Goal: Task Accomplishment & Management: Use online tool/utility

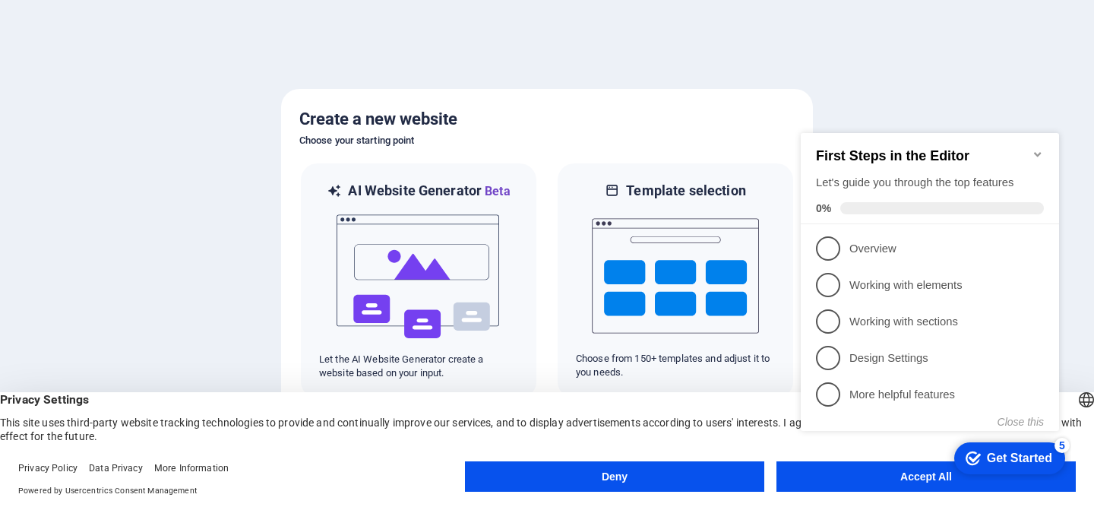
click at [828, 474] on div "checkmark Get Started 5 First Steps in the Editor Let's guide you through the t…" at bounding box center [932, 295] width 276 height 369
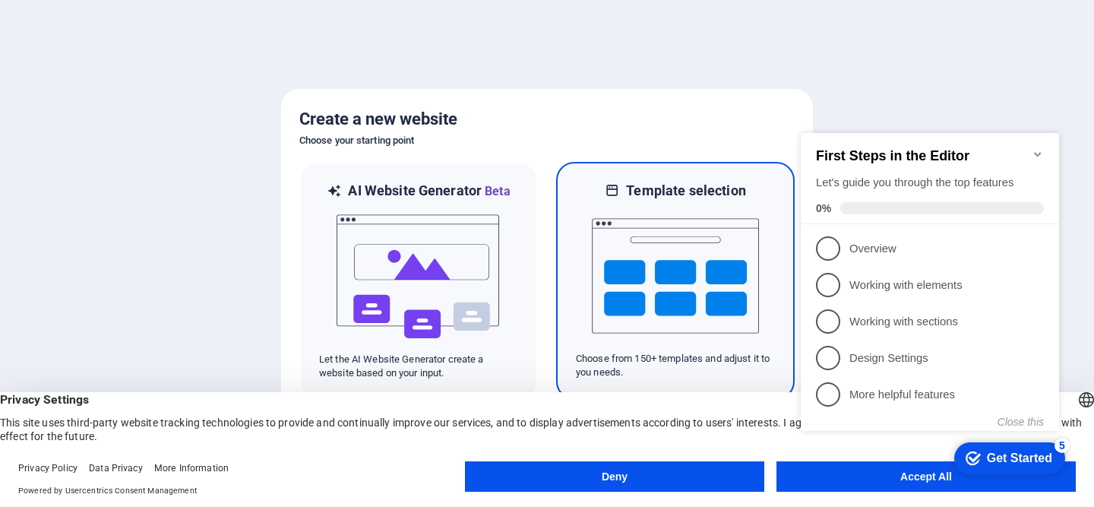
click at [580, 287] on div at bounding box center [675, 276] width 199 height 152
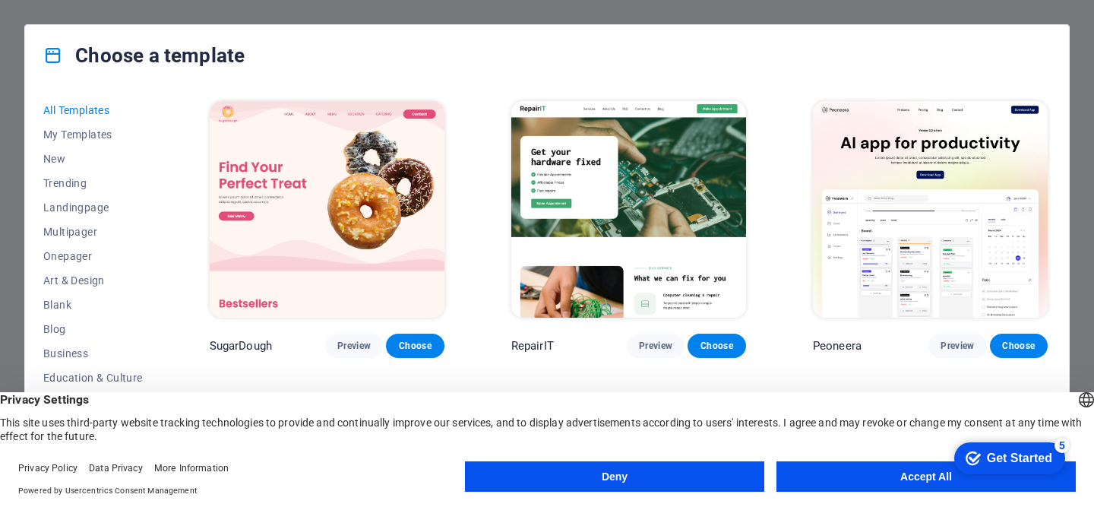
click at [874, 466] on button "Accept All" at bounding box center [925, 476] width 299 height 30
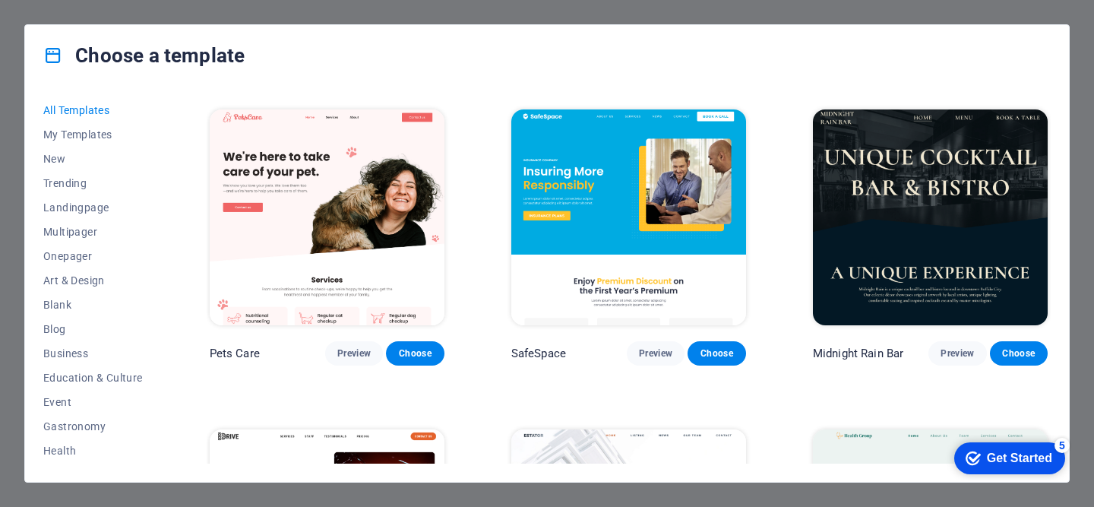
scroll to position [2556, 0]
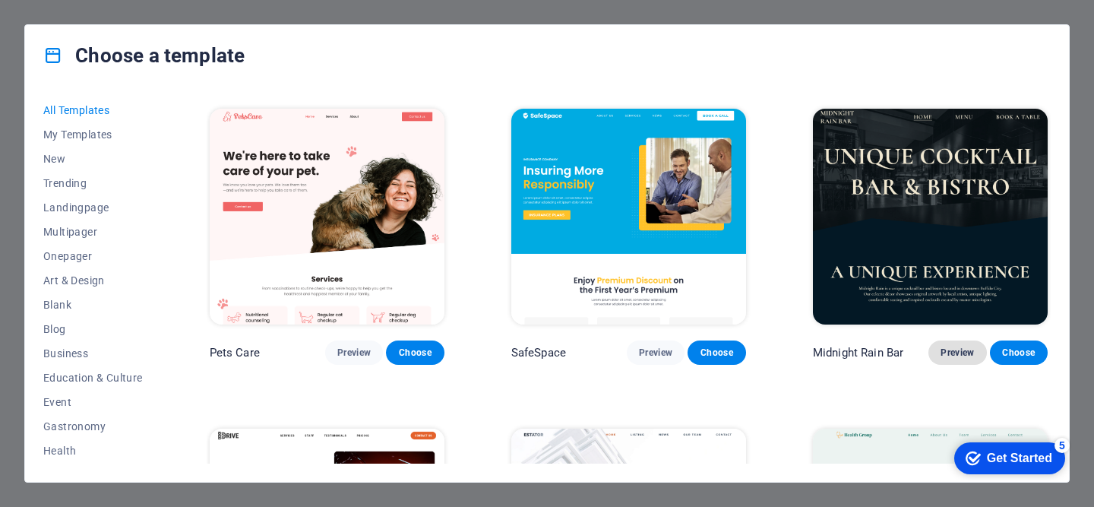
click at [946, 346] on span "Preview" at bounding box center [956, 352] width 33 height 12
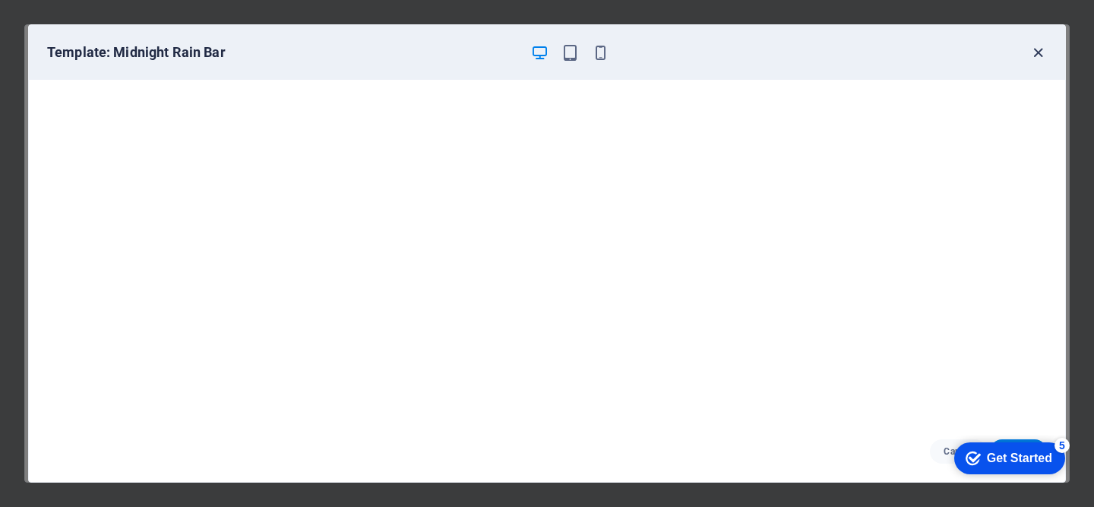
click at [1040, 53] on icon "button" at bounding box center [1037, 52] width 17 height 17
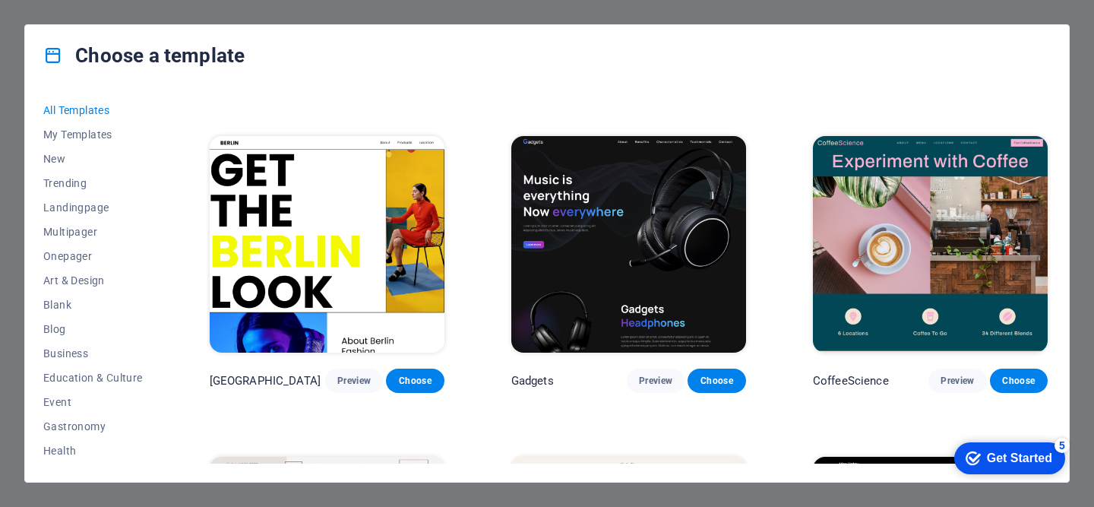
scroll to position [3406, 0]
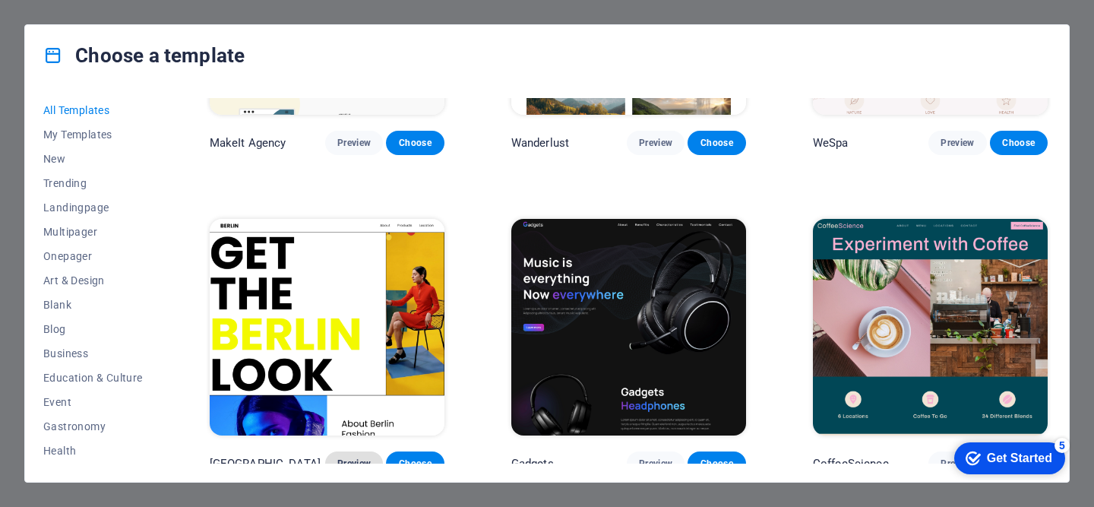
click at [336, 451] on button "Preview" at bounding box center [354, 463] width 58 height 24
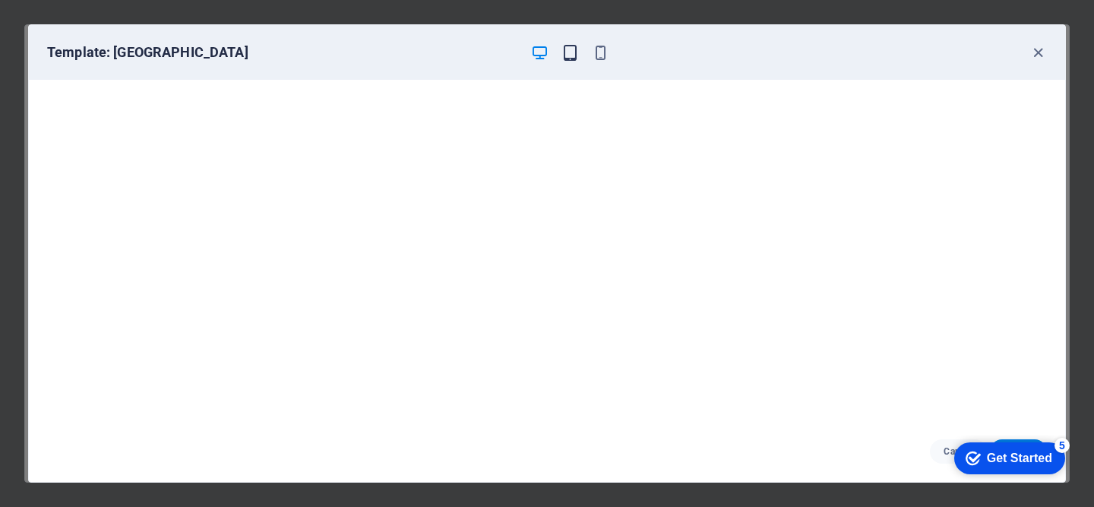
click at [569, 53] on icon "button" at bounding box center [569, 52] width 17 height 17
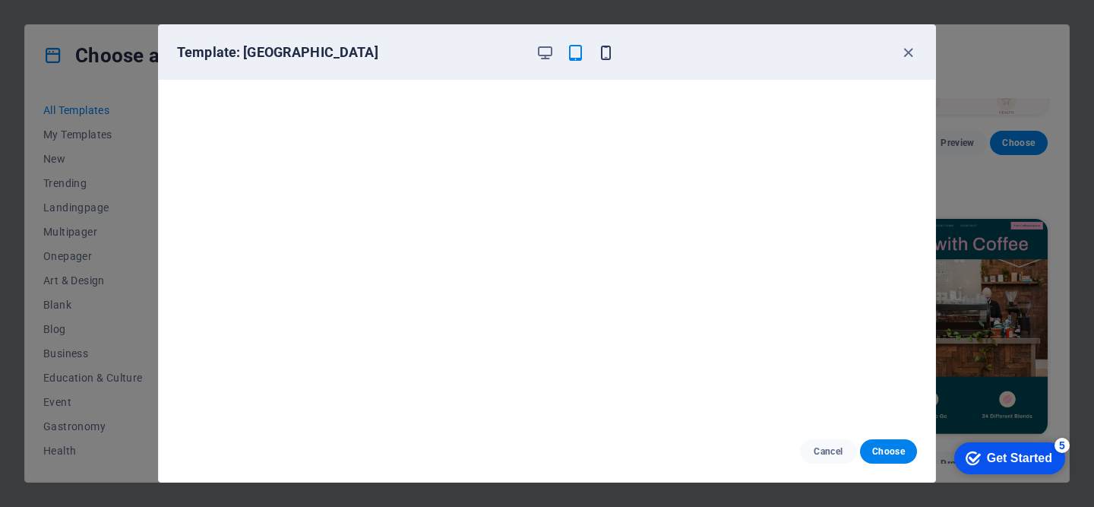
click at [597, 54] on icon "button" at bounding box center [605, 52] width 17 height 17
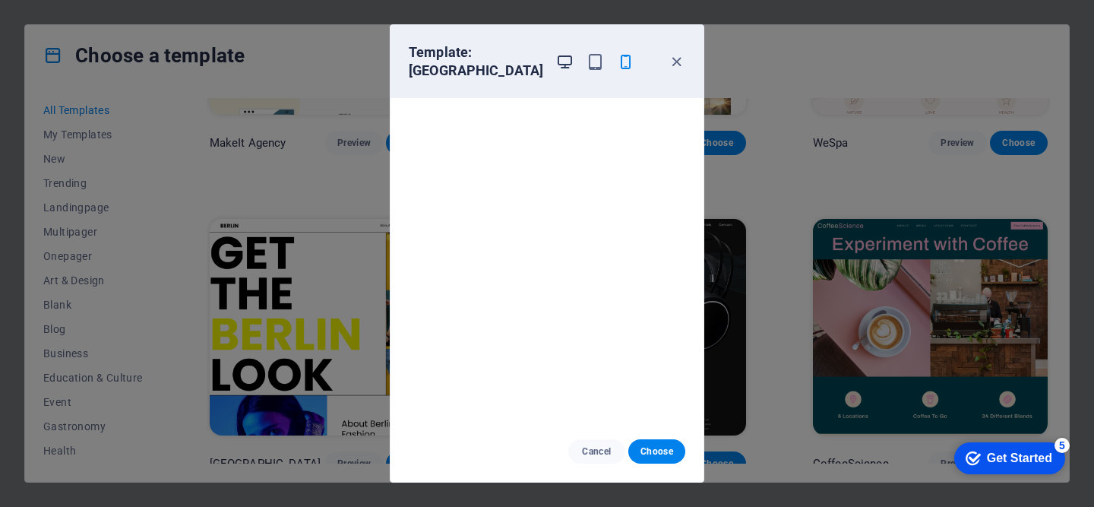
click at [559, 55] on icon "button" at bounding box center [564, 61] width 17 height 17
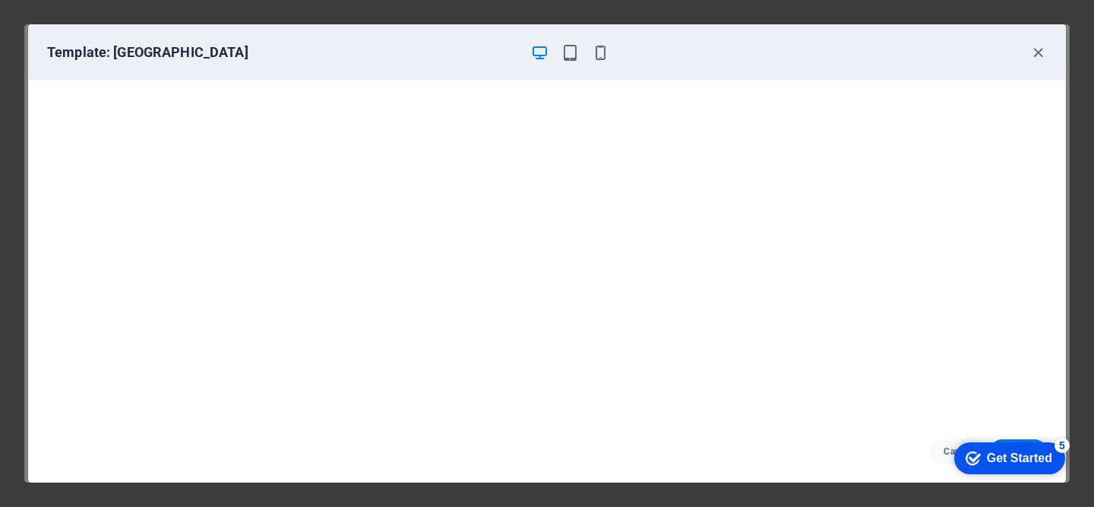
click at [1026, 442] on div "checkmark Get Started 5" at bounding box center [1009, 458] width 111 height 32
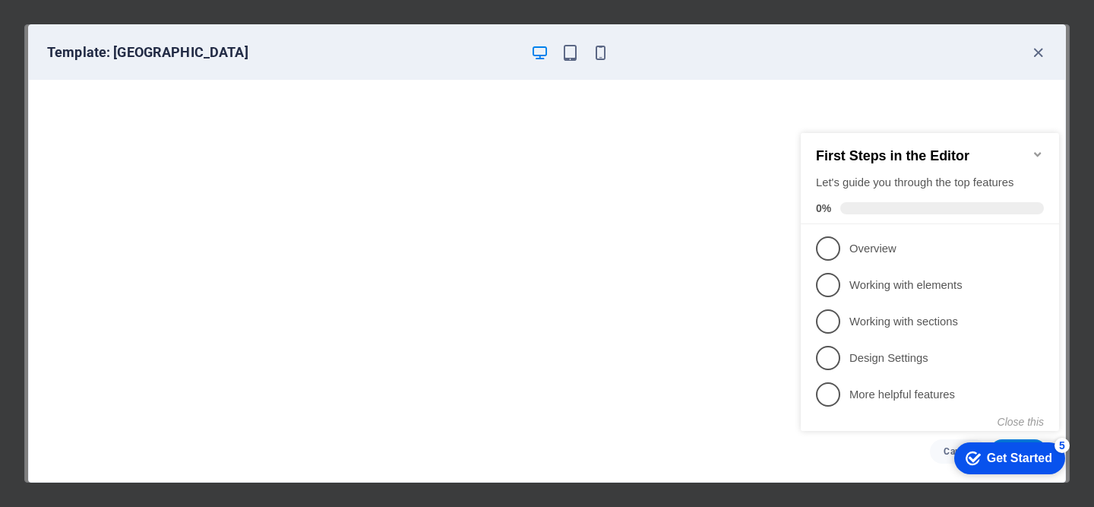
click at [1026, 442] on div "checkmark Get Started 5" at bounding box center [1009, 458] width 111 height 32
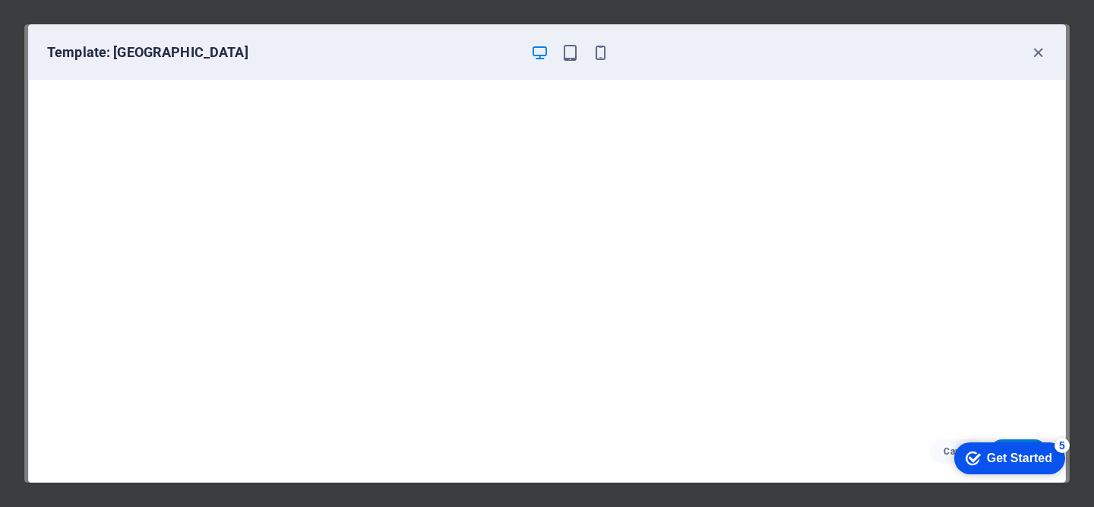
click at [1040, 453] on div "Get Started" at bounding box center [1019, 458] width 65 height 14
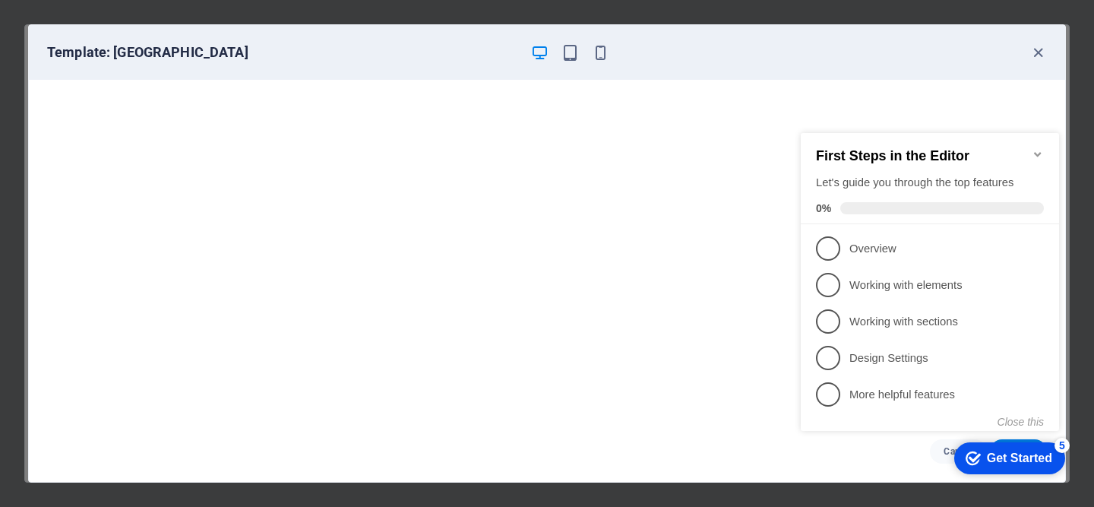
click at [1040, 453] on div "Get Started" at bounding box center [1019, 458] width 65 height 14
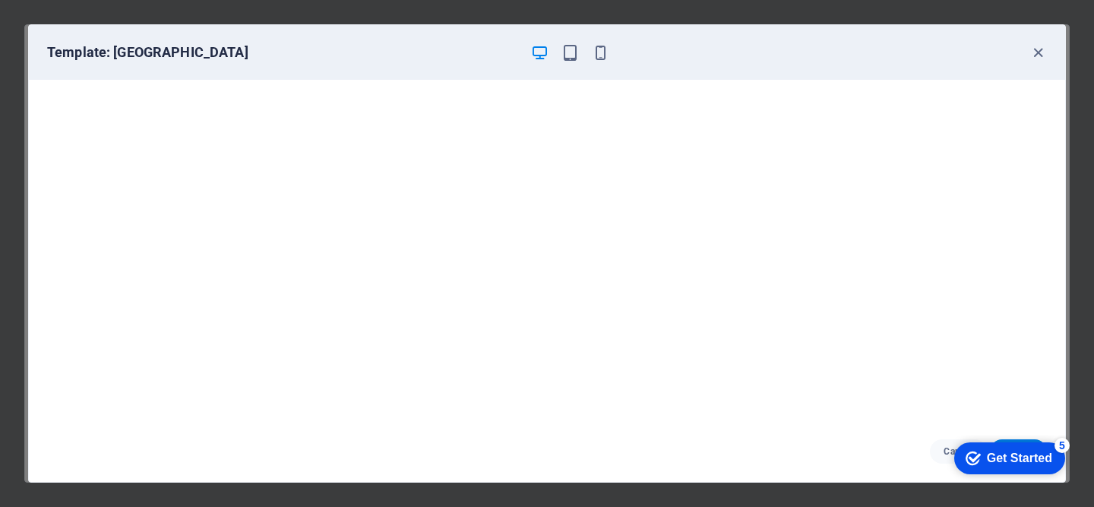
click at [1032, 470] on div "checkmark Get Started 5" at bounding box center [1009, 458] width 111 height 32
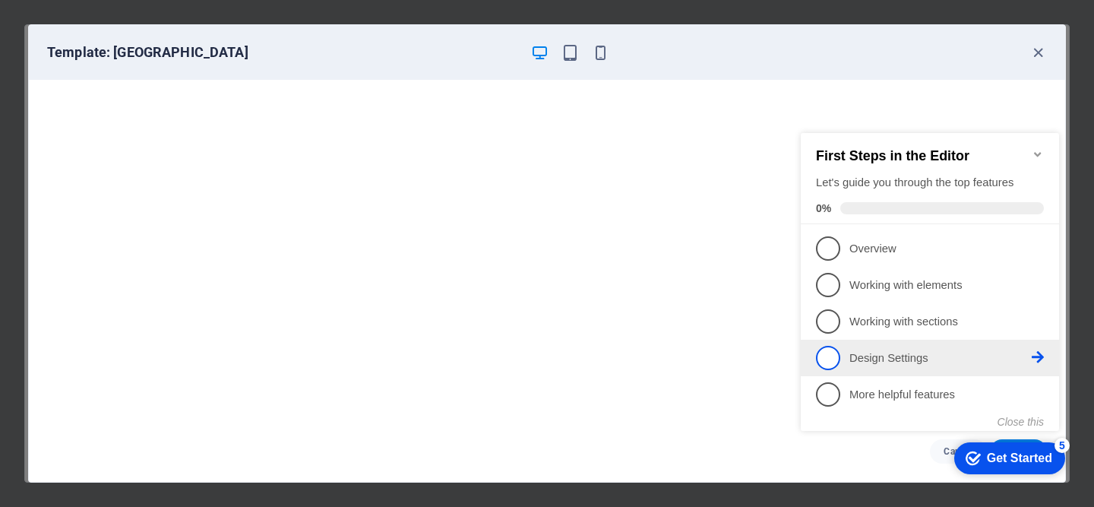
click at [990, 353] on p "Design Settings - incomplete" at bounding box center [940, 358] width 182 height 16
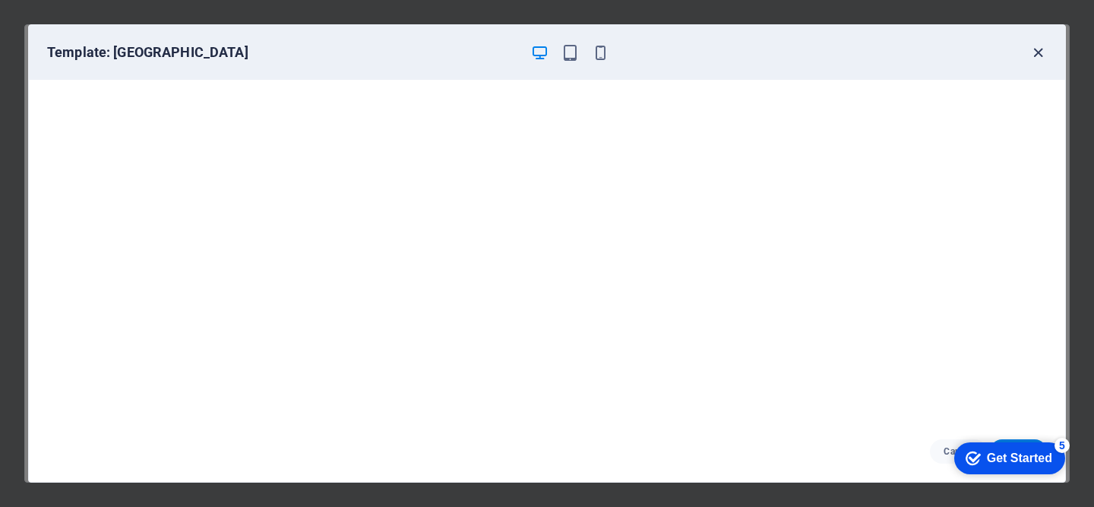
click at [1037, 50] on icon "button" at bounding box center [1037, 52] width 17 height 17
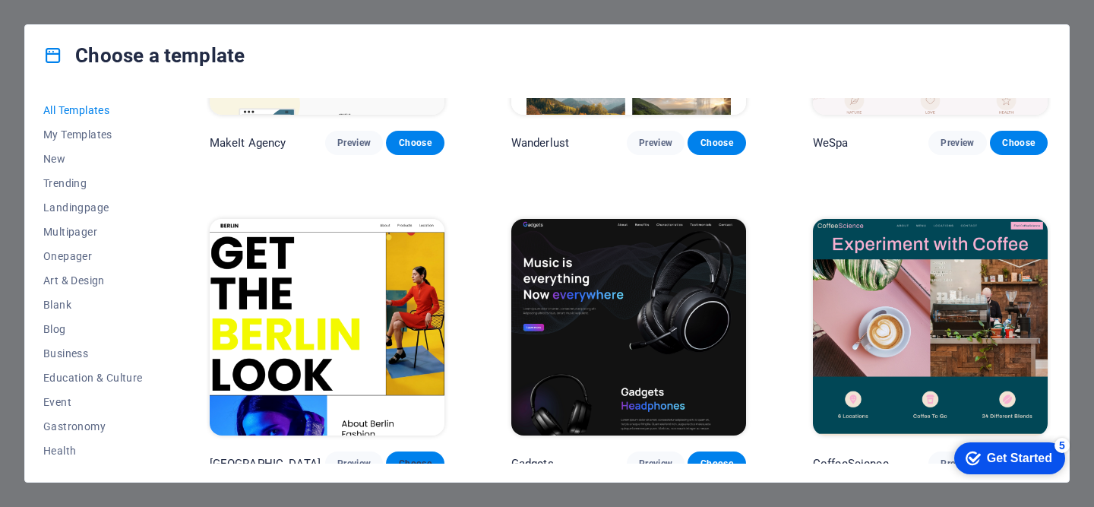
click at [437, 451] on button "Choose" at bounding box center [415, 463] width 58 height 24
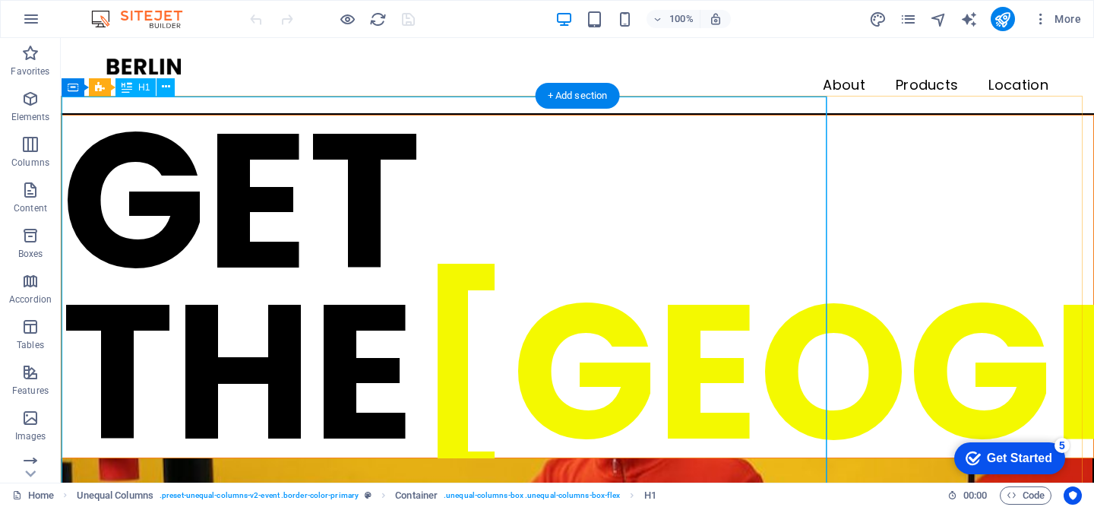
click at [399, 233] on div "GET THE BERLIN LOOK" at bounding box center [577, 286] width 1031 height 342
click at [371, 206] on div "GET THE BERLIN LOOK" at bounding box center [577, 286] width 1031 height 342
click at [165, 169] on div "GET THE BERLIN LOOK" at bounding box center [577, 286] width 1031 height 342
click at [123, 140] on div "GET THE BERLIN LOOK" at bounding box center [577, 286] width 1031 height 342
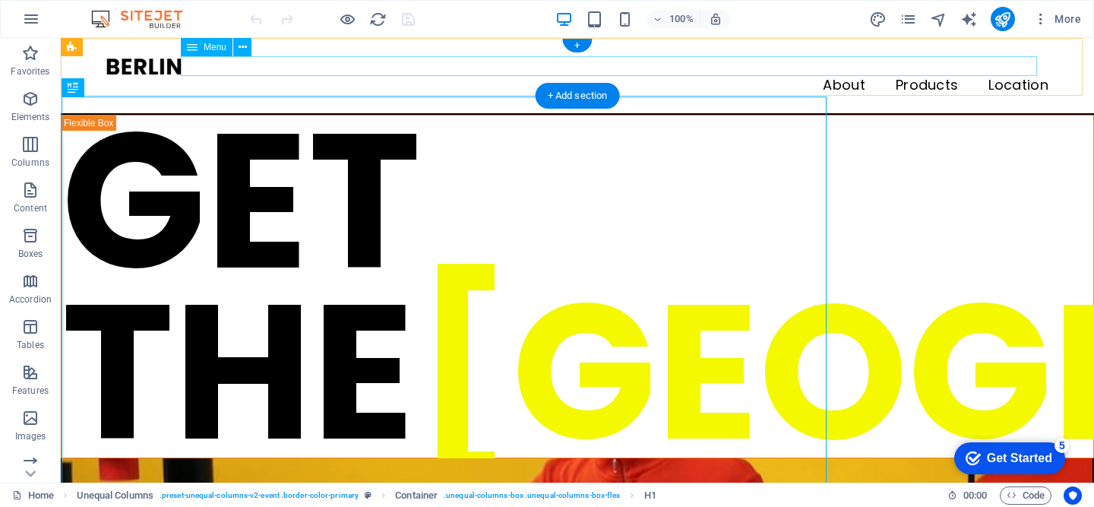
click at [852, 76] on nav "About Products Location" at bounding box center [577, 86] width 942 height 20
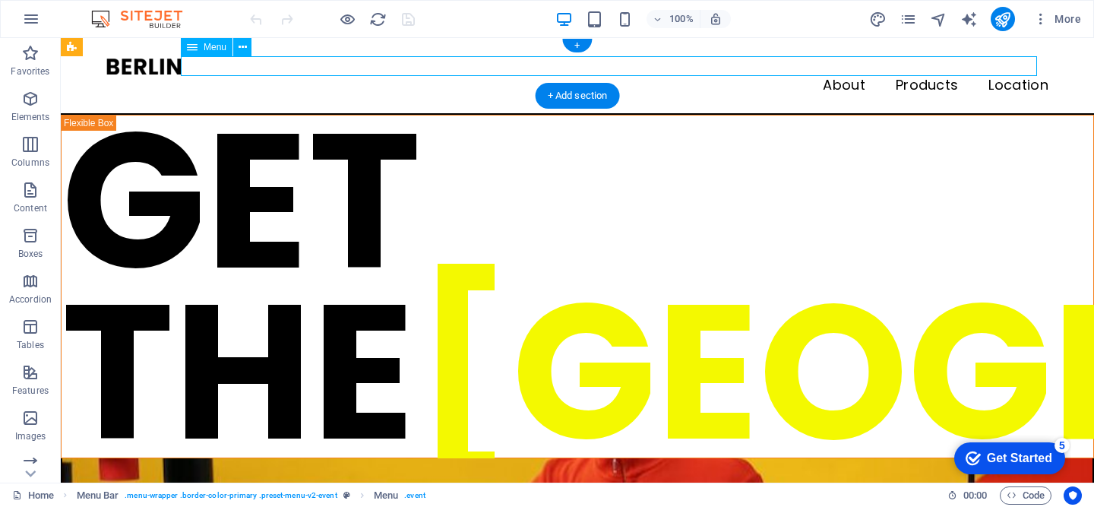
click at [852, 76] on nav "About Products Location" at bounding box center [577, 86] width 942 height 20
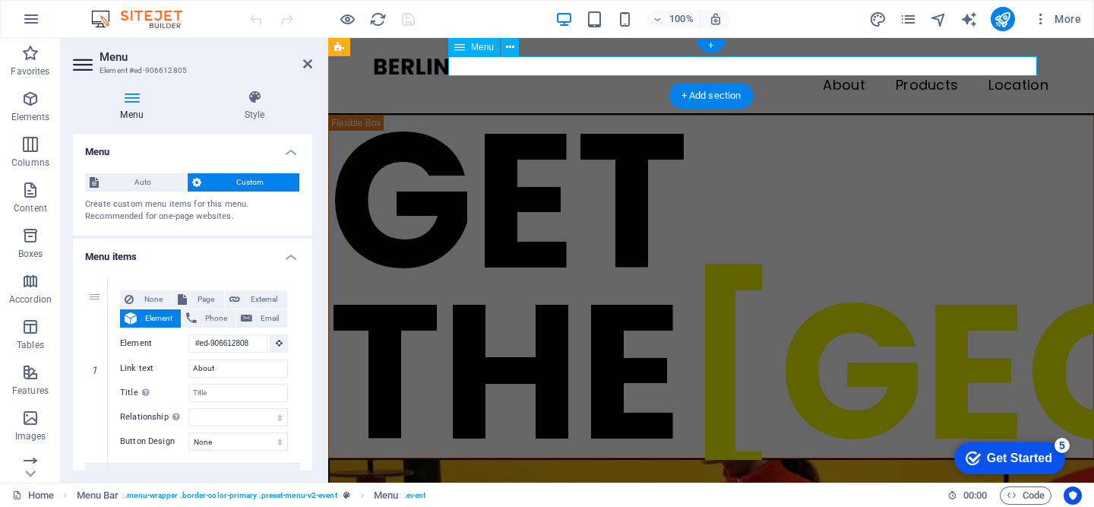
click at [854, 76] on nav "About Products Location" at bounding box center [711, 86] width 674 height 20
click at [40, 105] on span "Elements" at bounding box center [30, 108] width 61 height 36
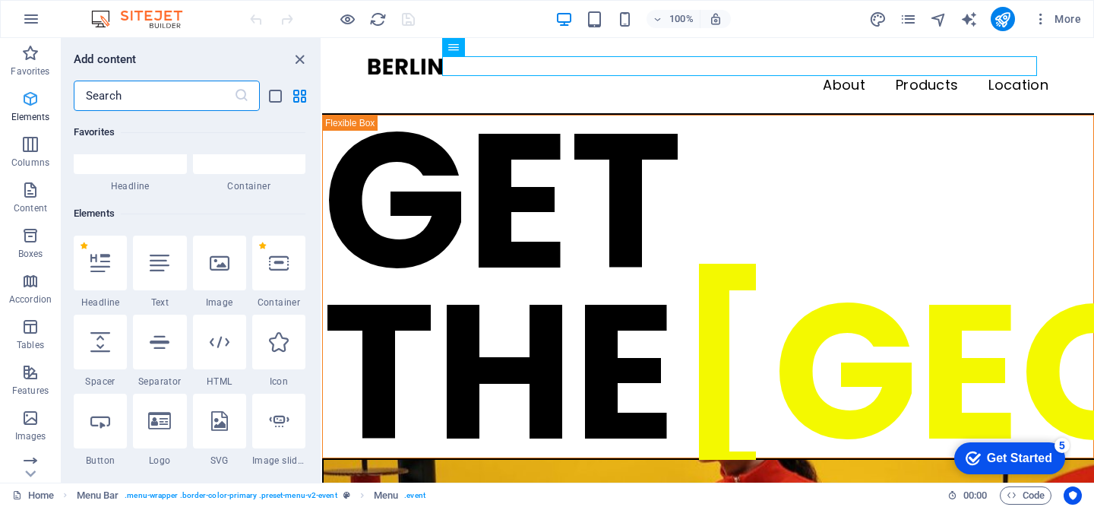
scroll to position [162, 0]
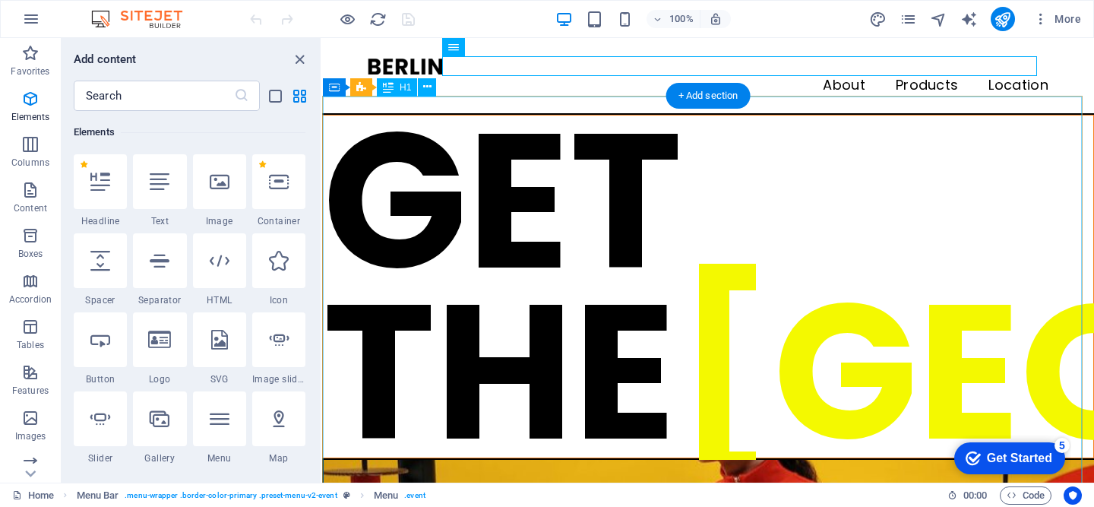
click at [435, 170] on div "GET THE BERLIN LOOK" at bounding box center [708, 286] width 770 height 342
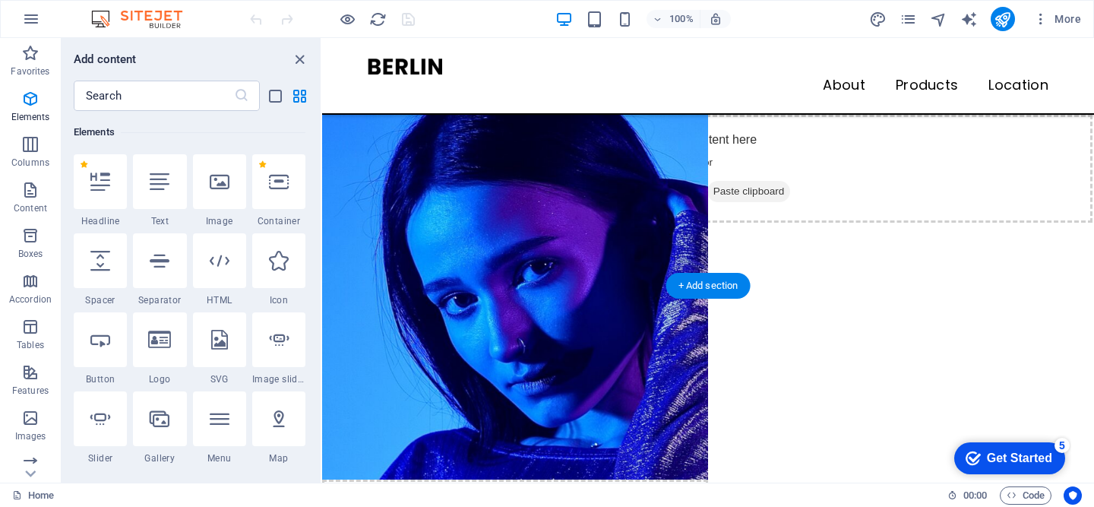
scroll to position [0, 0]
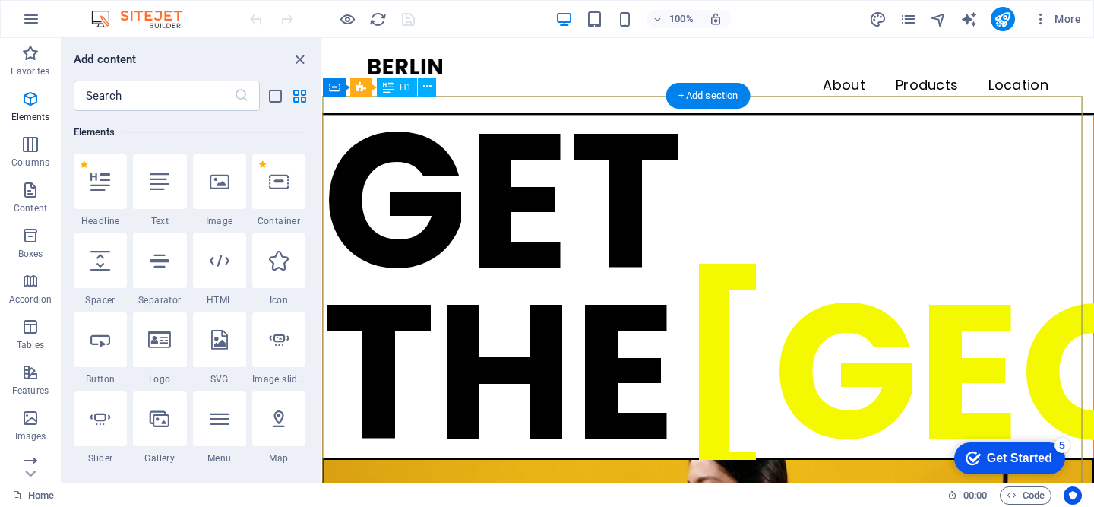
click at [503, 200] on div "GET THE BERLIN LOOK" at bounding box center [708, 286] width 770 height 342
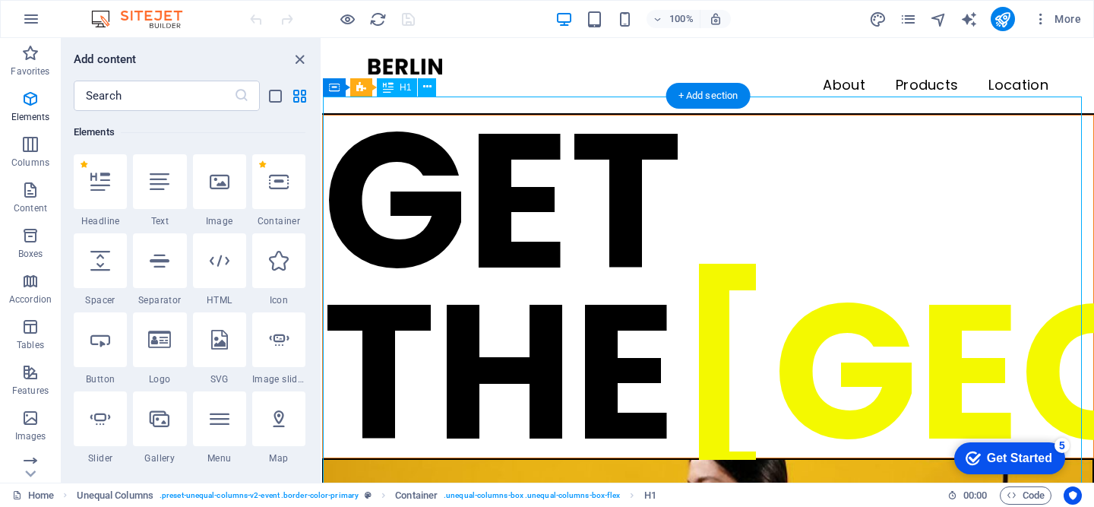
click at [503, 200] on div "GET THE BERLIN LOOK" at bounding box center [708, 286] width 770 height 342
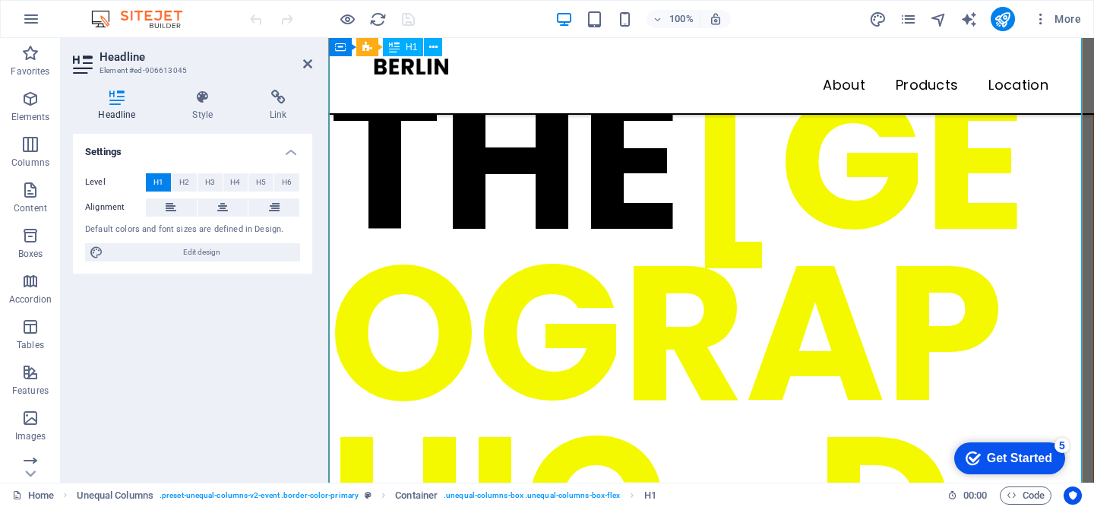
scroll to position [276, 0]
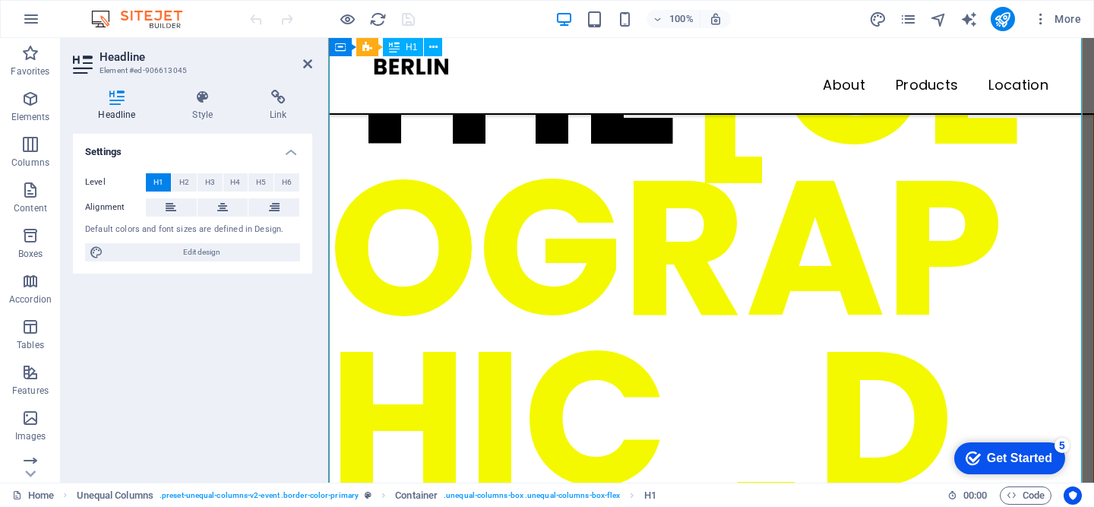
click at [882, 227] on span "[GEOGRAPHIC_DATA]" at bounding box center [677, 333] width 697 height 779
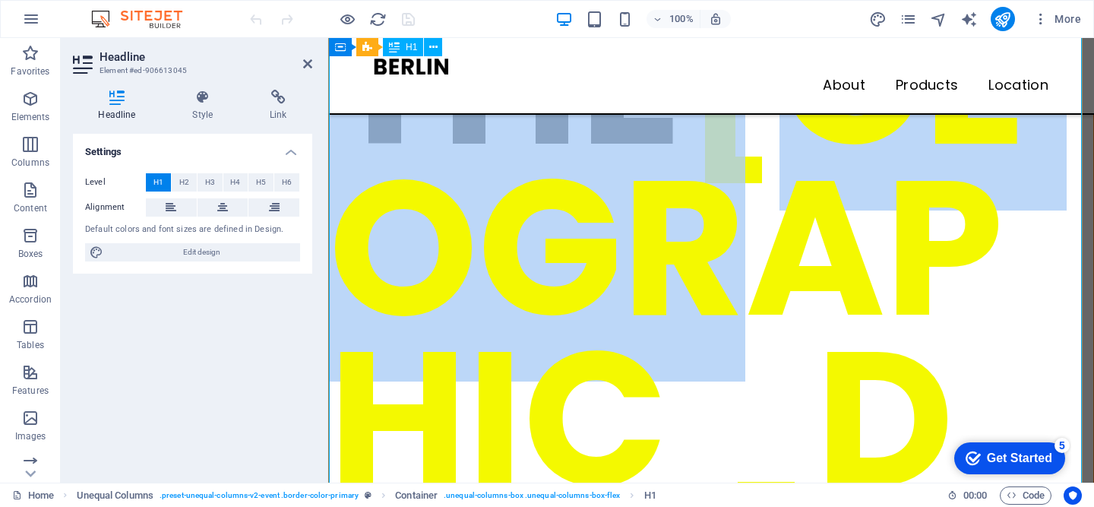
drag, startPoint x: 968, startPoint y: 234, endPoint x: 433, endPoint y: 230, distance: 534.7
click at [433, 230] on span "[GEOGRAPHIC_DATA]" at bounding box center [677, 333] width 697 height 779
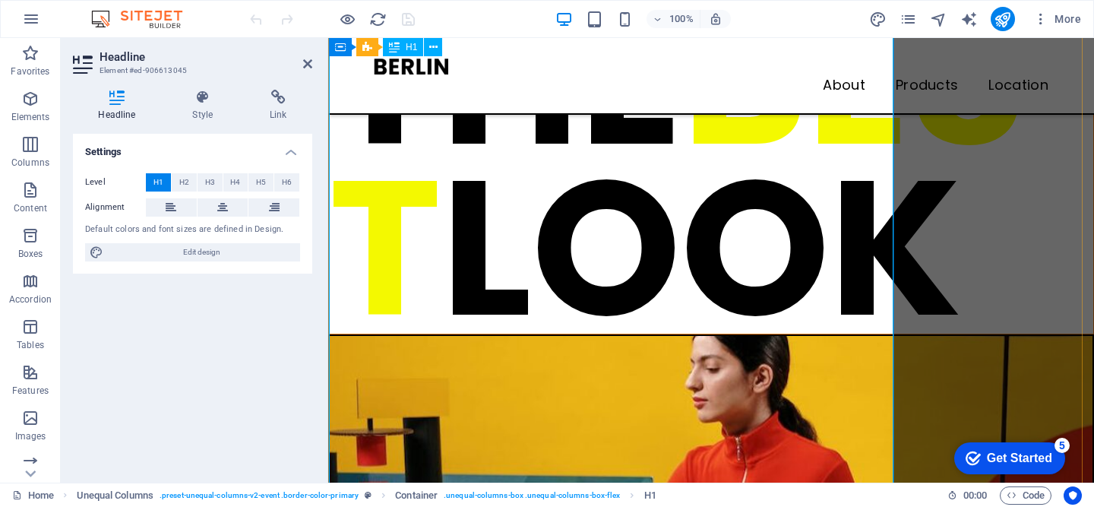
click at [842, 333] on h1 "GET THE BEST LOOK" at bounding box center [711, 77] width 764 height 513
click at [840, 333] on h1 "GET THE BEST LOOK" at bounding box center [711, 77] width 764 height 513
drag, startPoint x: 840, startPoint y: 374, endPoint x: 324, endPoint y: 371, distance: 515.7
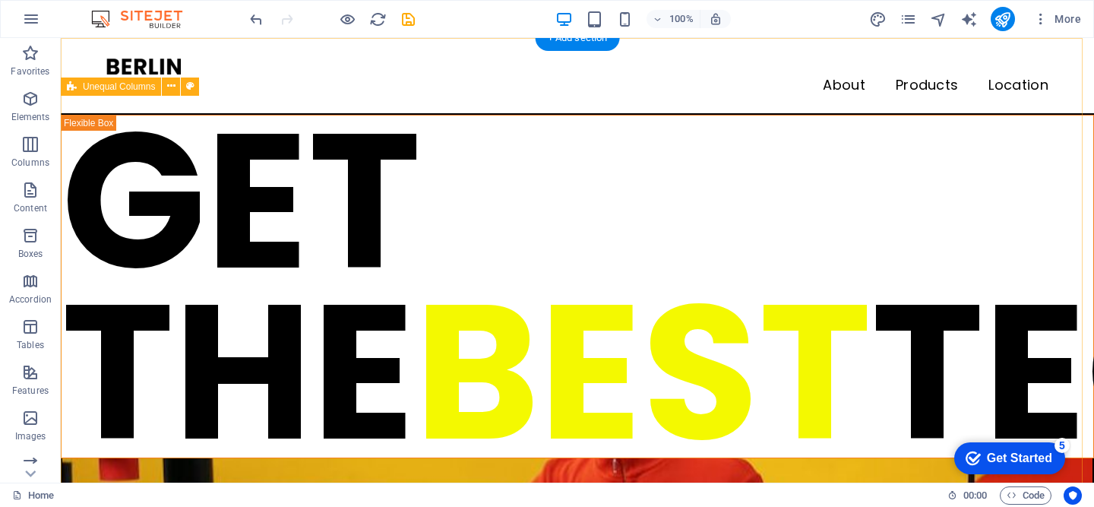
scroll to position [0, 0]
click at [1062, 21] on span "More" at bounding box center [1057, 18] width 48 height 15
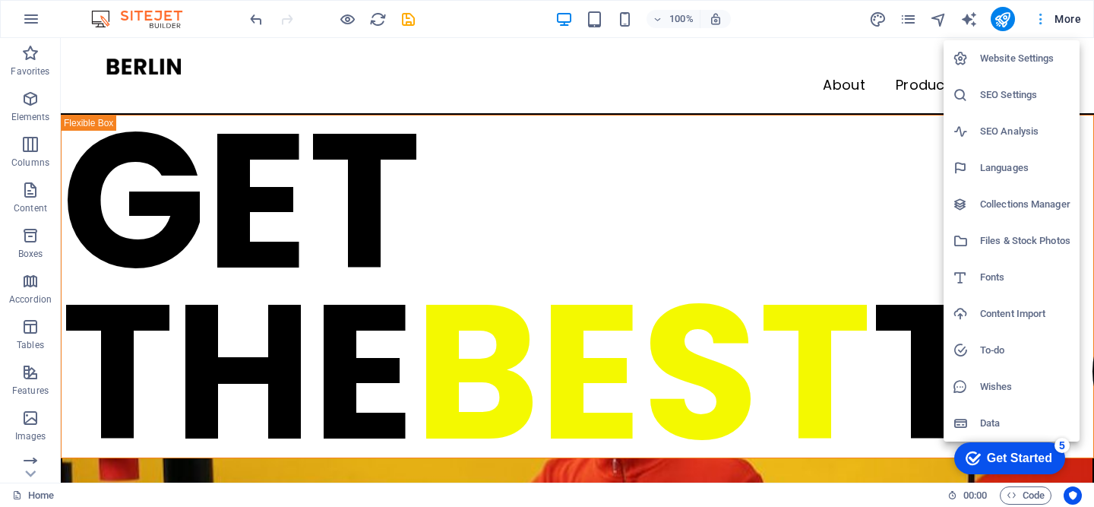
click at [1062, 21] on div at bounding box center [547, 253] width 1094 height 507
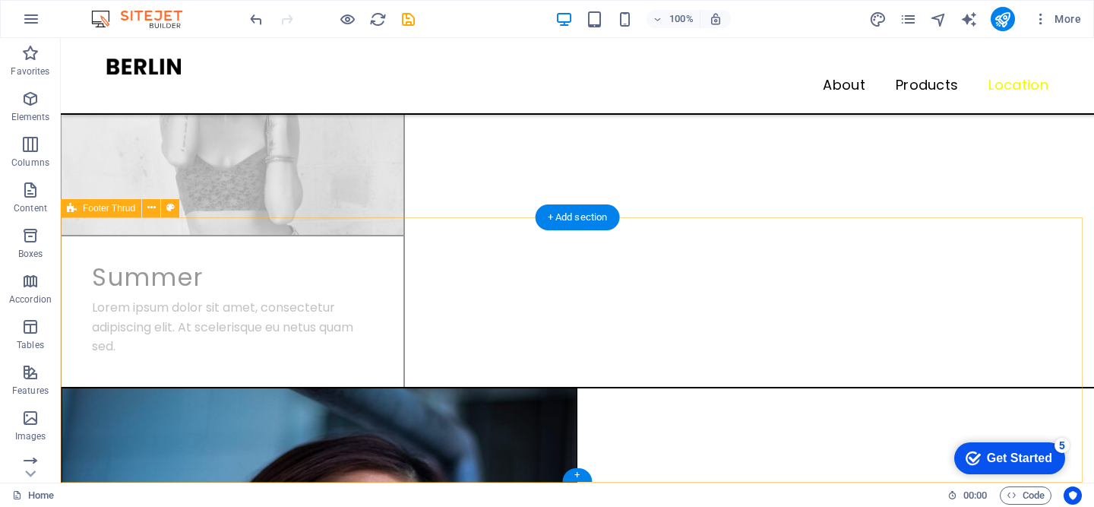
scroll to position [3785, 0]
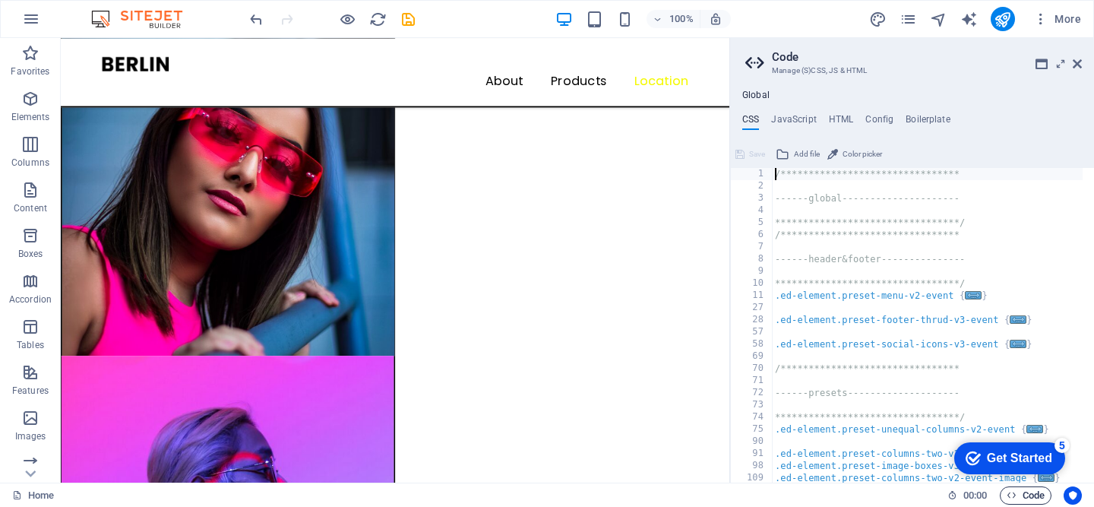
scroll to position [3728, 0]
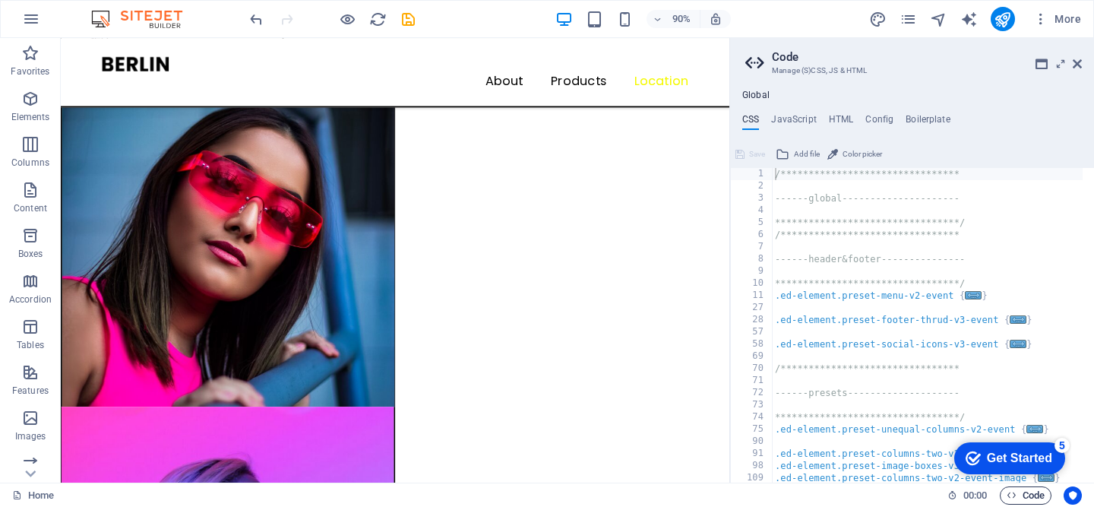
drag, startPoint x: 1081, startPoint y: 67, endPoint x: 1020, endPoint y: 29, distance: 71.6
click at [1081, 67] on icon at bounding box center [1076, 64] width 9 height 12
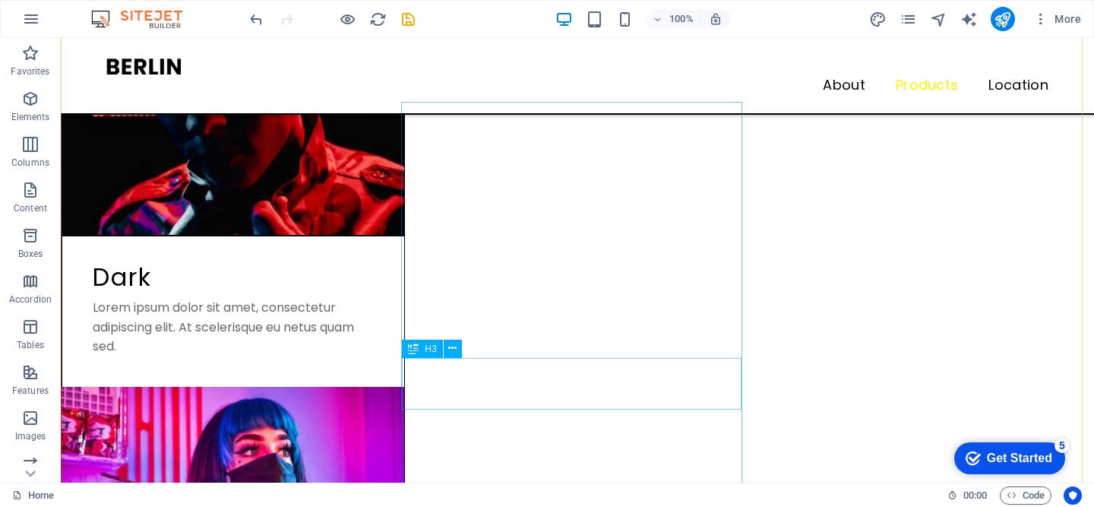
scroll to position [1242, 0]
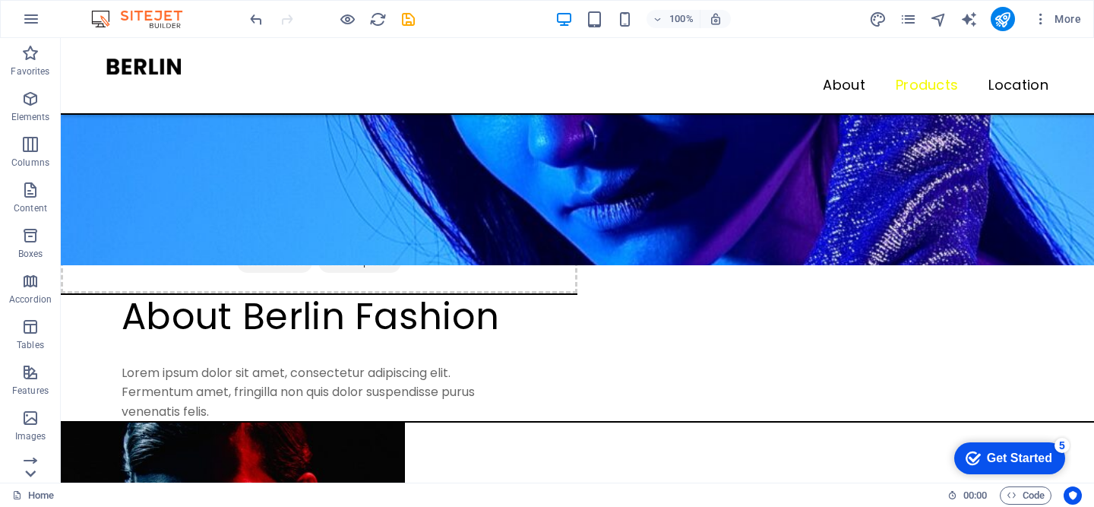
click at [34, 474] on icon at bounding box center [30, 473] width 21 height 21
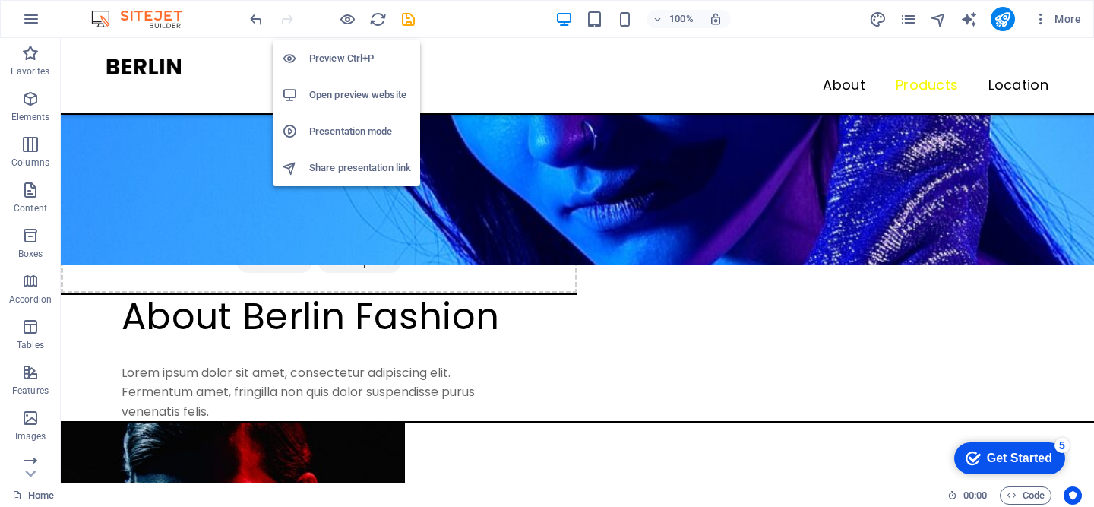
click at [351, 50] on h6 "Preview Ctrl+P" at bounding box center [360, 58] width 102 height 18
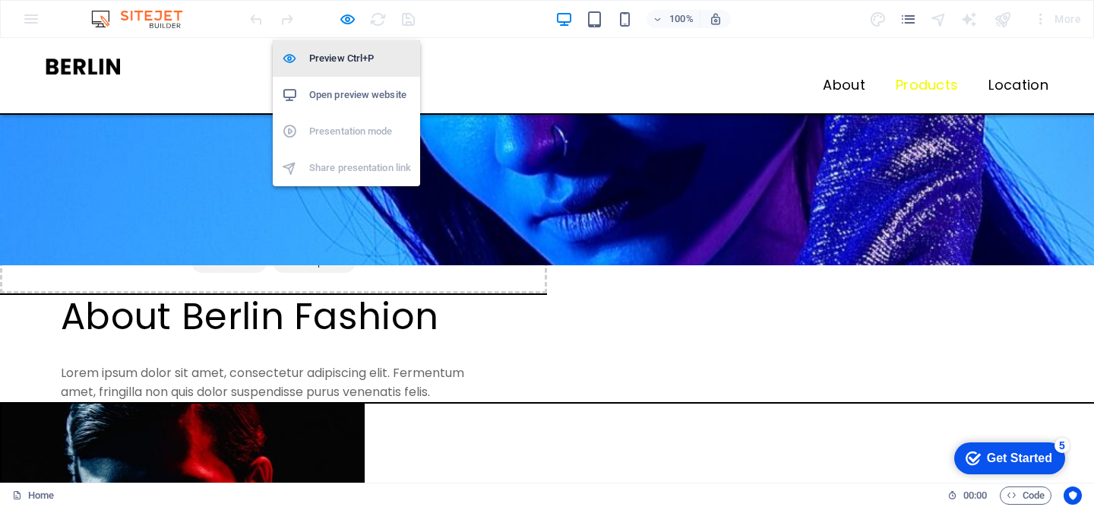
scroll to position [1255, 0]
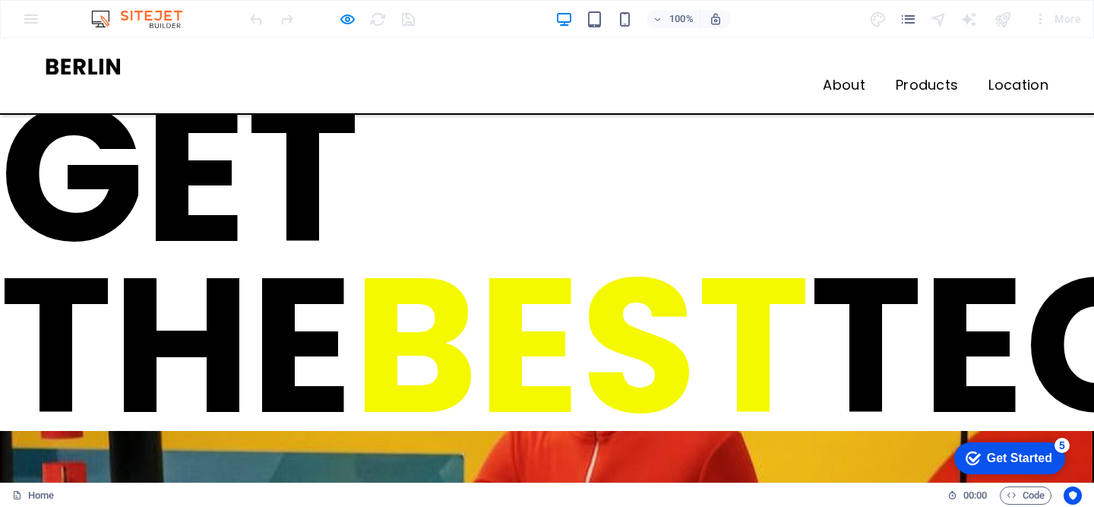
scroll to position [0, 0]
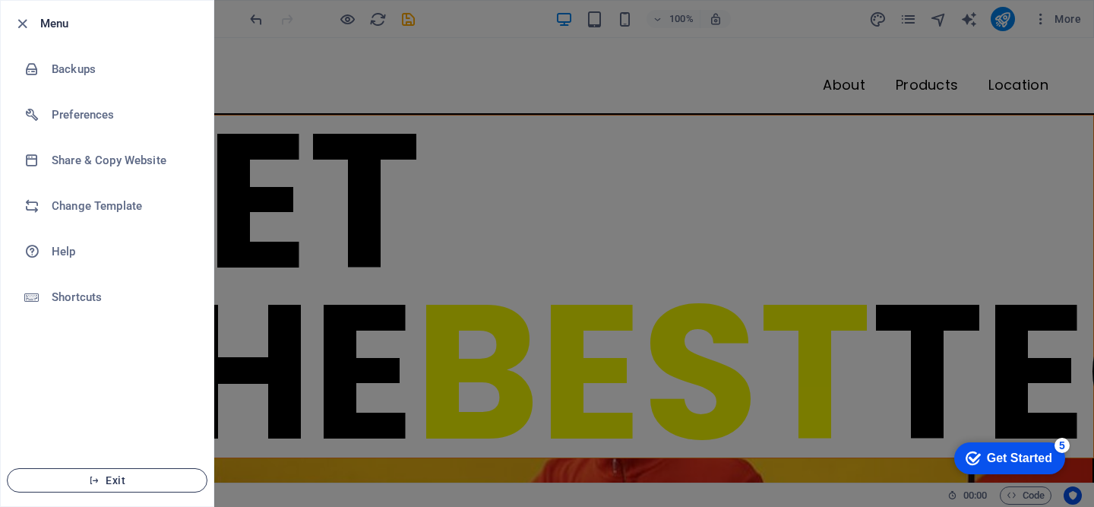
click at [115, 481] on span "Exit" at bounding box center [107, 480] width 175 height 12
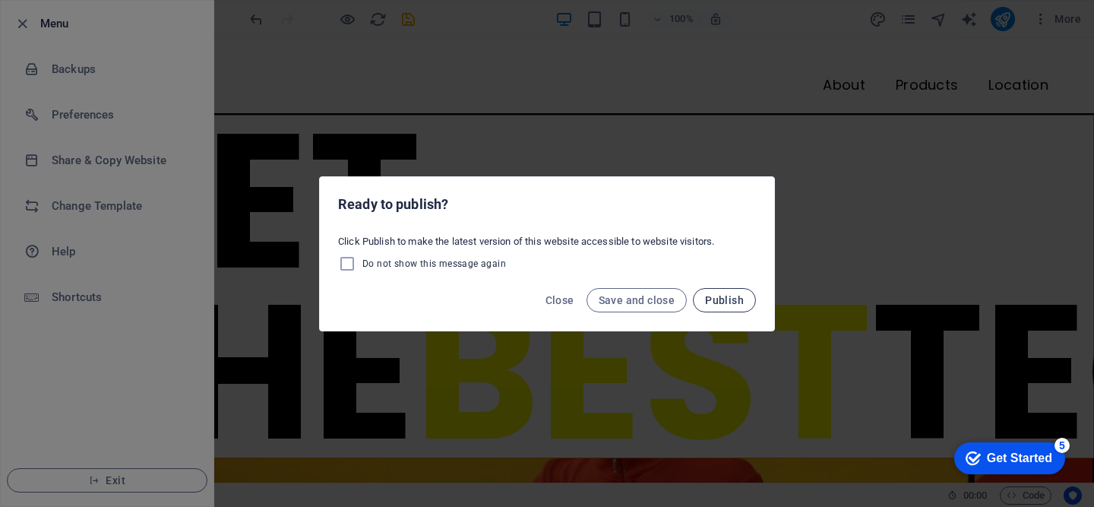
click at [709, 300] on span "Publish" at bounding box center [724, 300] width 39 height 12
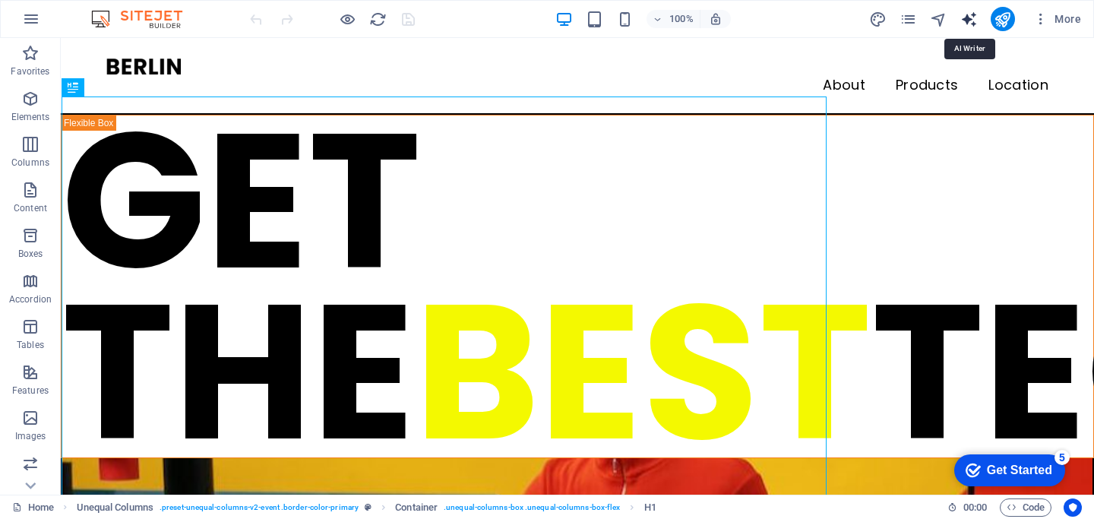
click at [965, 17] on icon "text_generator" at bounding box center [968, 19] width 17 height 17
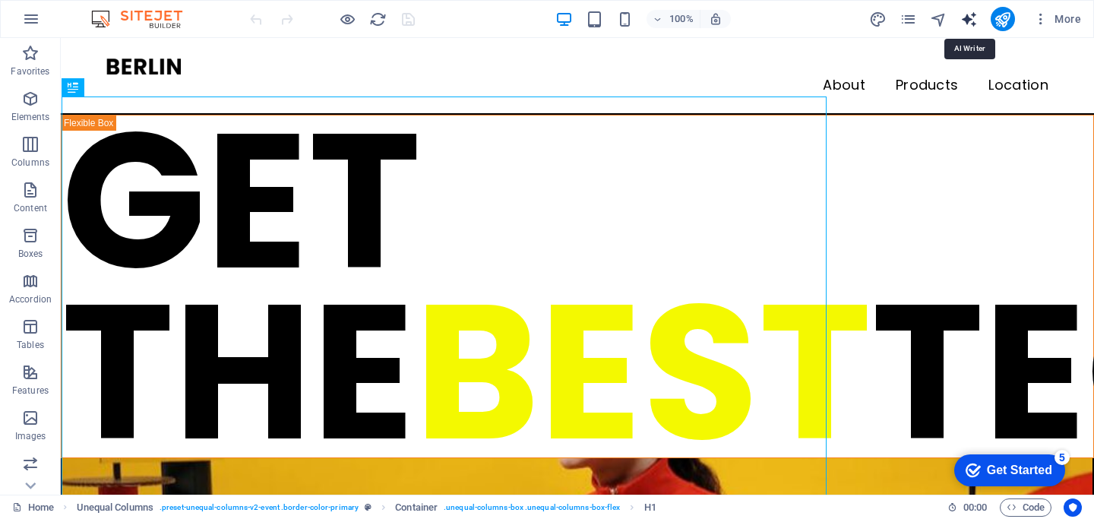
select select "English"
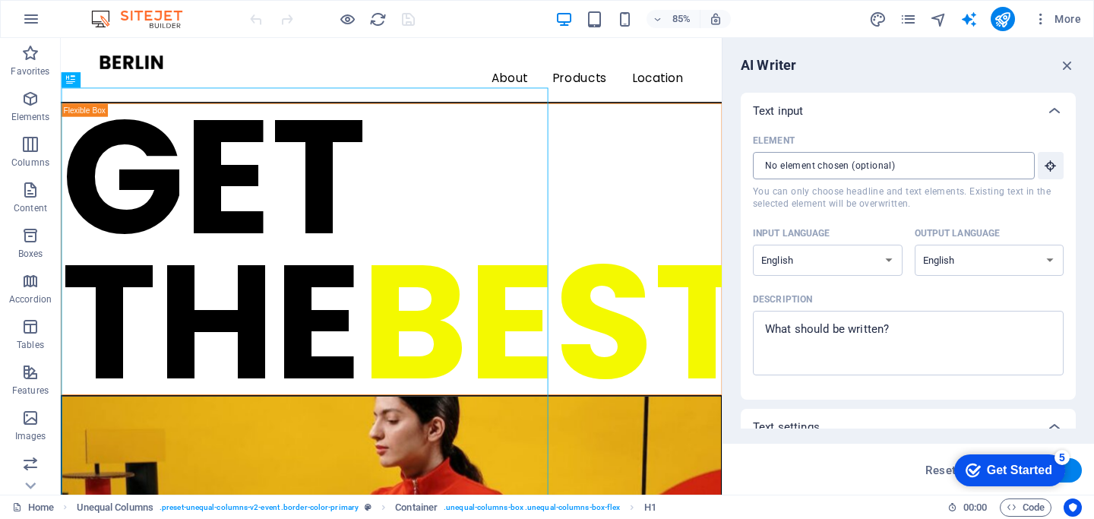
click at [994, 163] on input "Element ​ You can only choose headline and text elements. Existing text in the …" at bounding box center [888, 165] width 271 height 27
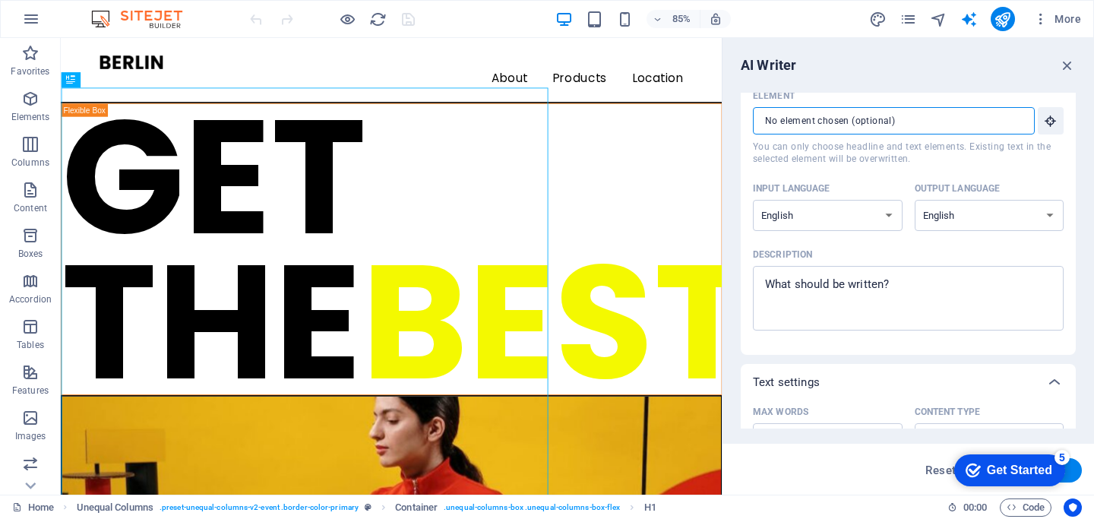
scroll to position [46, 0]
type textarea "x"
click at [934, 283] on textarea "Description x ​" at bounding box center [907, 296] width 295 height 49
drag, startPoint x: 995, startPoint y: 320, endPoint x: 829, endPoint y: 299, distance: 166.9
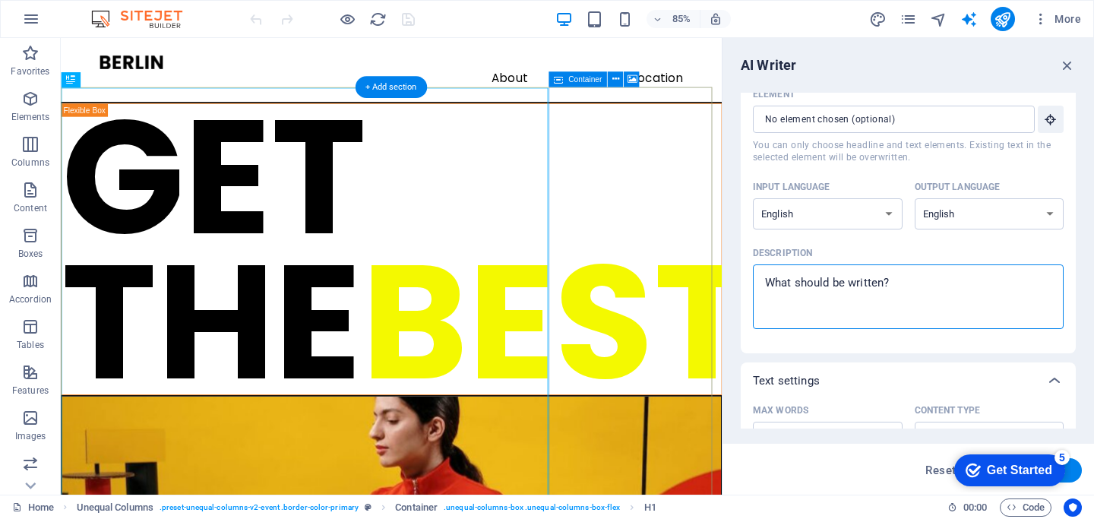
type textarea "W"
type textarea "x"
type textarea "We"
type textarea "x"
type textarea "We"
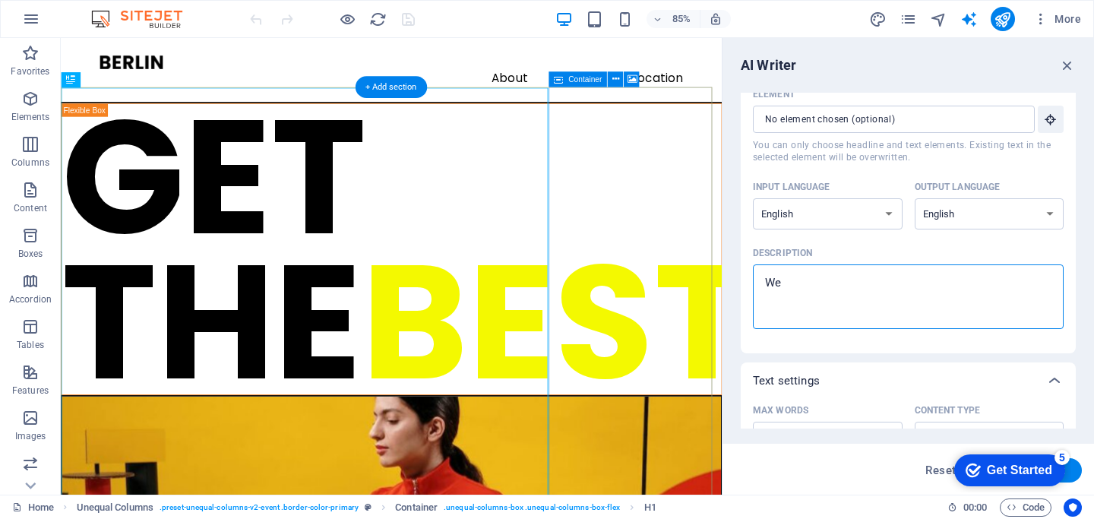
type textarea "x"
type textarea "We a"
type textarea "x"
type textarea "We ar"
type textarea "x"
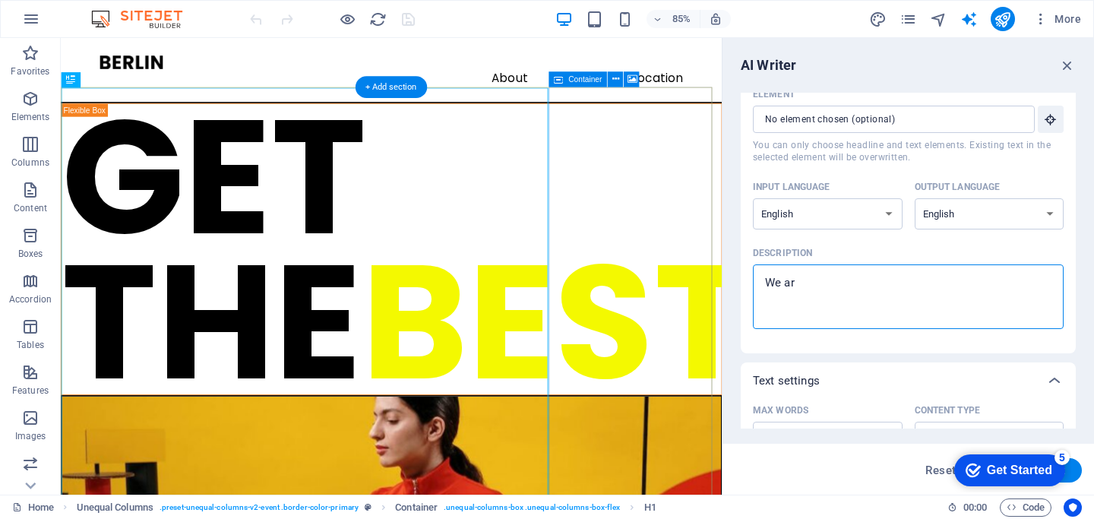
type textarea "We are"
type textarea "x"
type textarea "We are"
type textarea "x"
type textarea "We are a"
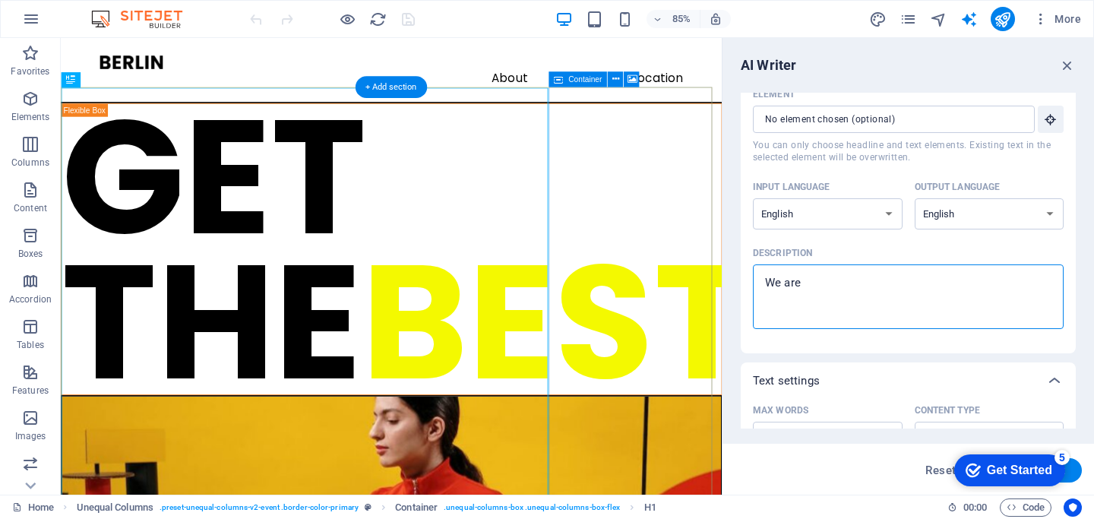
type textarea "x"
type textarea "We are"
type textarea "x"
type textarea "We are a"
type textarea "x"
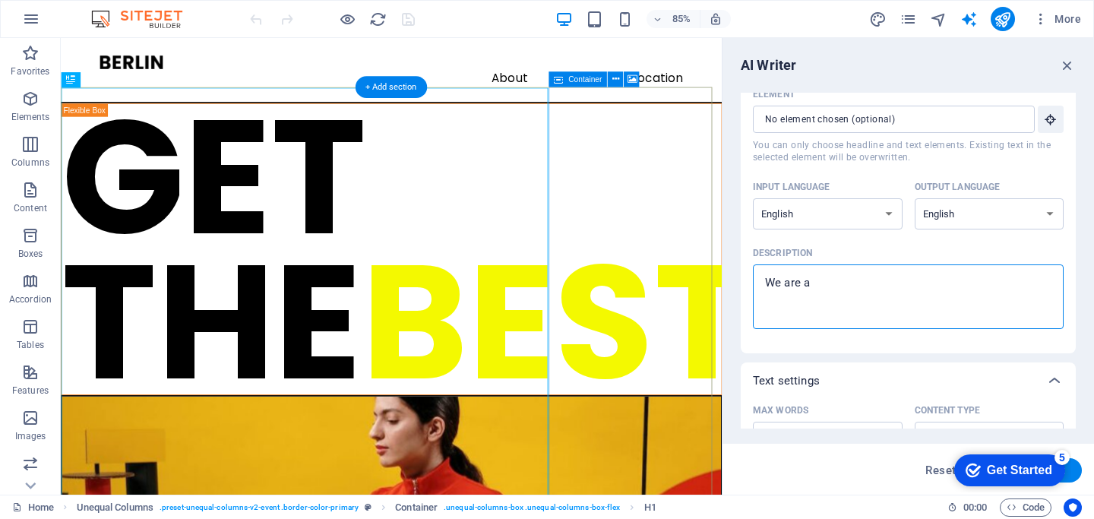
type textarea "We are a"
type textarea "x"
type textarea "We are a t"
type textarea "x"
type textarea "We are a te"
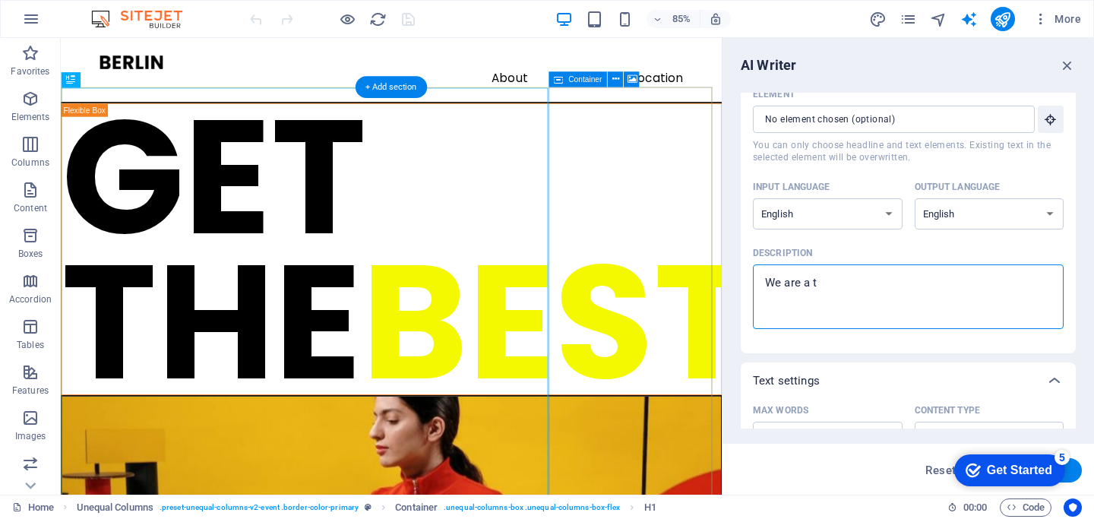
type textarea "x"
type textarea "We are a tec"
type textarea "x"
type textarea "We are a tech"
type textarea "x"
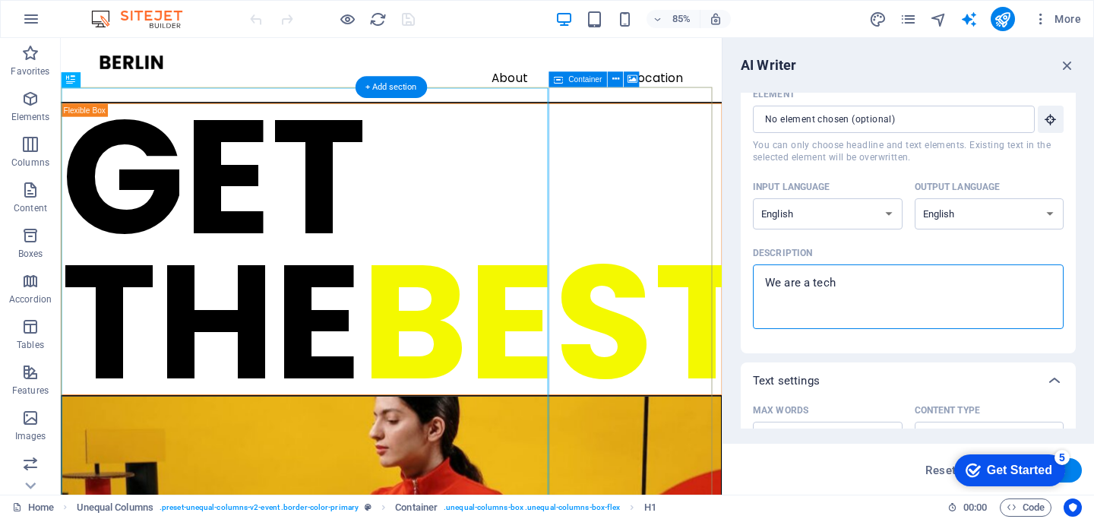
type textarea "We are a tech"
type textarea "x"
type textarea "We are a tech s"
type textarea "x"
type textarea "We are a tech se"
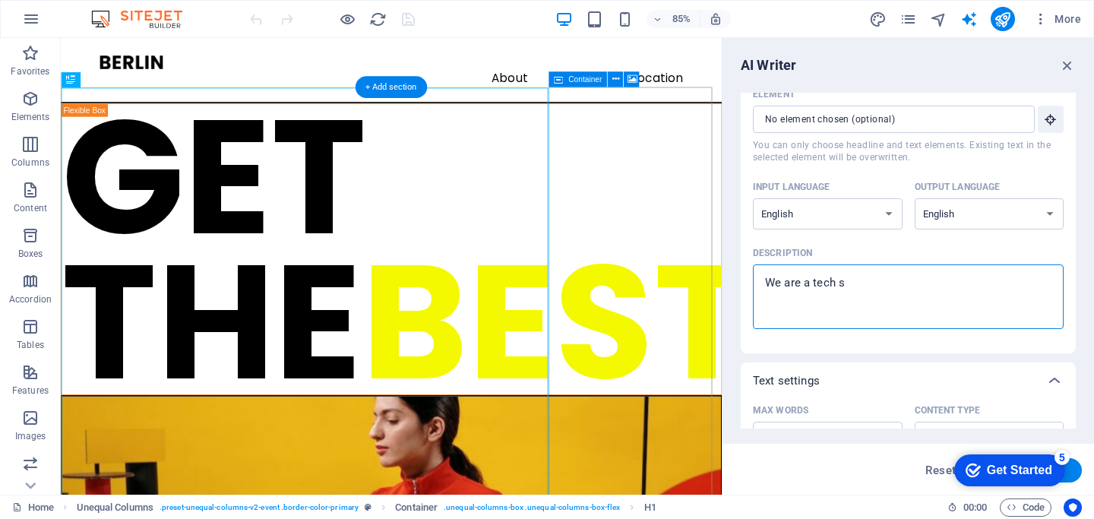
type textarea "x"
type textarea "We are a tech ser"
type textarea "x"
type textarea "We are a tech se"
type textarea "x"
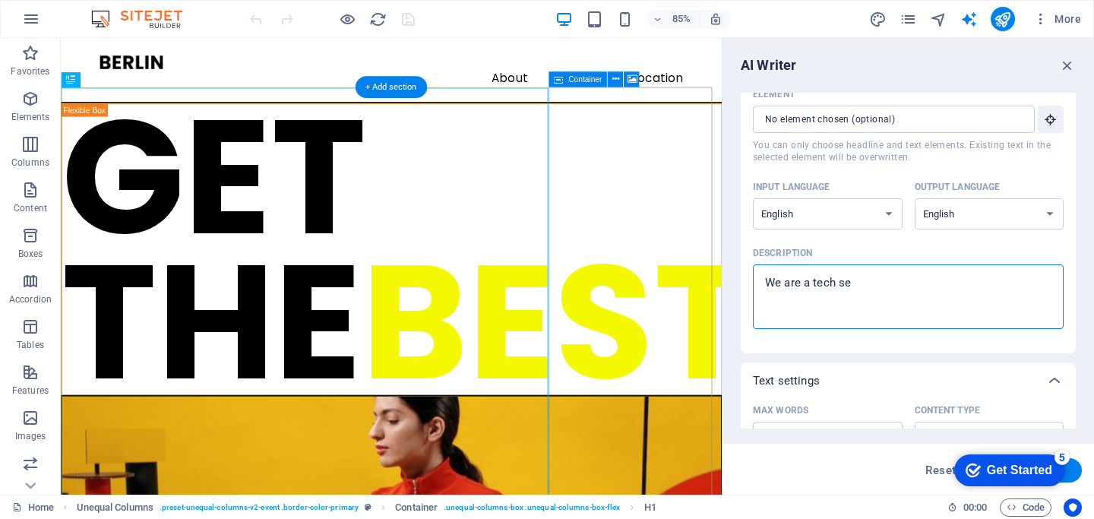
type textarea "We are a tech s"
type textarea "x"
type textarea "We are a tech so"
type textarea "x"
type textarea "We are a tech sol"
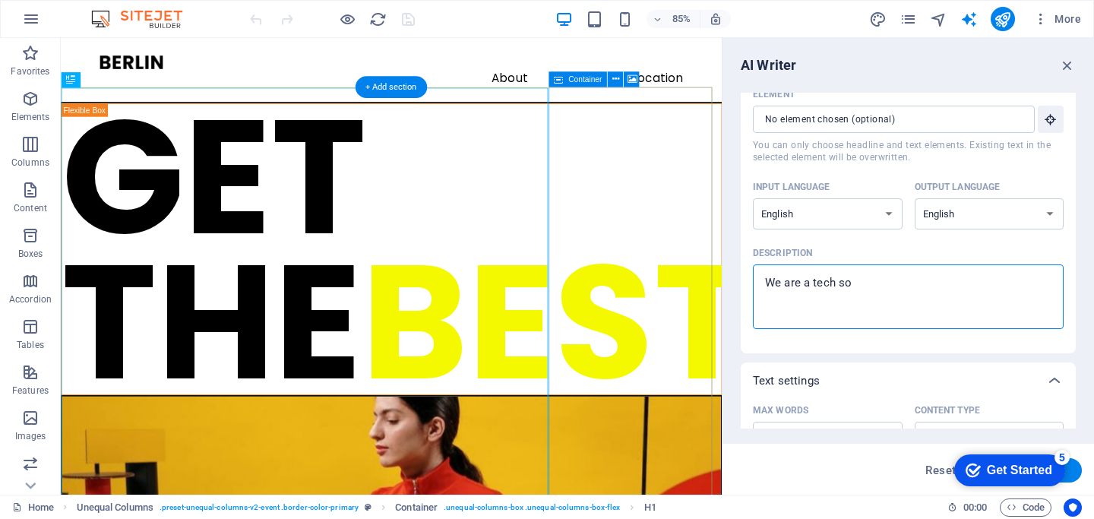
type textarea "x"
type textarea "We are a tech solu"
type textarea "x"
type textarea "We are a tech solut"
type textarea "x"
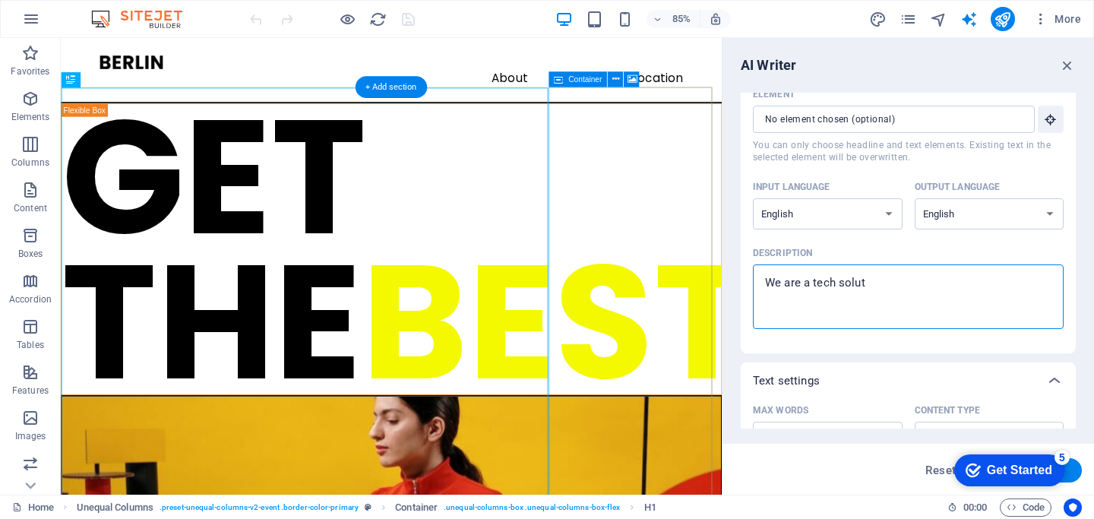
type textarea "We are a tech soluti"
type textarea "x"
type textarea "We are a tech solutio"
type textarea "x"
type textarea "We are a tech solution"
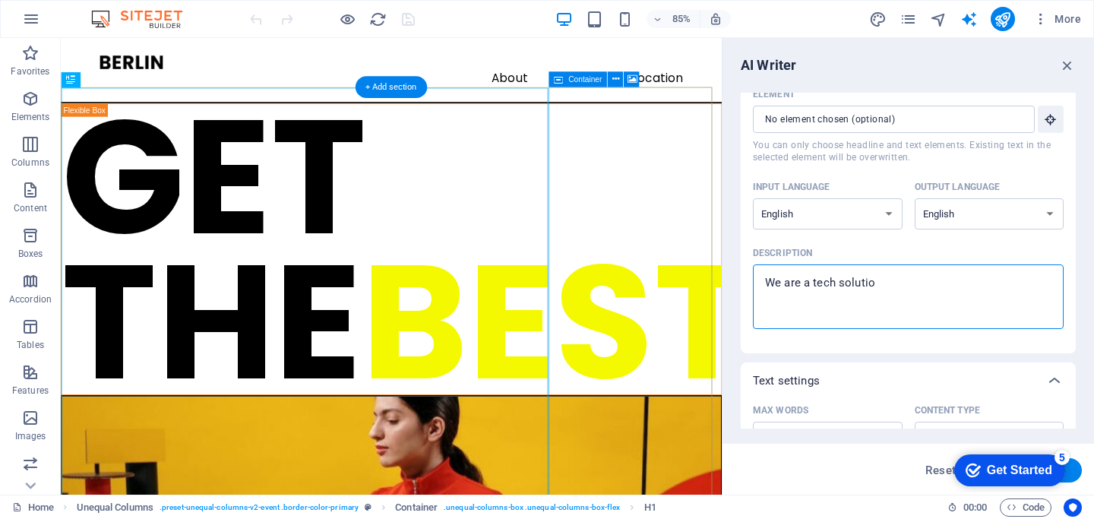
type textarea "x"
type textarea "We are a tech solution"
type textarea "x"
type textarea "We are a tech solution p"
type textarea "x"
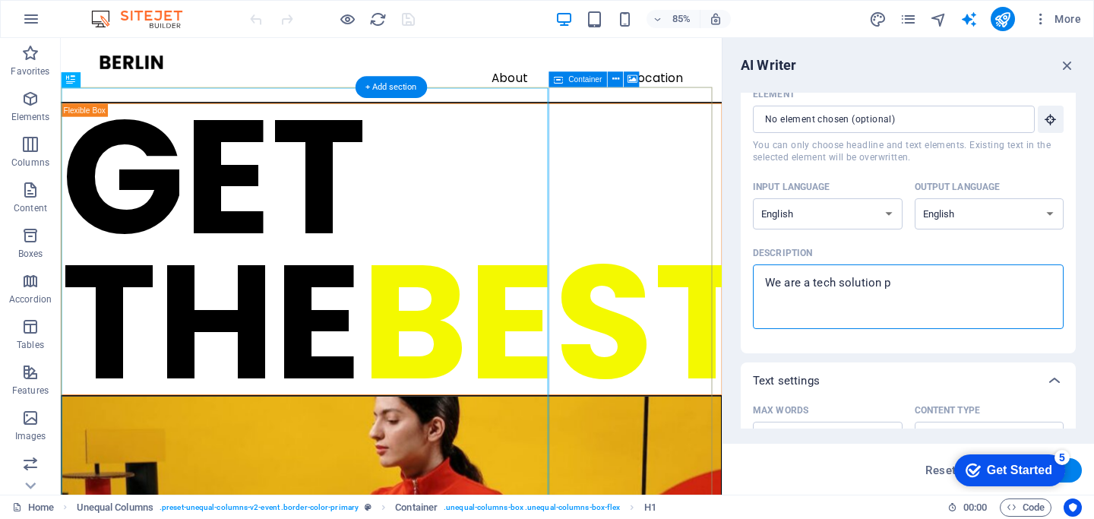
type textarea "We are a tech solution pr"
type textarea "x"
type textarea "We are a tech solution pro"
type textarea "x"
type textarea "We are a tech solution prov"
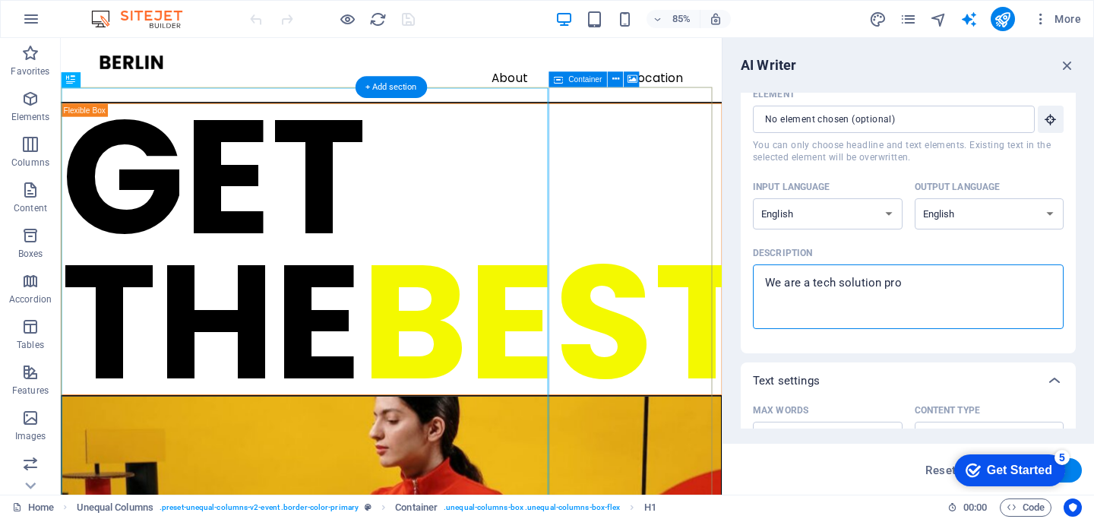
type textarea "x"
type textarea "We are a tech solution provi"
type textarea "x"
type textarea "We are a tech solution provid"
type textarea "x"
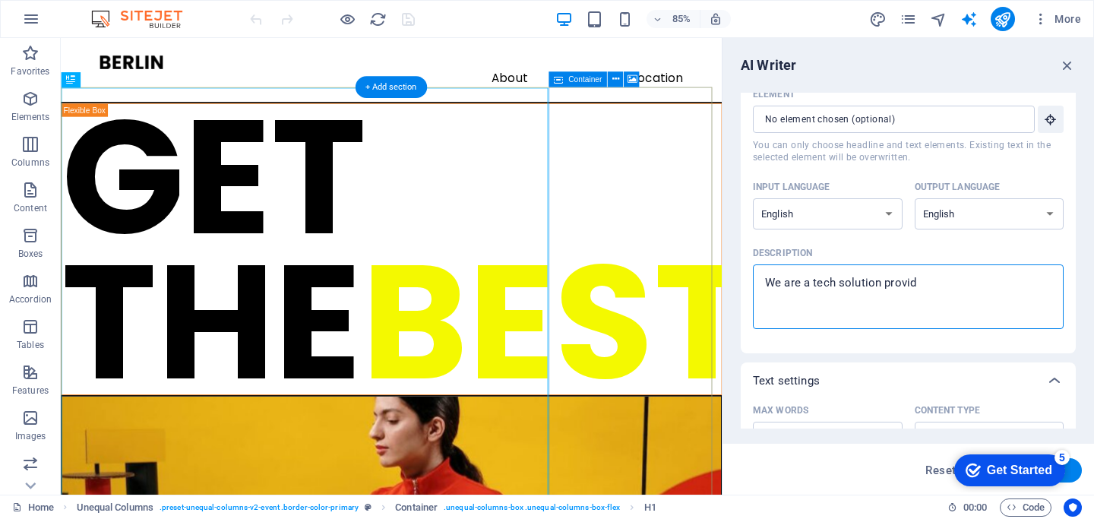
type textarea "We are a tech solution provide"
type textarea "x"
type textarea "We are a tech solution provider"
type textarea "x"
type textarea "We are a tech solution provider."
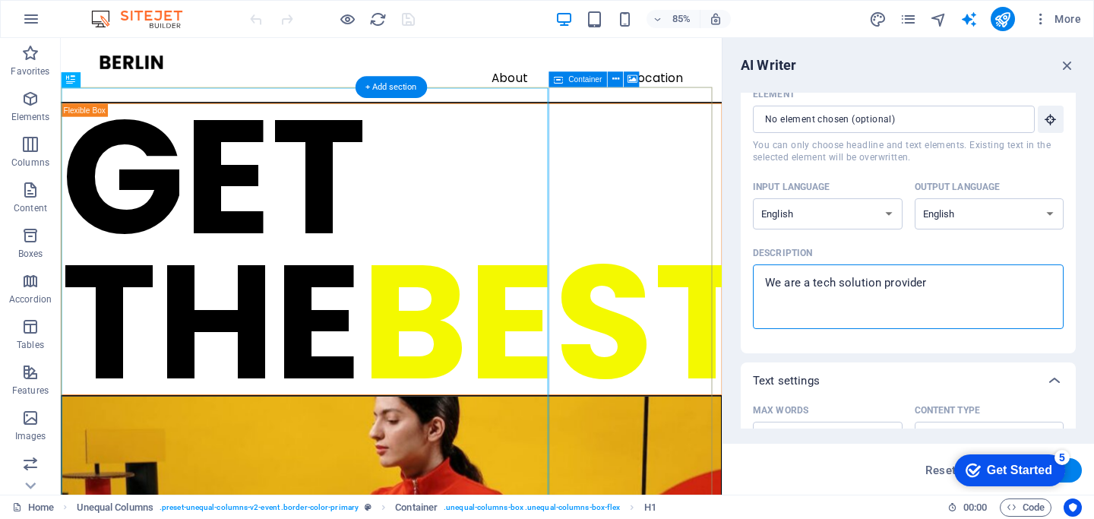
type textarea "x"
type textarea "We are a tech solution provider."
type textarea "x"
type textarea "We are a tech solution provider. O"
type textarea "x"
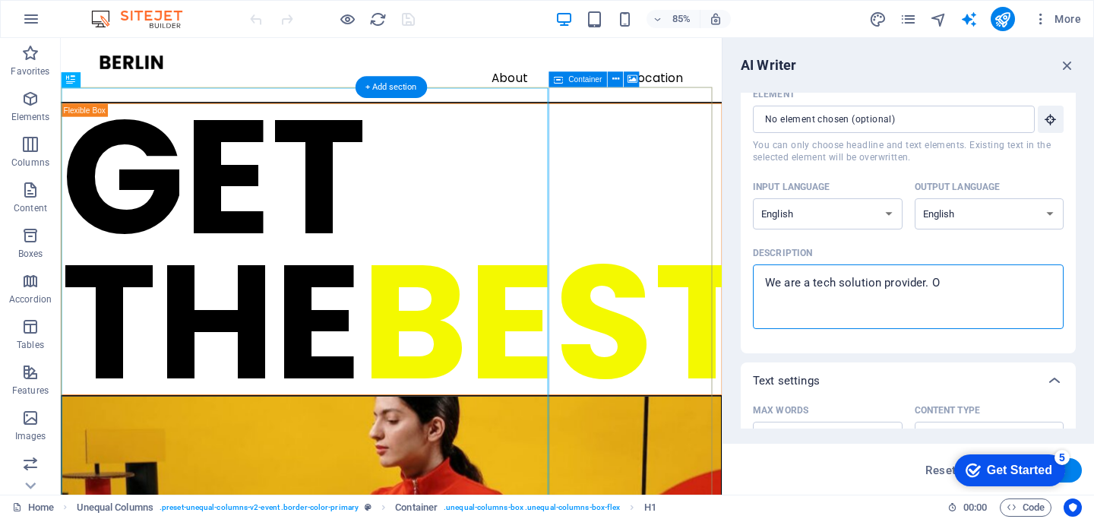
type textarea "We are a tech solution provider. Ou"
type textarea "x"
type textarea "We are a tech solution provider. Our"
type textarea "x"
type textarea "We are a tech solution provider. Our"
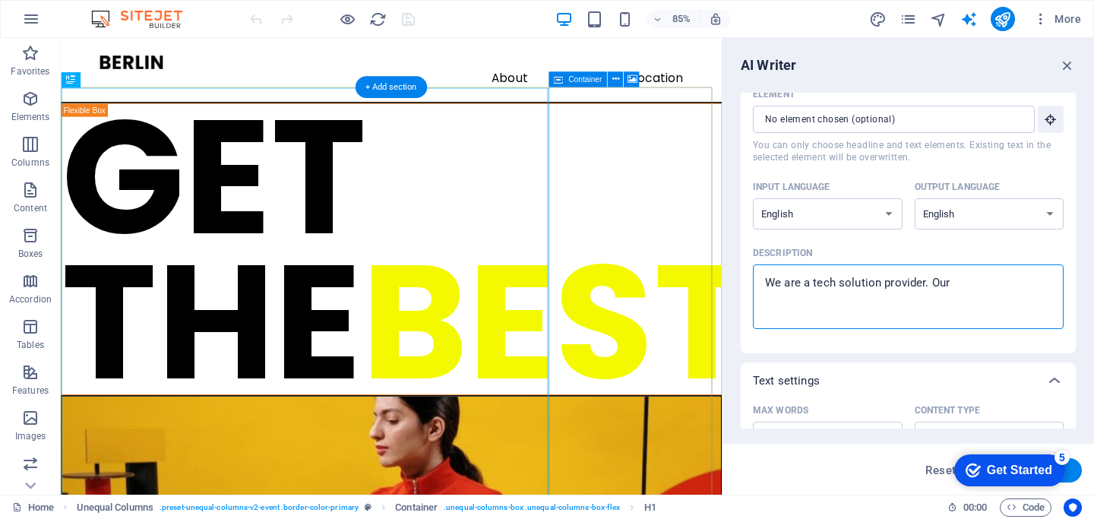
type textarea "x"
type textarea "We are a tech solution provider. Our s"
type textarea "x"
type textarea "We are a tech solution provider. Our se"
type textarea "x"
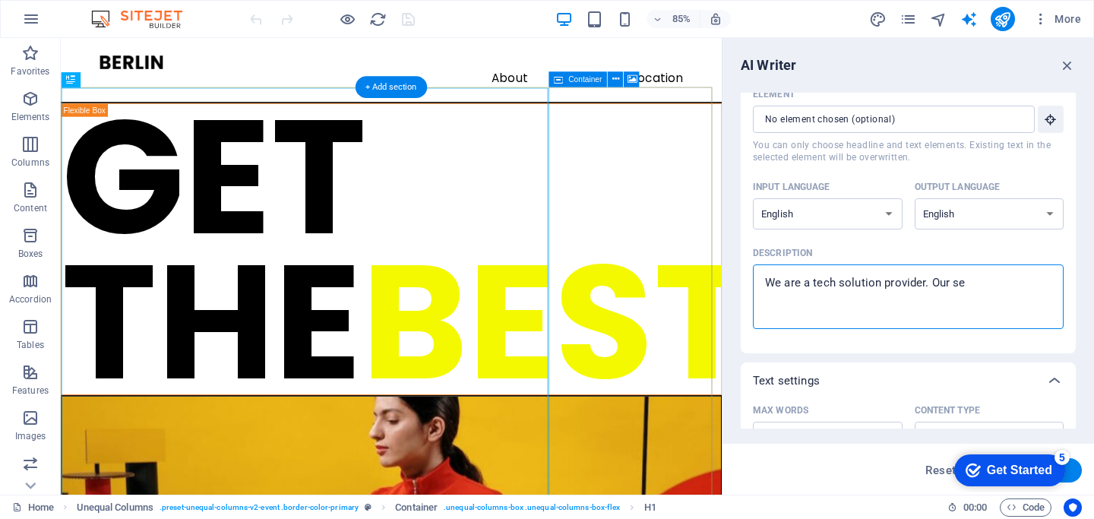
type textarea "We are a tech solution provider. Our ser"
type textarea "x"
type textarea "We are a tech solution provider. Our serv"
type textarea "x"
type textarea "We are a tech solution provider. Our servi"
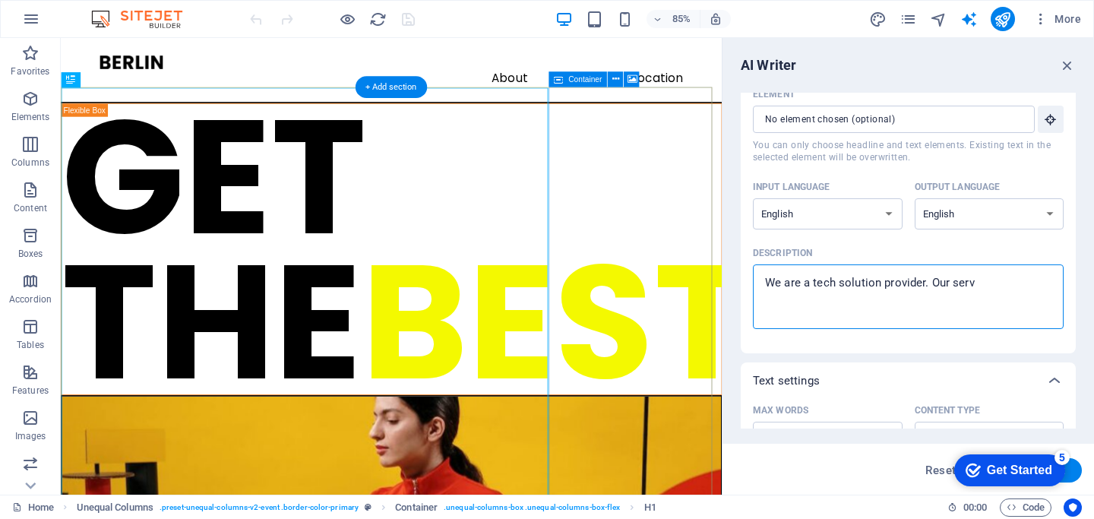
type textarea "x"
type textarea "We are a tech solution provider. Our servic"
type textarea "x"
type textarea "We are a tech solution provider. Our service"
type textarea "x"
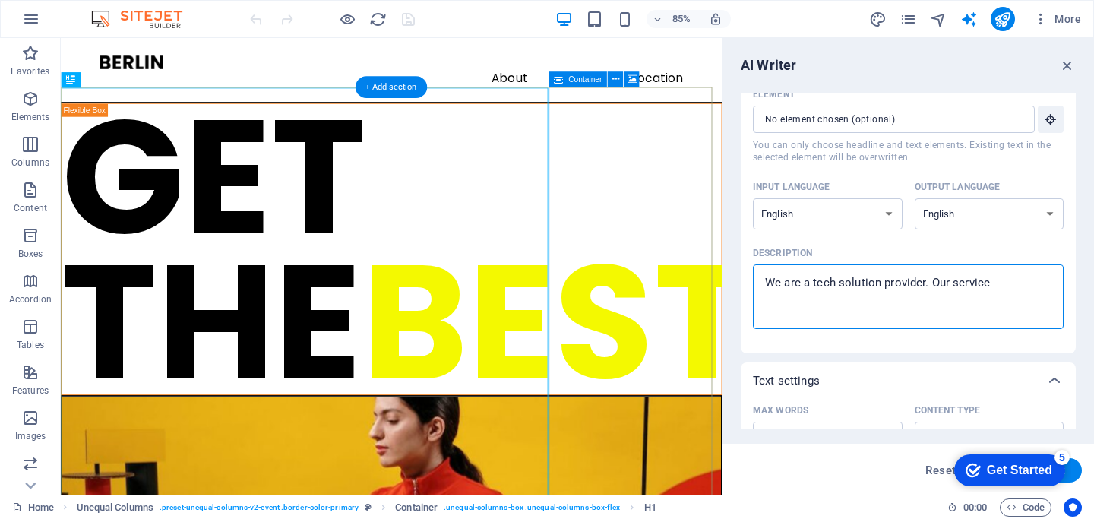
type textarea "We are a tech solution provider. Our services"
type textarea "x"
type textarea "We are a tech solution provider. Our services"
type textarea "x"
type textarea "We are a tech solution provider. Our services i"
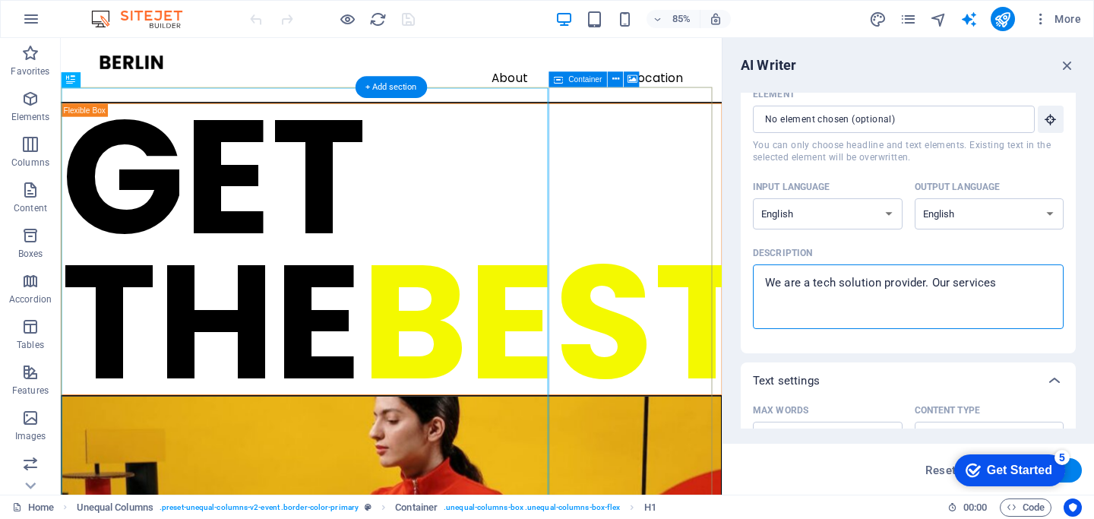
type textarea "x"
type textarea "We are a tech solution provider. Our services in"
type textarea "x"
type textarea "We are a tech solution provider. Our services inc"
type textarea "x"
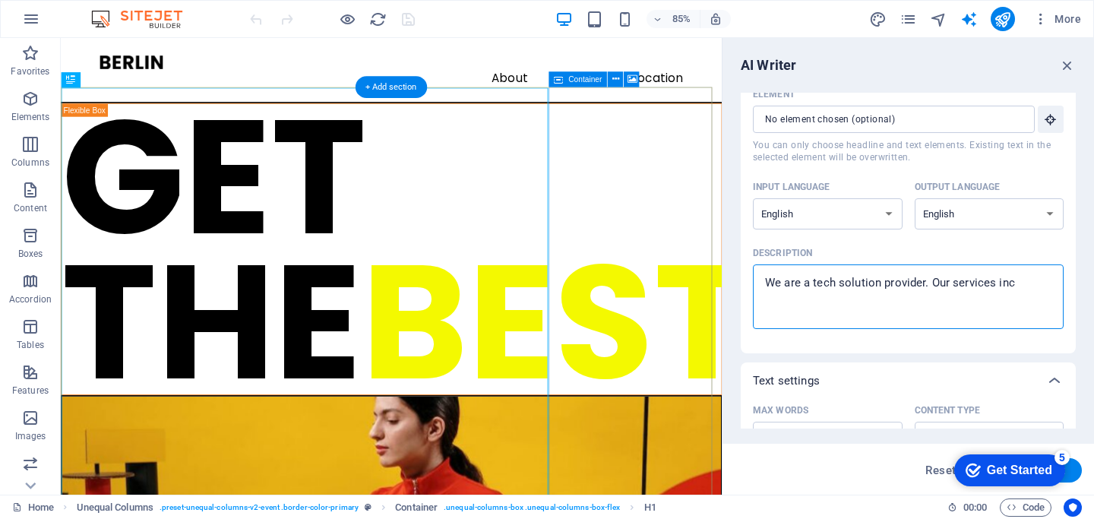
type textarea "We are a tech solution provider. Our services incl"
type textarea "x"
type textarea "We are a tech solution provider. Our services inclu"
type textarea "x"
type textarea "We are a tech solution provider. Our services includ"
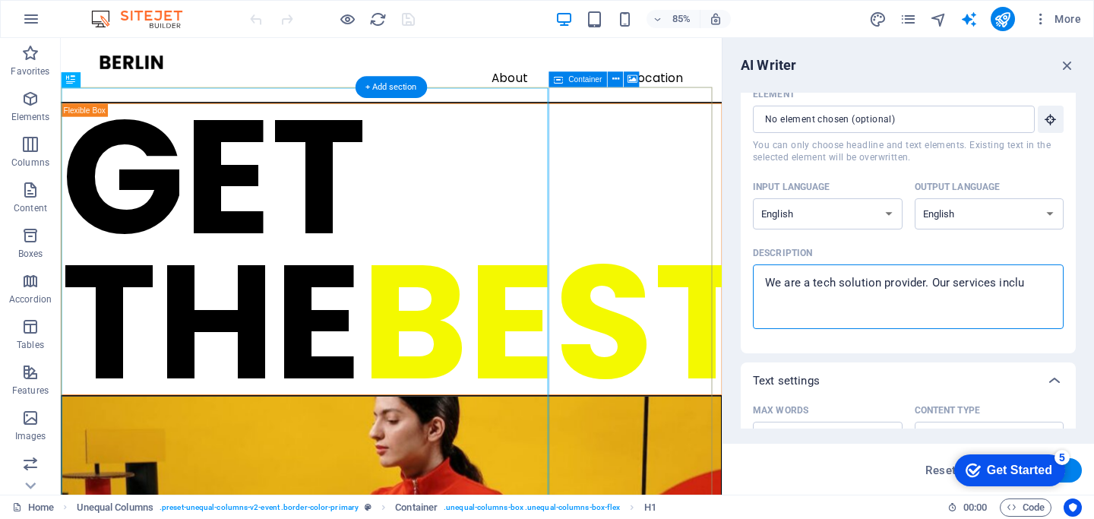
type textarea "x"
type textarea "We are a tech solution provider. Our services include"
type textarea "x"
type textarea "We are a tech solution provider. Our services includes"
type textarea "x"
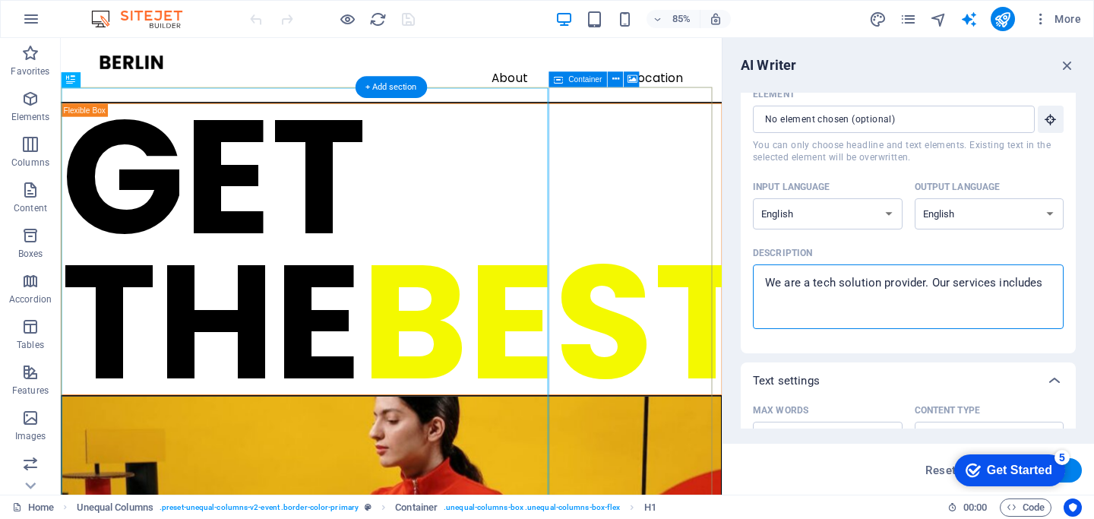
type textarea "We are a tech solution provider. Our services includes"
type textarea "x"
type textarea "We are a tech solution provider. Our services includes w"
type textarea "x"
type textarea "We are a tech solution provider. Our services includes we"
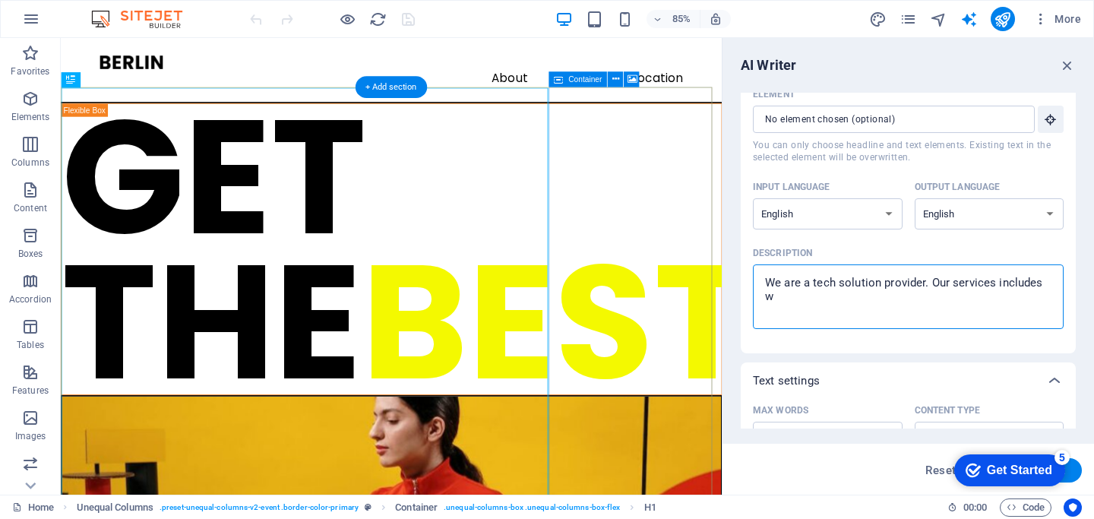
type textarea "x"
type textarea "We are a tech solution provider. Our services includes web"
type textarea "x"
type textarea "We are a tech solution provider. Our services includes web"
type textarea "x"
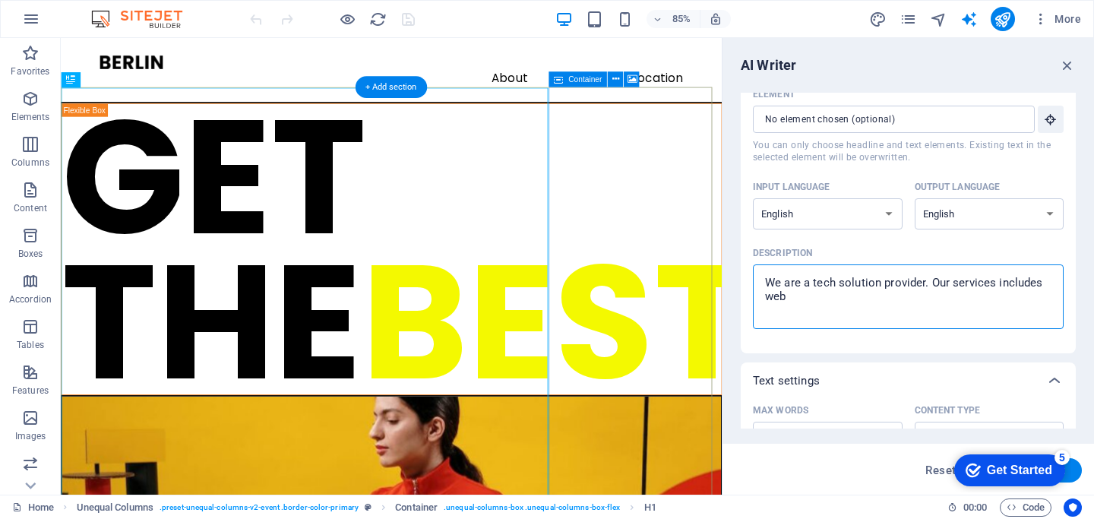
type textarea "We are a tech solution provider. Our services includes web d"
type textarea "x"
type textarea "We are a tech solution provider. Our services includes web de"
type textarea "x"
type textarea "We are a tech solution provider. Our services includes web dev"
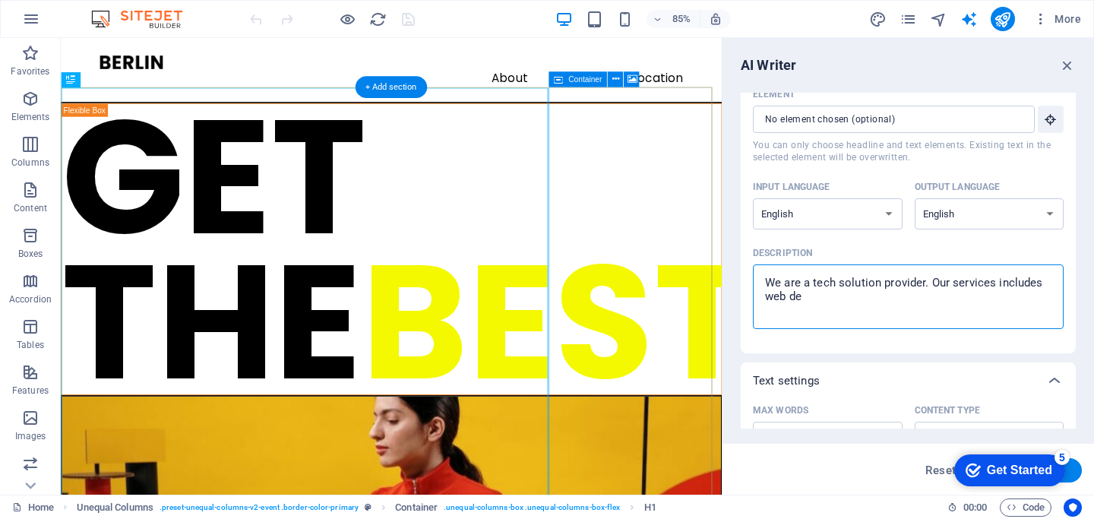
type textarea "x"
type textarea "We are a tech solution provider. Our services includes web deve"
type textarea "x"
type textarea "We are a tech solution provider. Our services includes web devel"
type textarea "x"
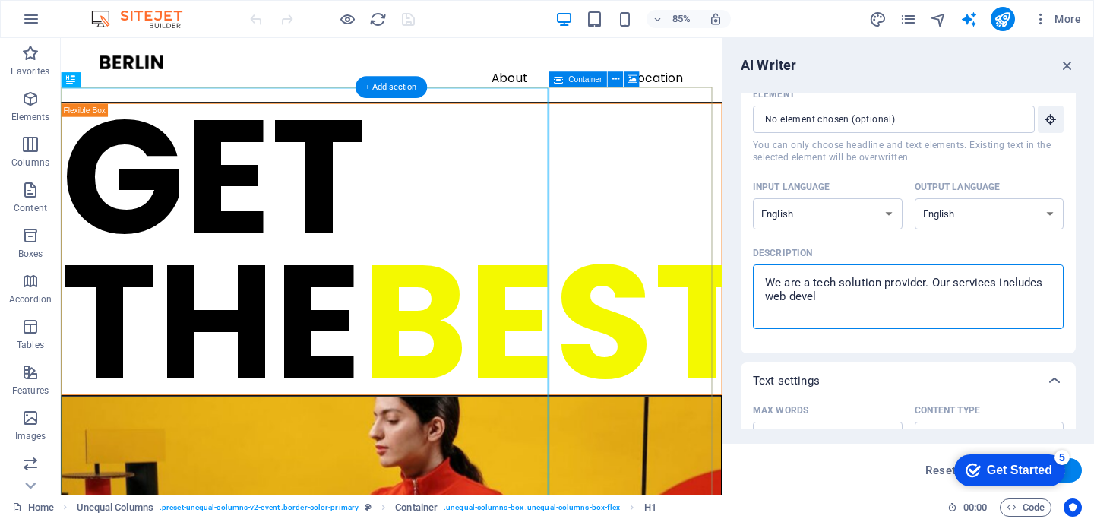
type textarea "We are a tech solution provider. Our services includes web develo"
type textarea "x"
type textarea "We are a tech solution provider. Our services includes web develop"
type textarea "x"
type textarea "We are a tech solution provider. Our services includes web developm"
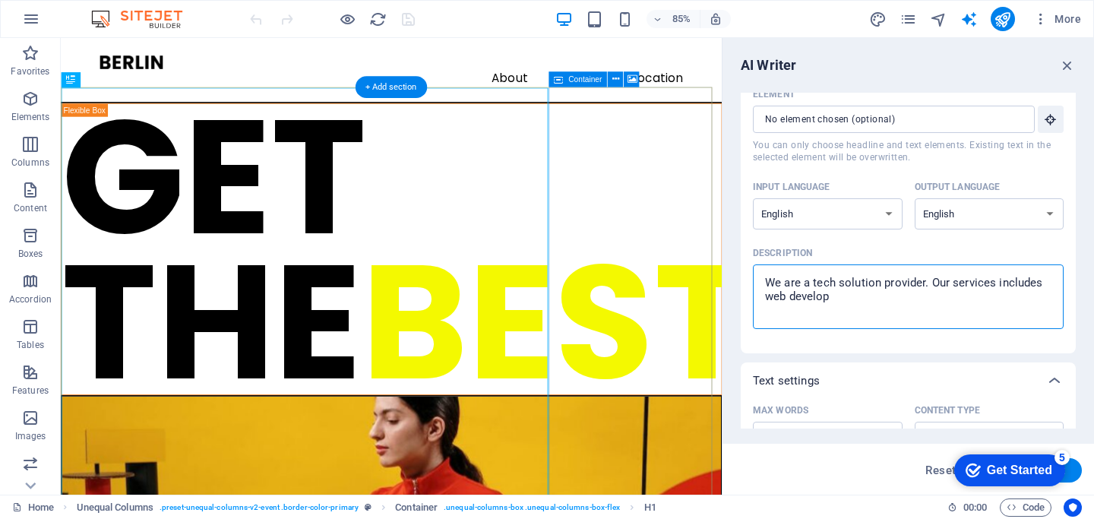
type textarea "x"
type textarea "We are a tech solution provider. Our services includes web developme"
type textarea "x"
type textarea "We are a tech solution provider. Our services includes web developmen"
type textarea "x"
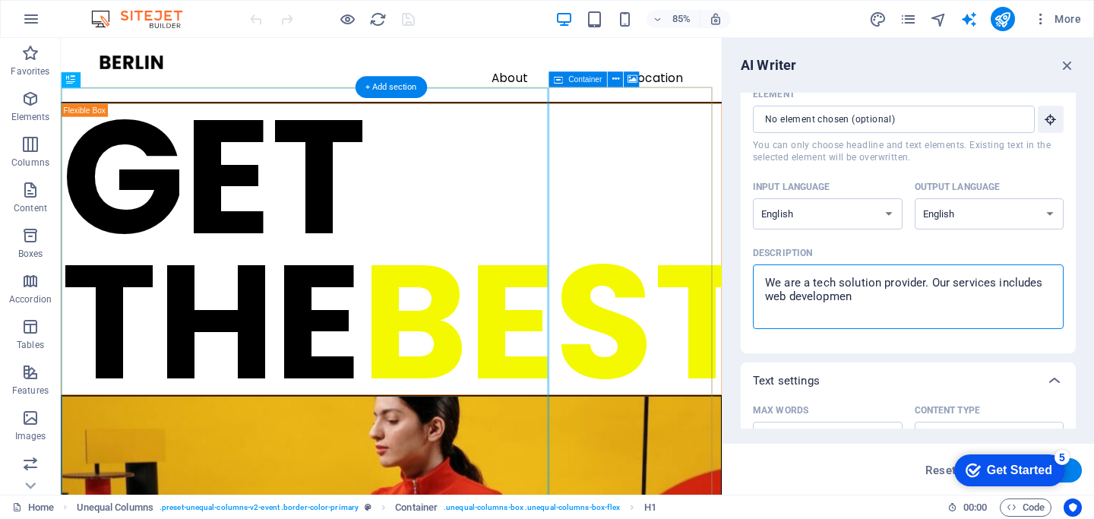
type textarea "We are a tech solution provider. Our services includes web development"
type textarea "x"
type textarea "We are a tech solution provider. Our services includes web development,"
type textarea "x"
type textarea "We are a tech solution provider. Our services includes web development,"
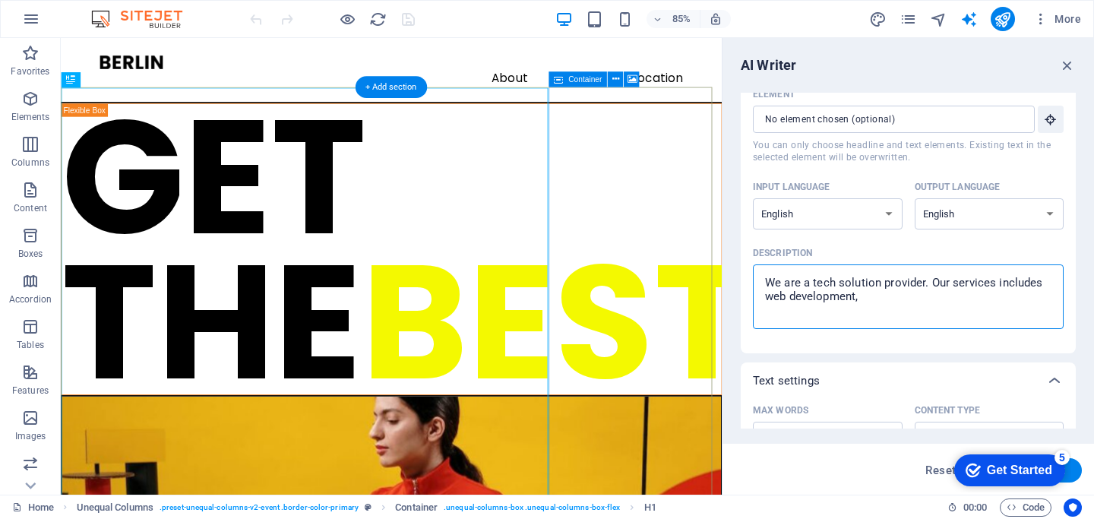
type textarea "x"
type textarea "We are a tech solution provider. Our services includes web development, a"
type textarea "x"
type textarea "We are a tech solution provider. Our services includes web development, ap"
type textarea "x"
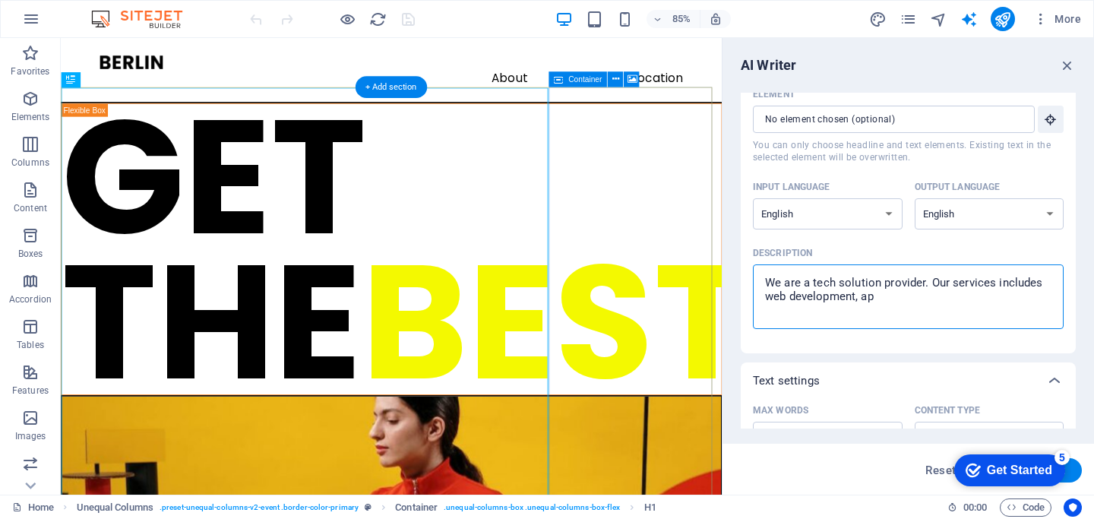
type textarea "We are a tech solution provider. Our services includes web development, app"
type textarea "x"
type textarea "We are a tech solution provider. Our services includes web development, app"
type textarea "x"
type textarea "We are a tech solution provider. Our services includes web development, app d"
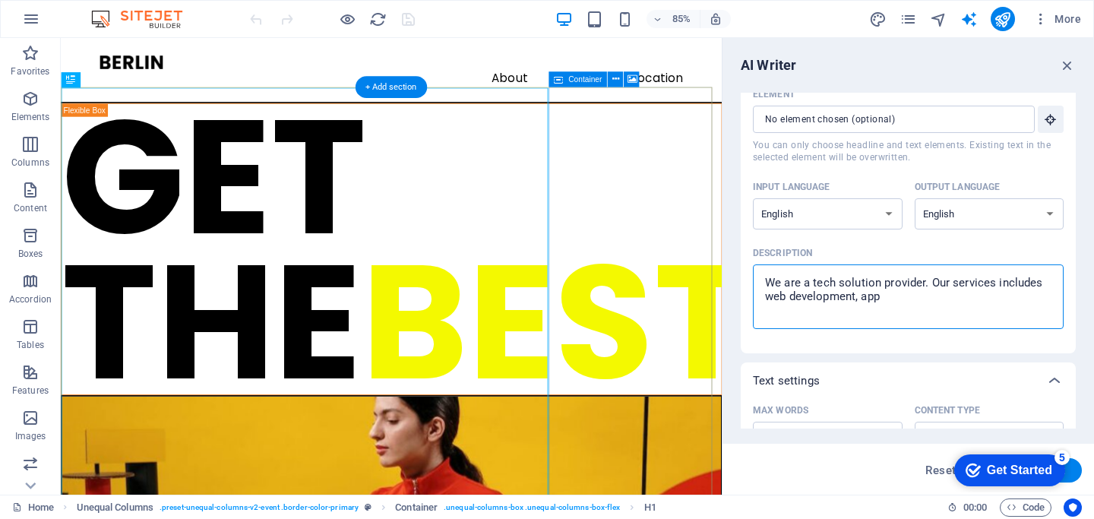
type textarea "x"
type textarea "We are a tech solution provider. Our services includes web development, app de"
type textarea "x"
type textarea "We are a tech solution provider. Our services includes web development, app dev"
type textarea "x"
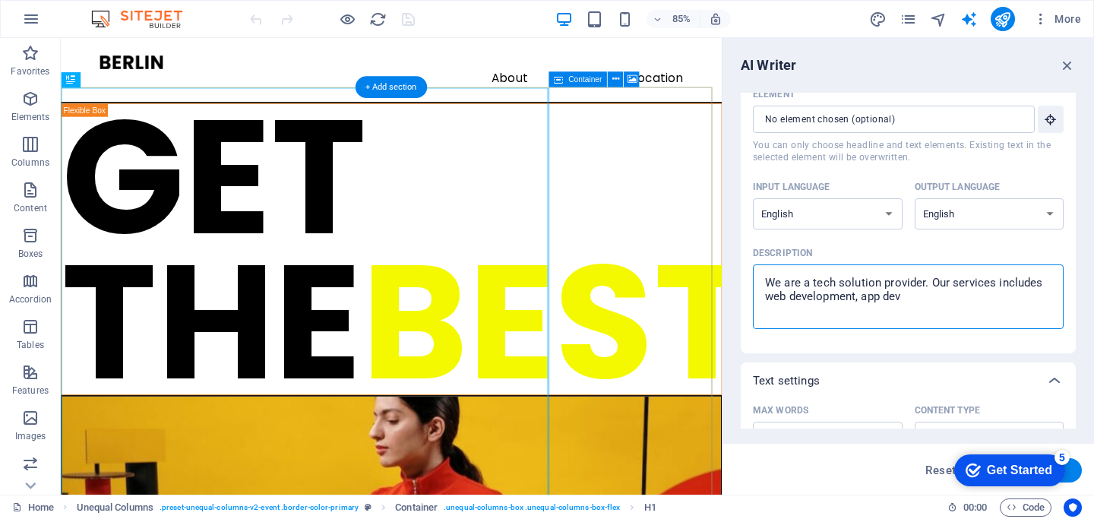
type textarea "We are a tech solution provider. Our services includes web development, app deve"
type textarea "x"
type textarea "We are a tech solution provider. Our services includes web development, app dev…"
type textarea "x"
type textarea "We are a tech solution provider. Our services includes web development, app dev…"
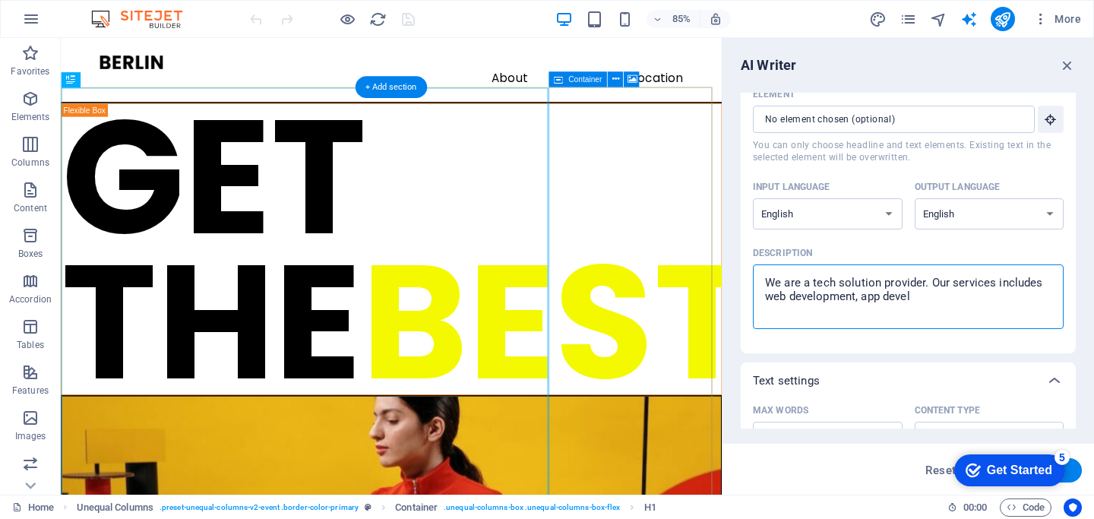
type textarea "x"
type textarea "We are a tech solution provider. Our services includes web development, app dev…"
type textarea "x"
type textarea "We are a tech solution provider. Our services includes web development, app dev…"
type textarea "x"
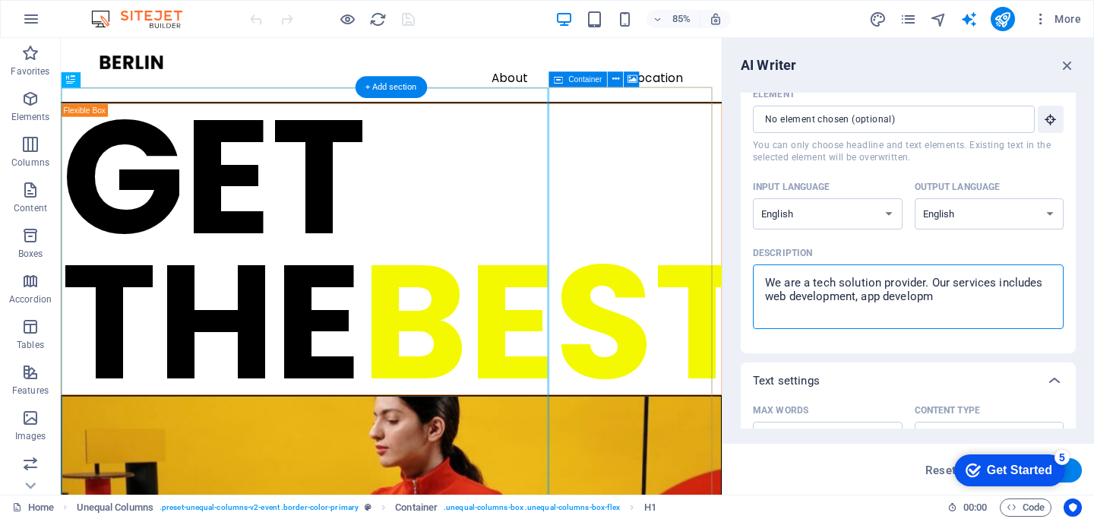
type textarea "We are a tech solution provider. Our services includes web development, app dev…"
type textarea "x"
type textarea "We are a tech solution provider. Our services includes web development, app dev…"
type textarea "x"
type textarea "We are a tech solution provider. Our services includes web development, app dev…"
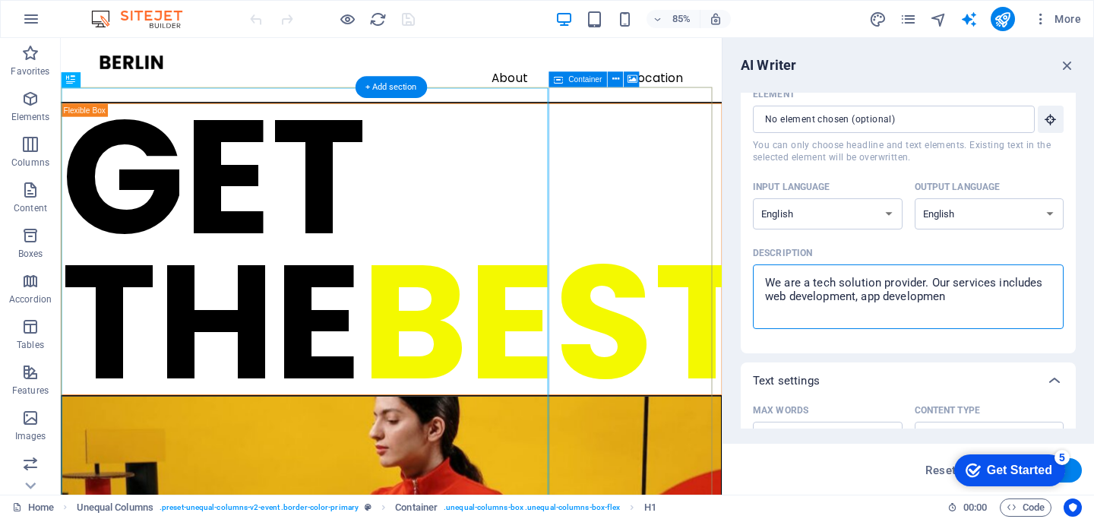
type textarea "x"
type textarea "We are a tech solution provider. Our services includes web development, app dev…"
type textarea "x"
type textarea "We are a tech solution provider. Our services includes web development, app dev…"
type textarea "x"
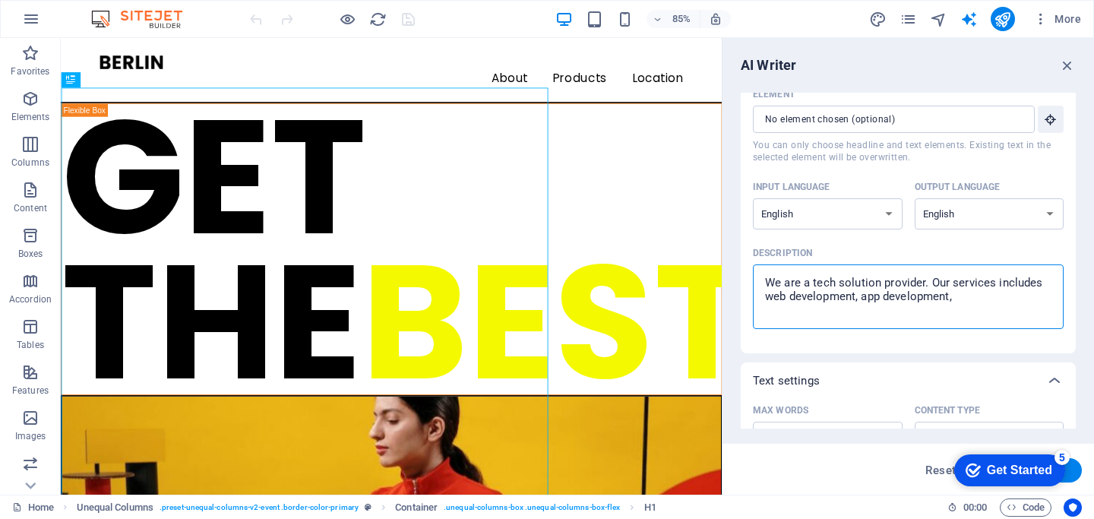
type textarea "We are a tech solution provider. Our services includes web development, app dev…"
type textarea "x"
type textarea "We are a tech solution provider. Our services includes web development, app dev…"
type textarea "x"
type textarea "We are a tech solution provider. Our services includes web development, app dev…"
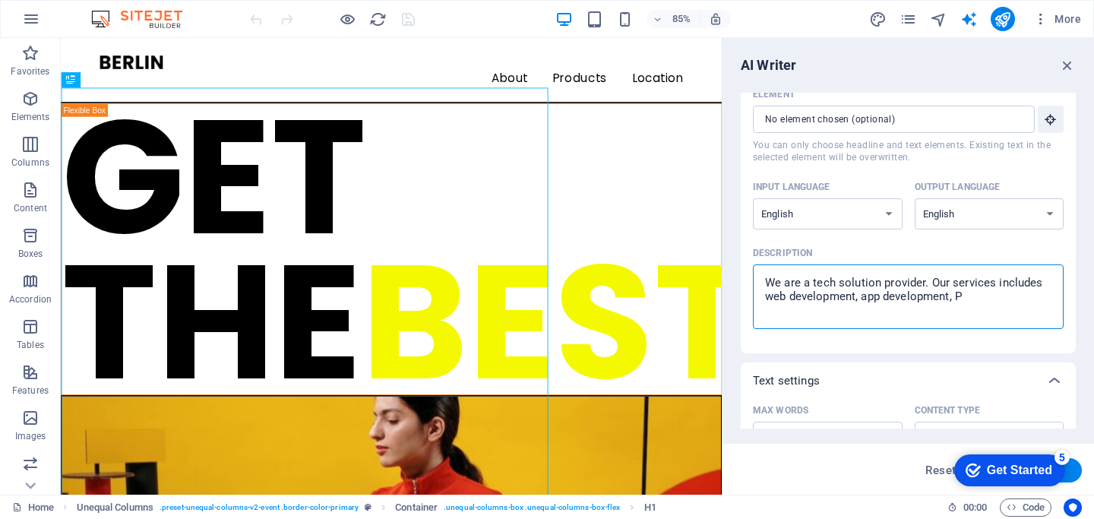
type textarea "x"
type textarea "We are a tech solution provider. Our services includes web development, app dev…"
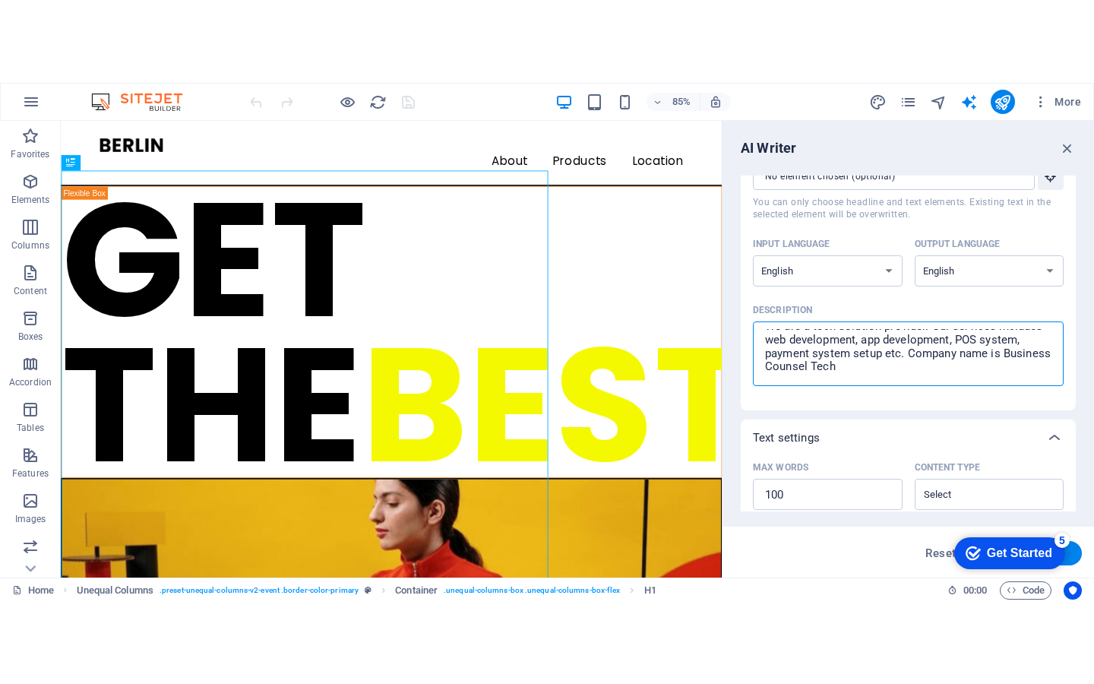
scroll to position [359, 0]
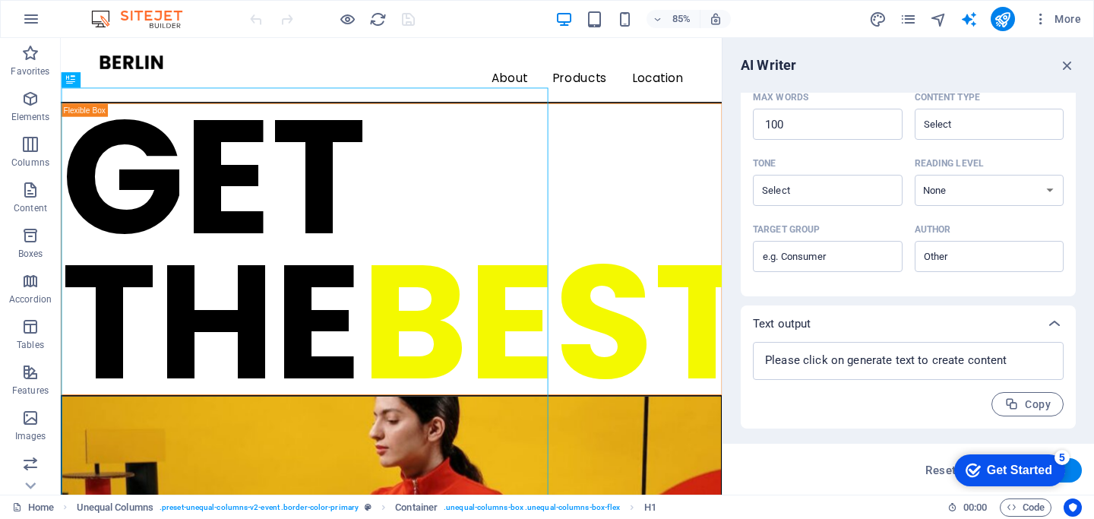
click at [1048, 466] on div "Get Started" at bounding box center [1019, 470] width 65 height 14
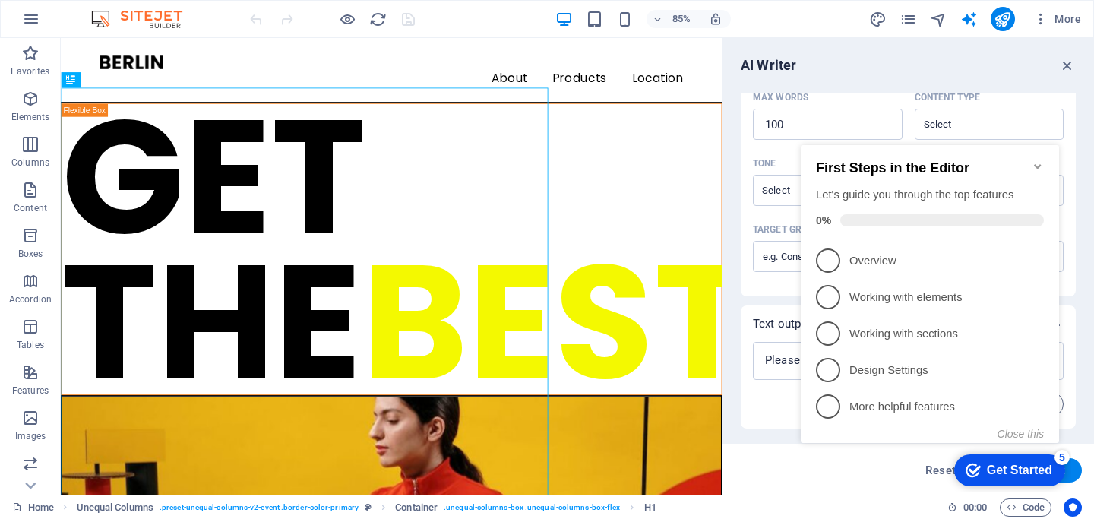
click at [1047, 466] on div "Get Started" at bounding box center [1019, 470] width 65 height 14
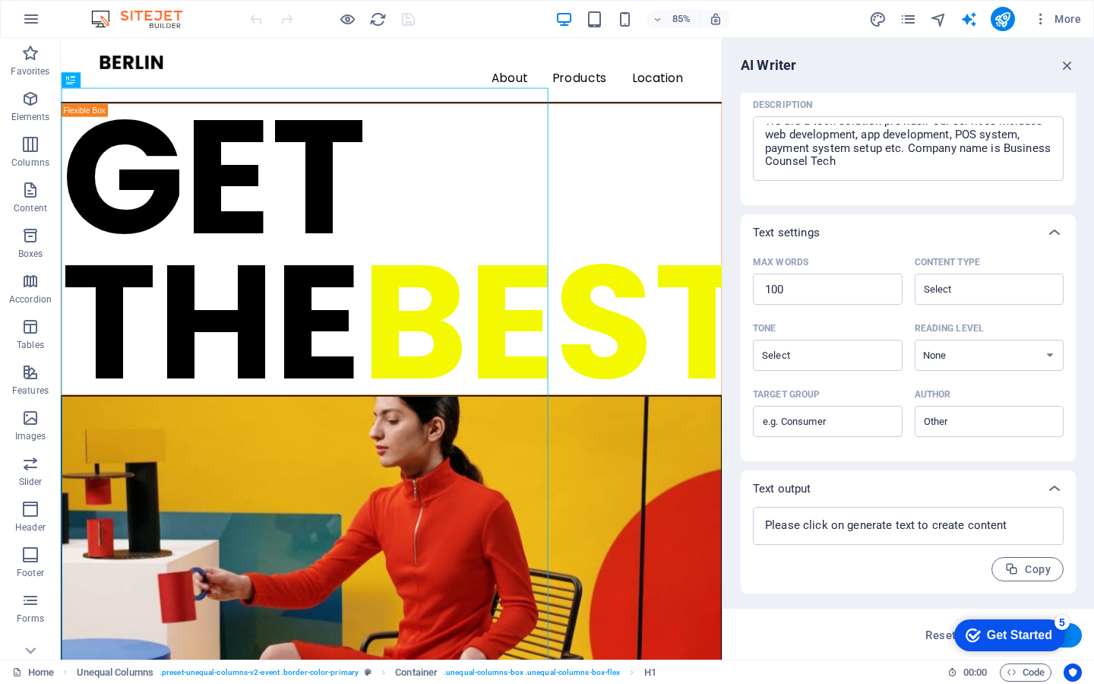
scroll to position [194, 0]
click at [1054, 518] on div "checkmark Get Started 5" at bounding box center [1009, 635] width 111 height 32
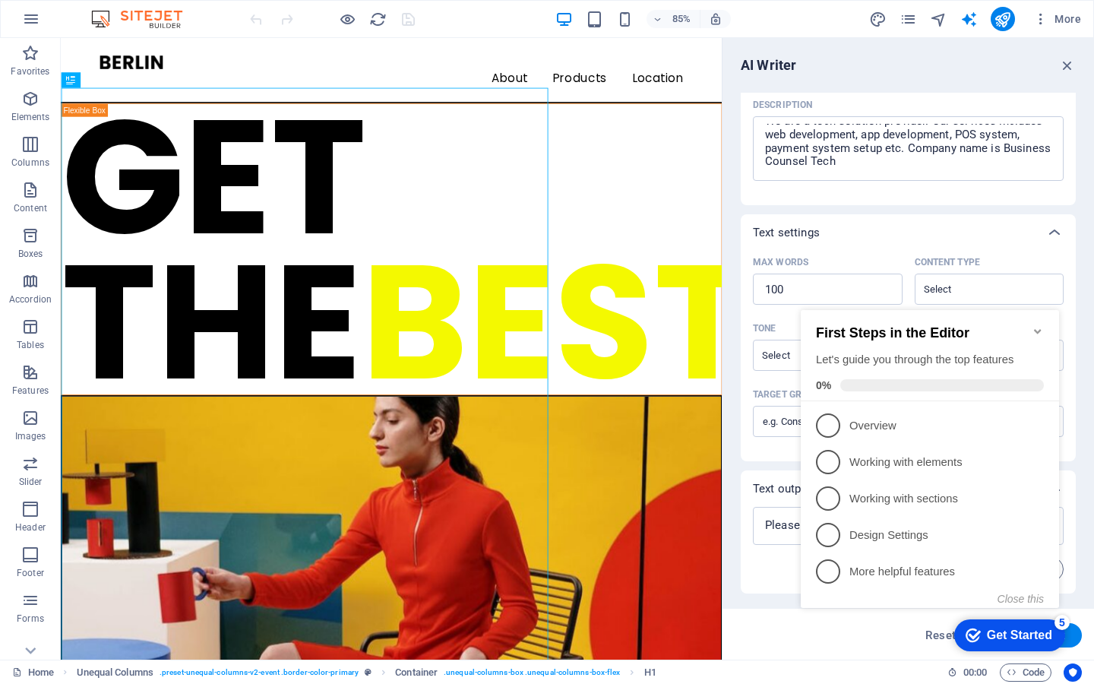
click at [1054, 518] on div "checkmark Get Started 5" at bounding box center [1009, 635] width 111 height 32
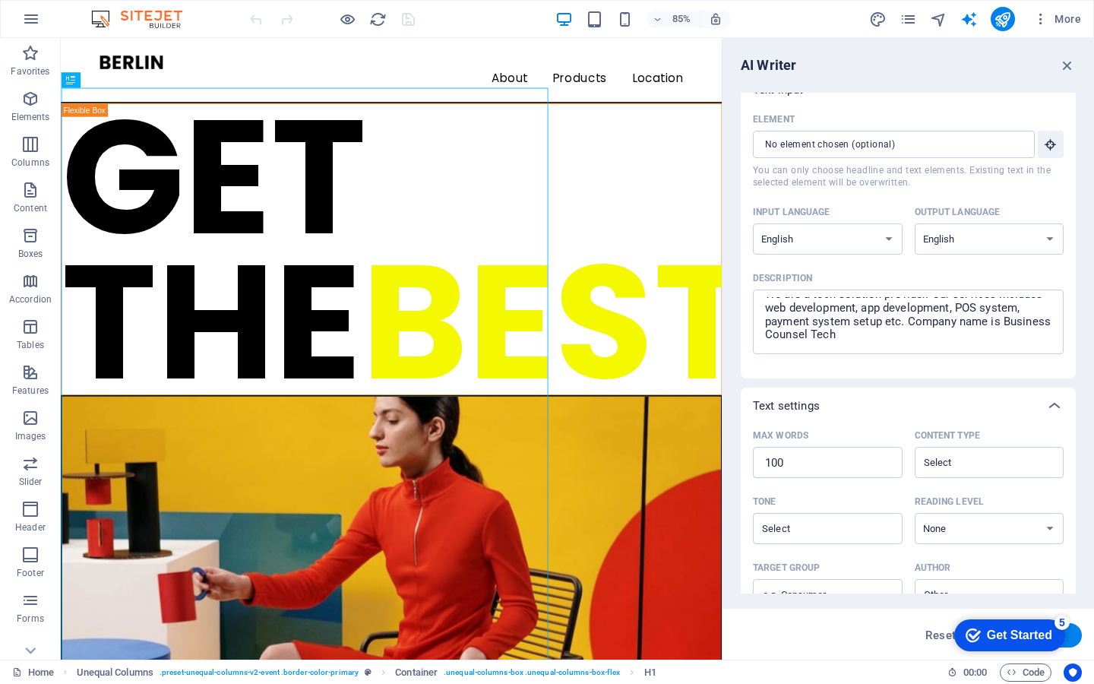
scroll to position [0, 0]
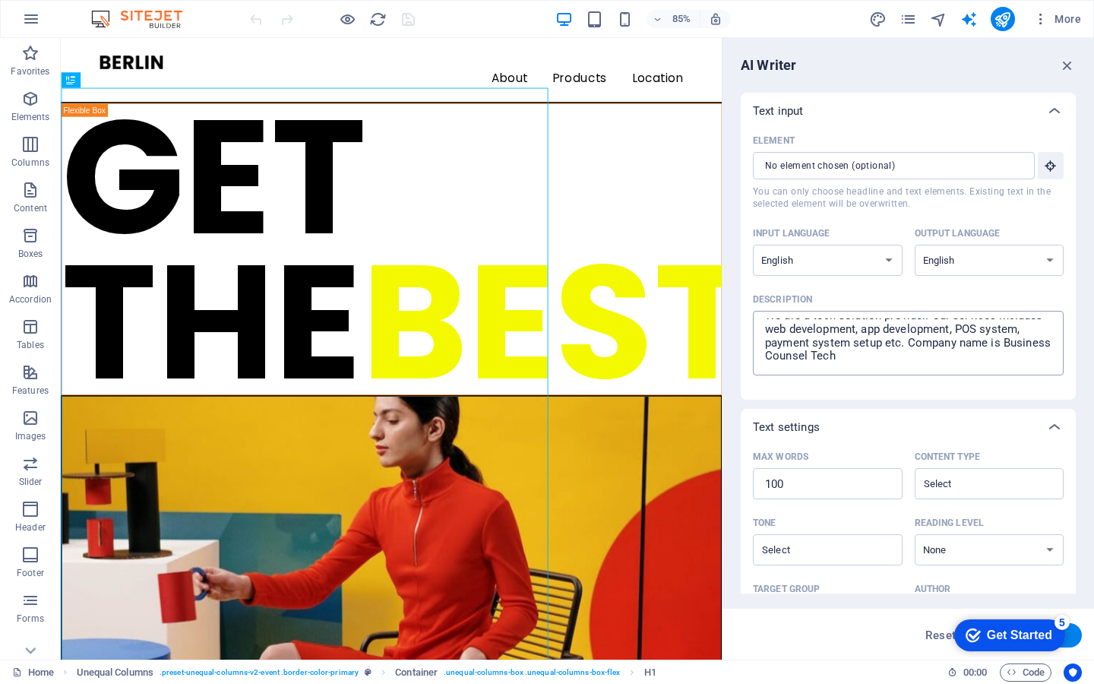
click at [980, 367] on textarea "We are a tech solution provider. Our services includes web development, app dev…" at bounding box center [907, 342] width 295 height 49
click at [992, 518] on div "Get Started" at bounding box center [1019, 635] width 65 height 14
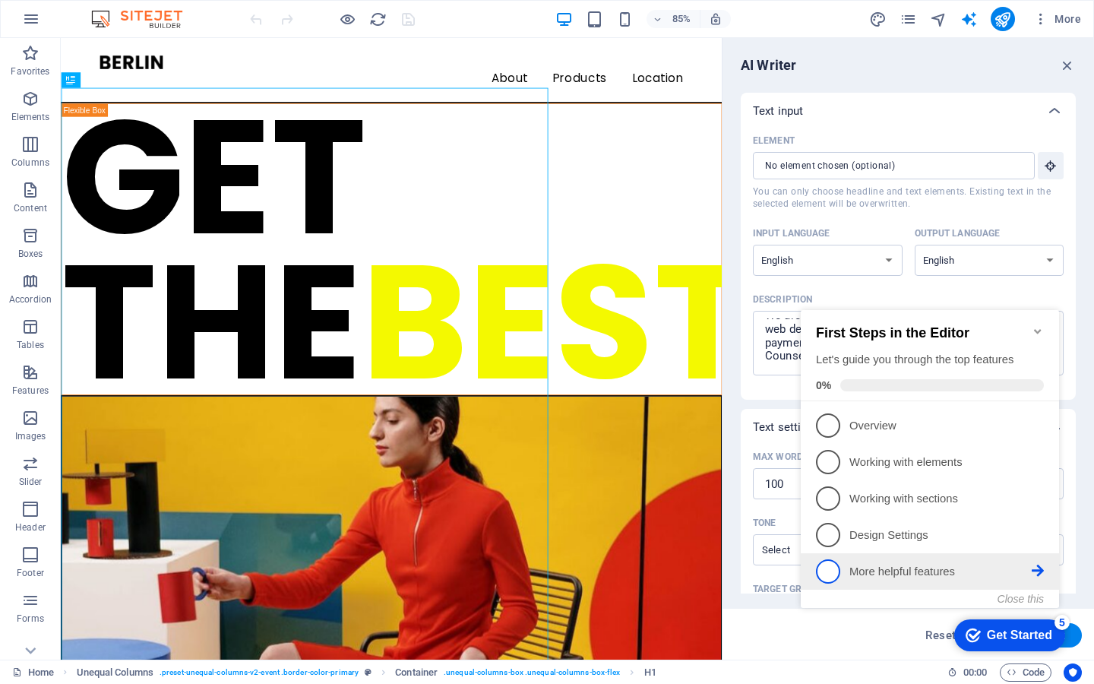
click at [949, 518] on p "More helpful features - incomplete" at bounding box center [940, 572] width 182 height 16
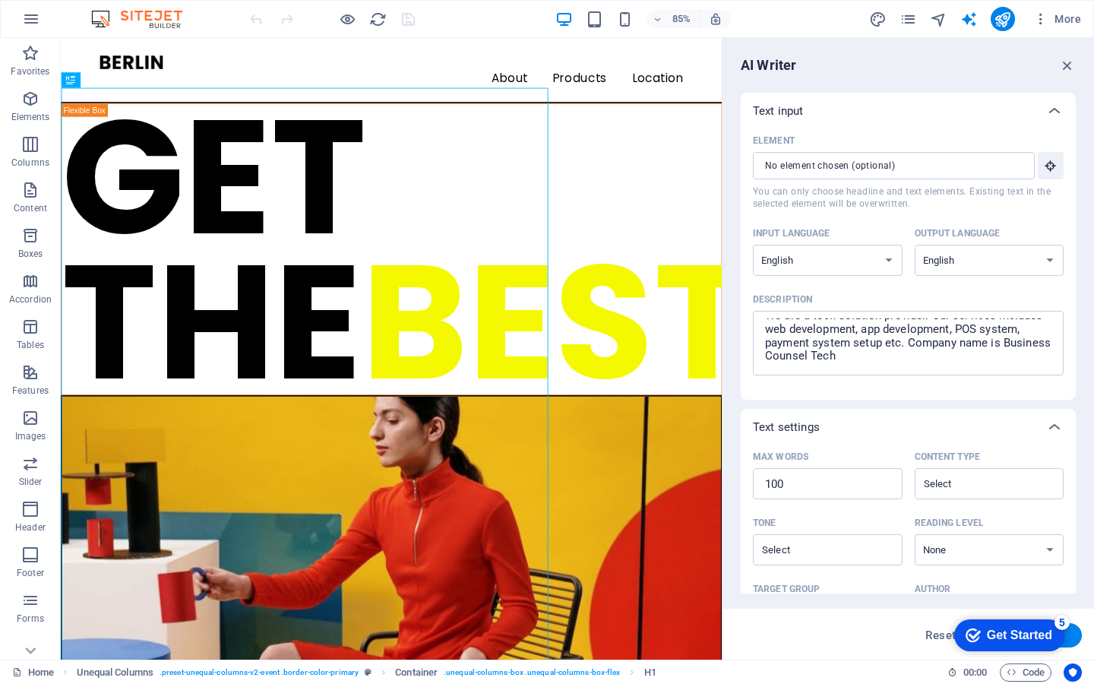
click at [978, 518] on div "checkmark Get Started 5" at bounding box center [1008, 634] width 87 height 15
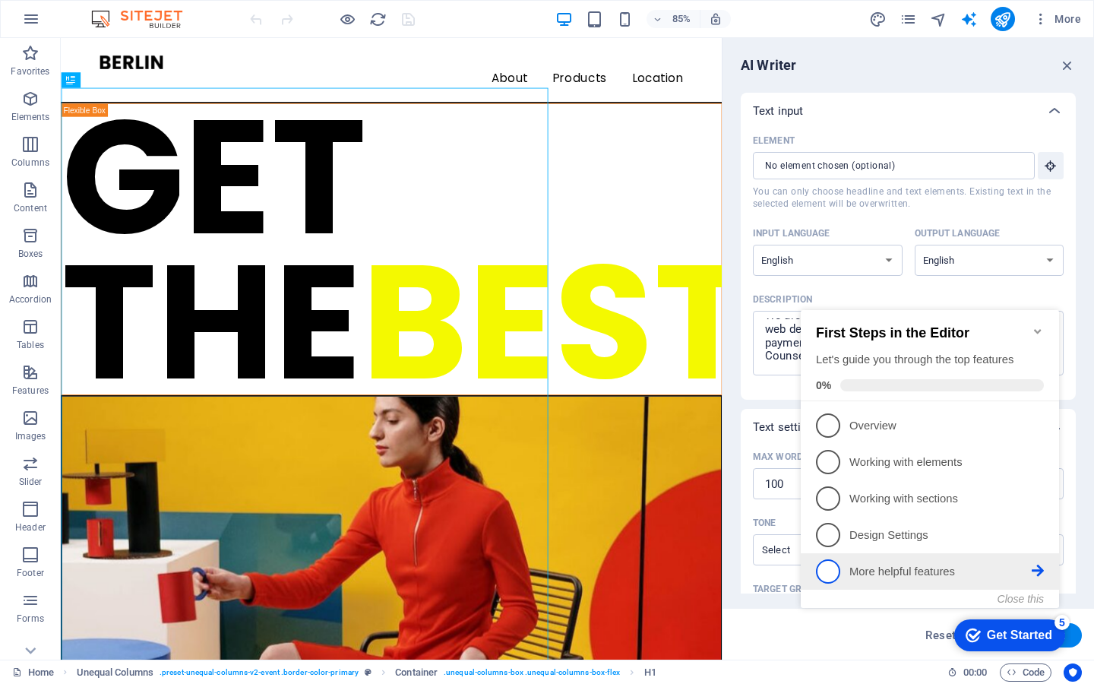
click at [1040, 518] on icon at bounding box center [1037, 570] width 12 height 12
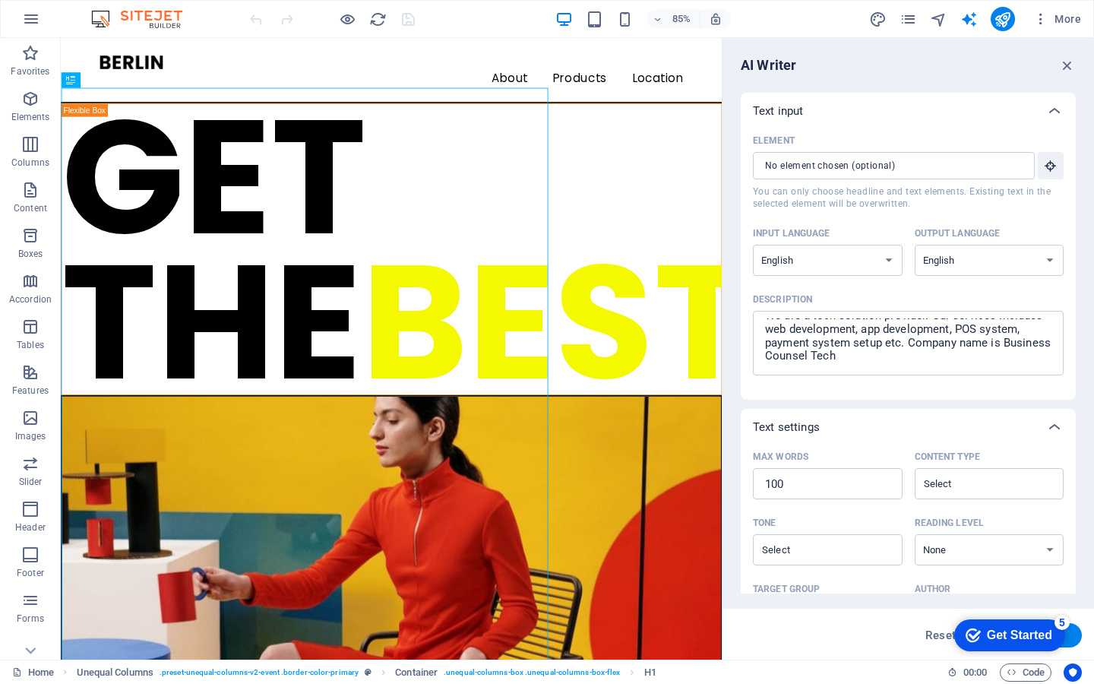
click at [1062, 518] on div "5" at bounding box center [1061, 621] width 15 height 15
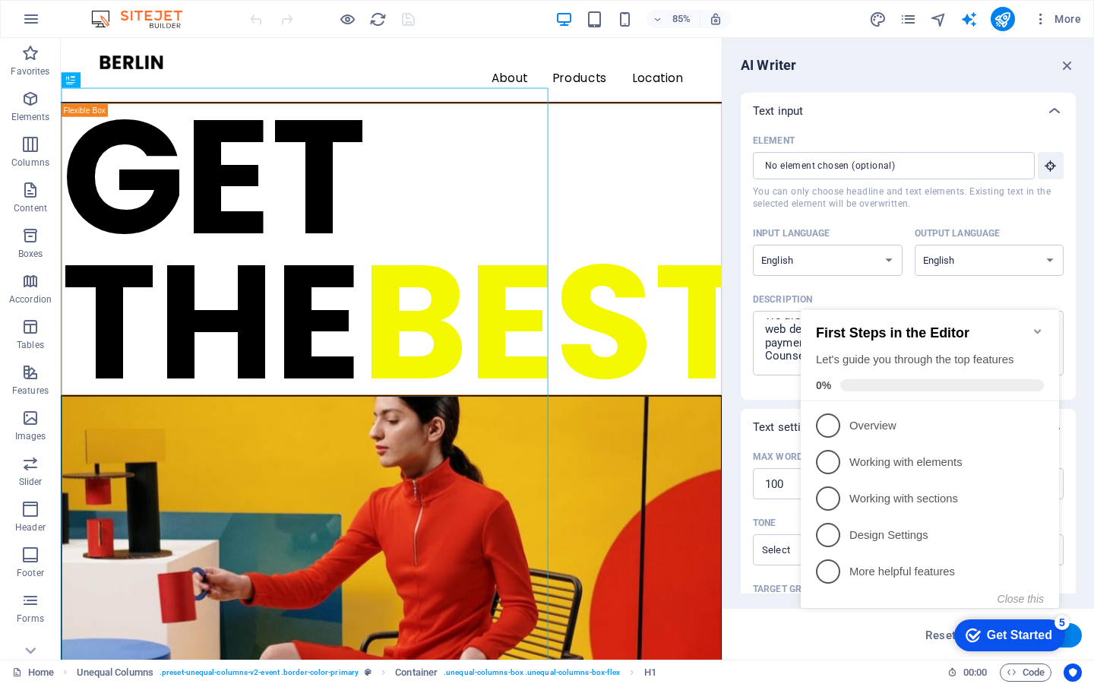
click at [1075, 518] on button "Generate text" at bounding box center [1029, 635] width 106 height 24
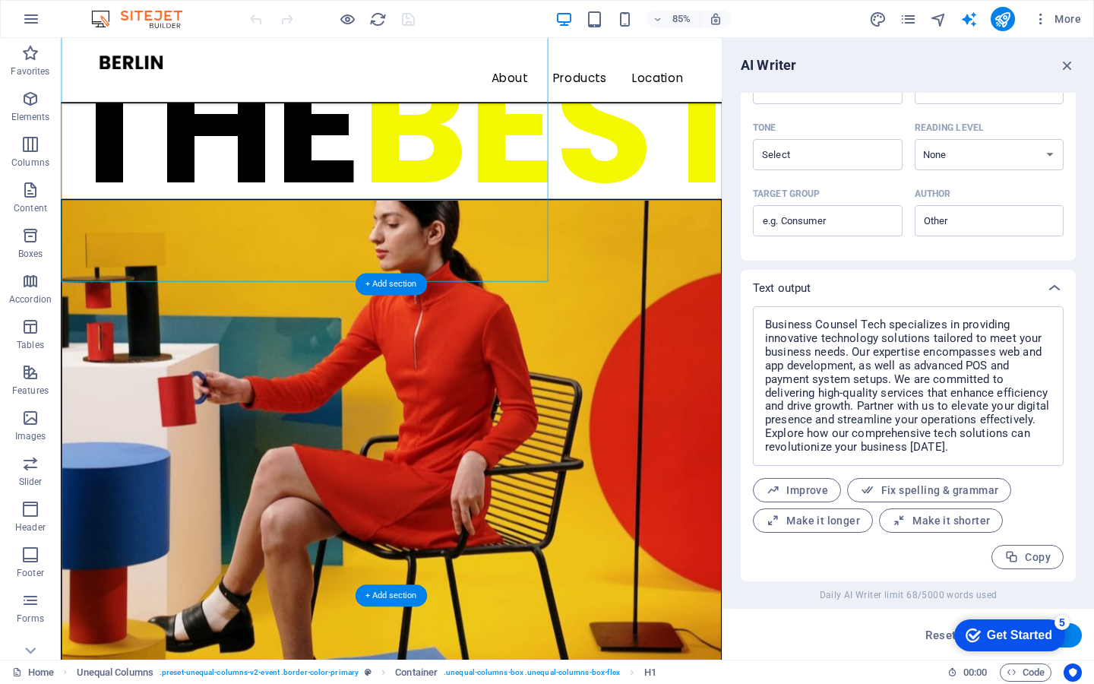
scroll to position [460, 0]
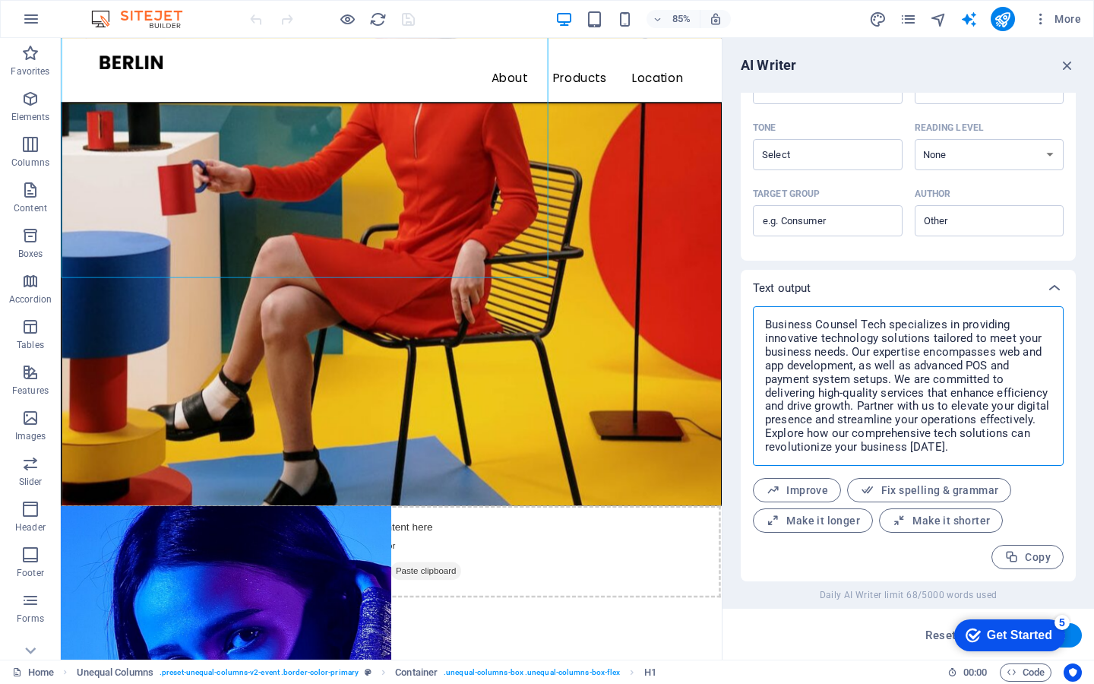
drag, startPoint x: 766, startPoint y: 326, endPoint x: 1012, endPoint y: 448, distance: 275.4
click at [1012, 448] on textarea "Business Counsel Tech specializes in providing innovative technology solutions …" at bounding box center [907, 386] width 295 height 144
click at [980, 355] on textarea "Business Counsel Tech specializes in providing innovative technology solutions …" at bounding box center [907, 386] width 295 height 144
click at [925, 321] on textarea "Business Counsel Tech specializes in providing innovative technology solutions …" at bounding box center [907, 386] width 295 height 144
click at [1028, 454] on textarea "Business Counsel Tech specializes in providing innovative technology solutions …" at bounding box center [907, 386] width 295 height 144
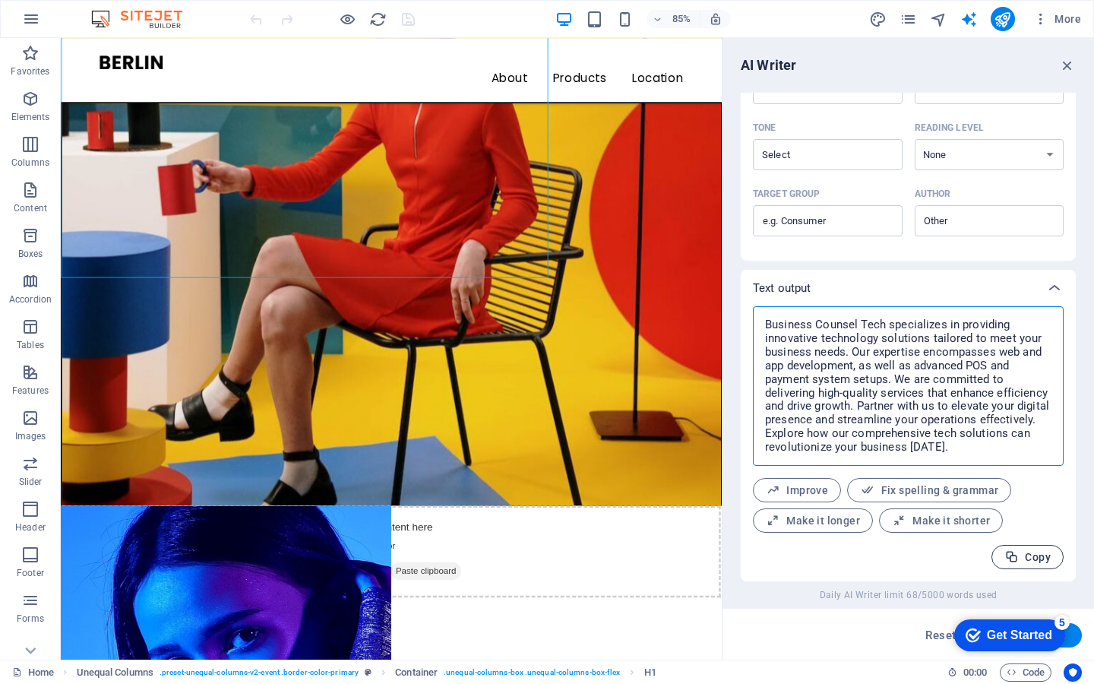
click at [1030, 518] on span "Copy" at bounding box center [1027, 557] width 46 height 14
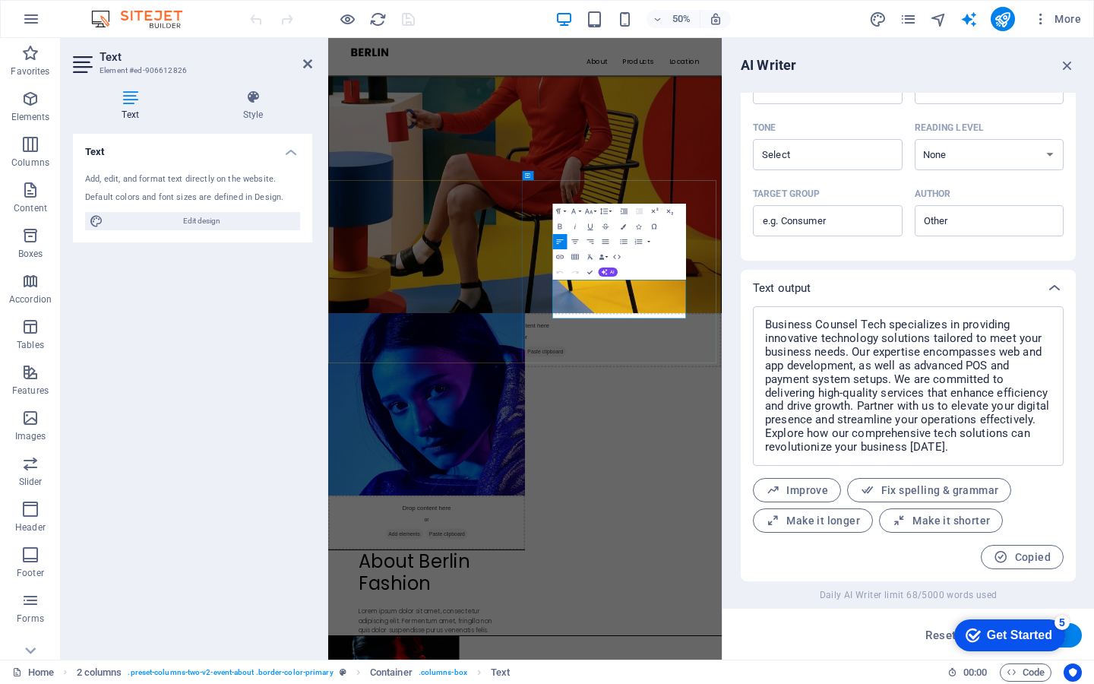
drag, startPoint x: 865, startPoint y: 586, endPoint x: 773, endPoint y: 529, distance: 108.1
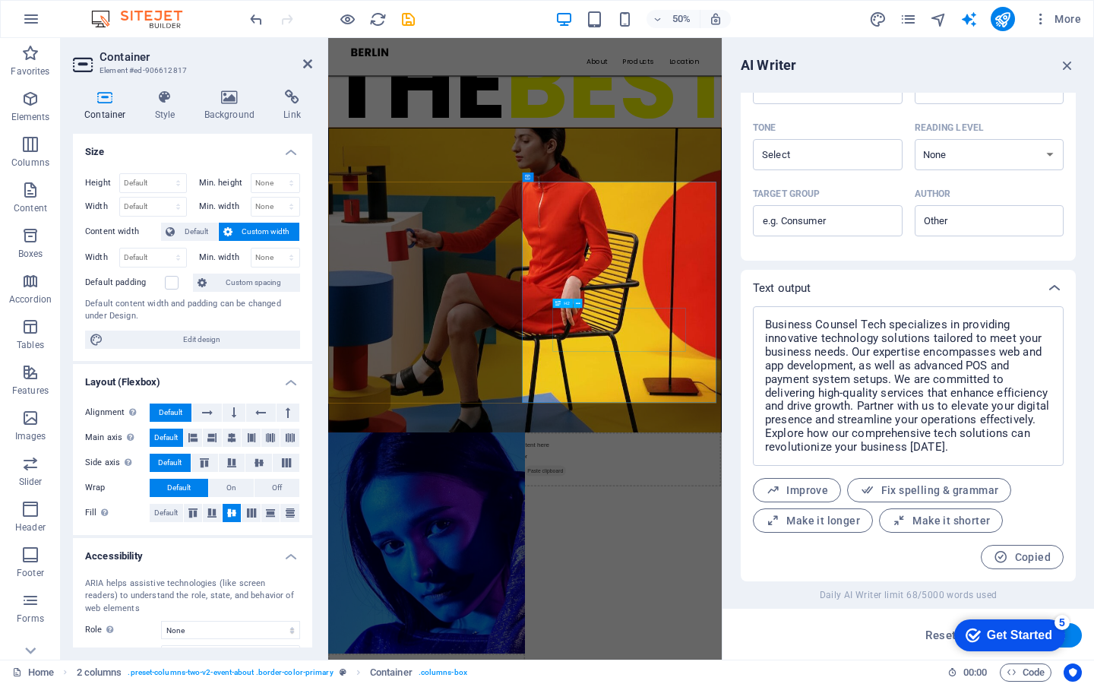
scroll to position [216, 0]
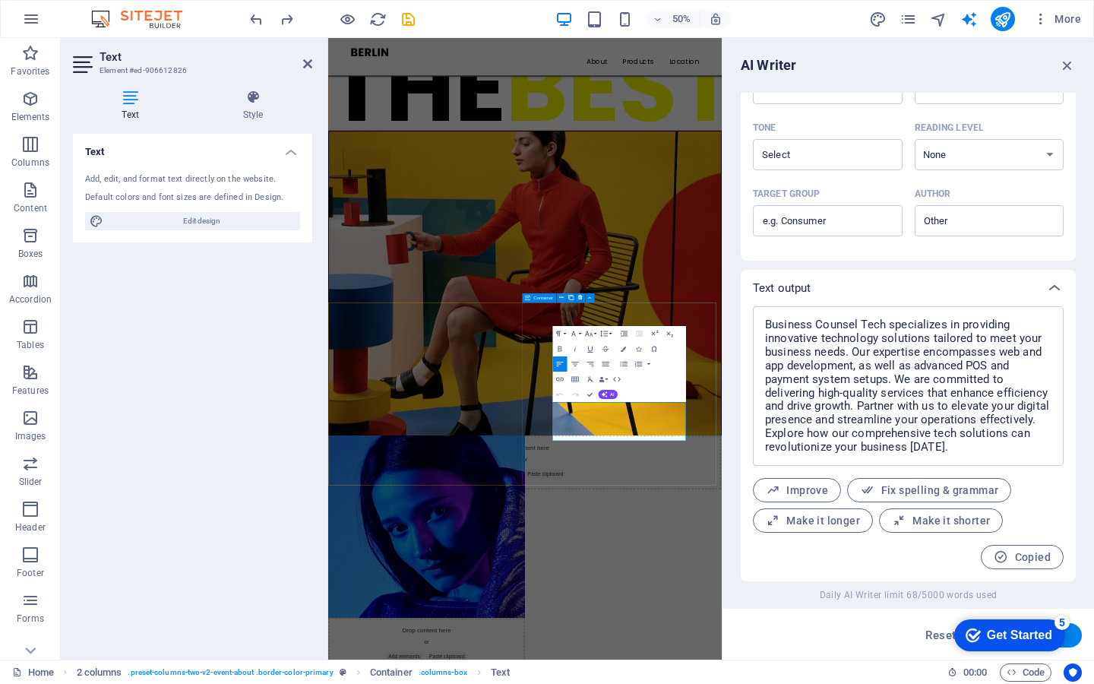
drag, startPoint x: 837, startPoint y: 835, endPoint x: 739, endPoint y: 770, distance: 117.7
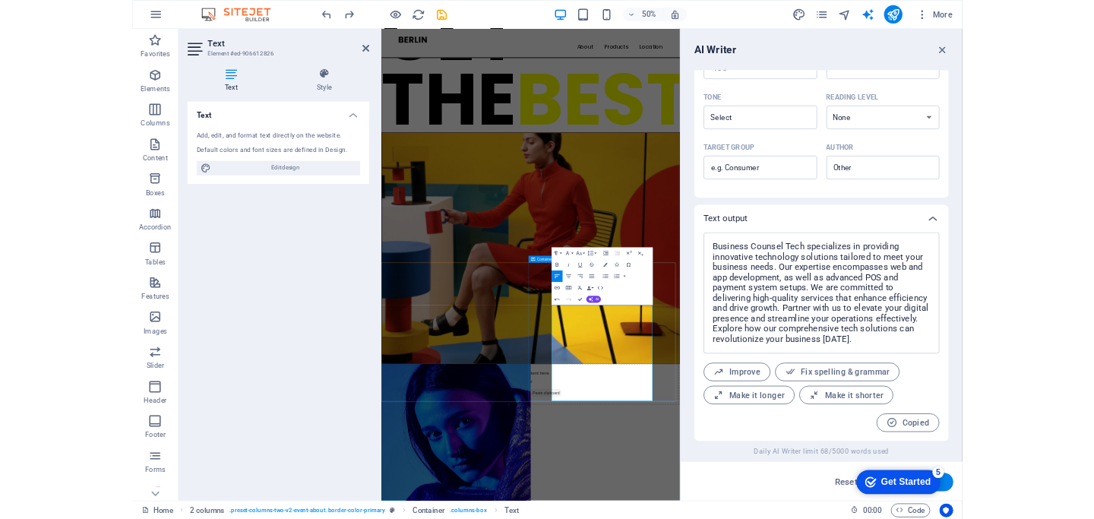
scroll to position [5953, 2]
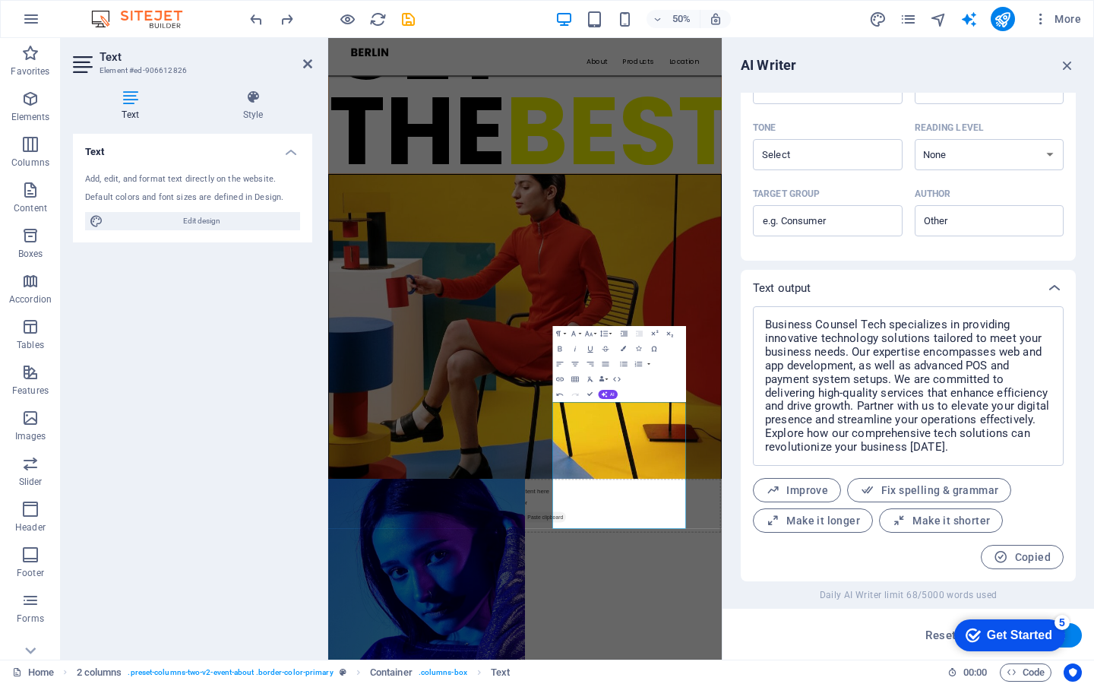
click at [175, 370] on div "Text Add, edit, and format text directly on the website. Default colors and fon…" at bounding box center [192, 390] width 239 height 513
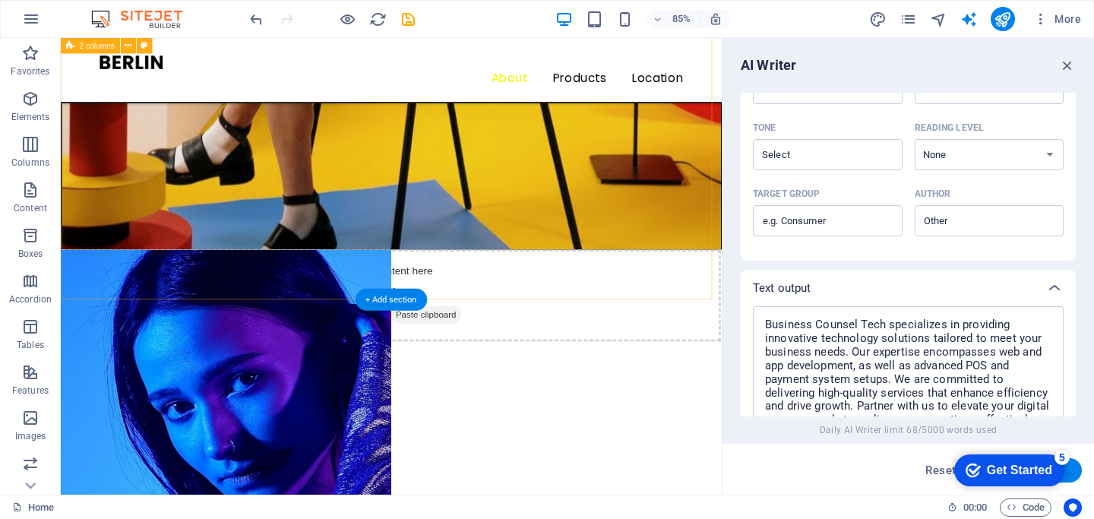
scroll to position [608, 0]
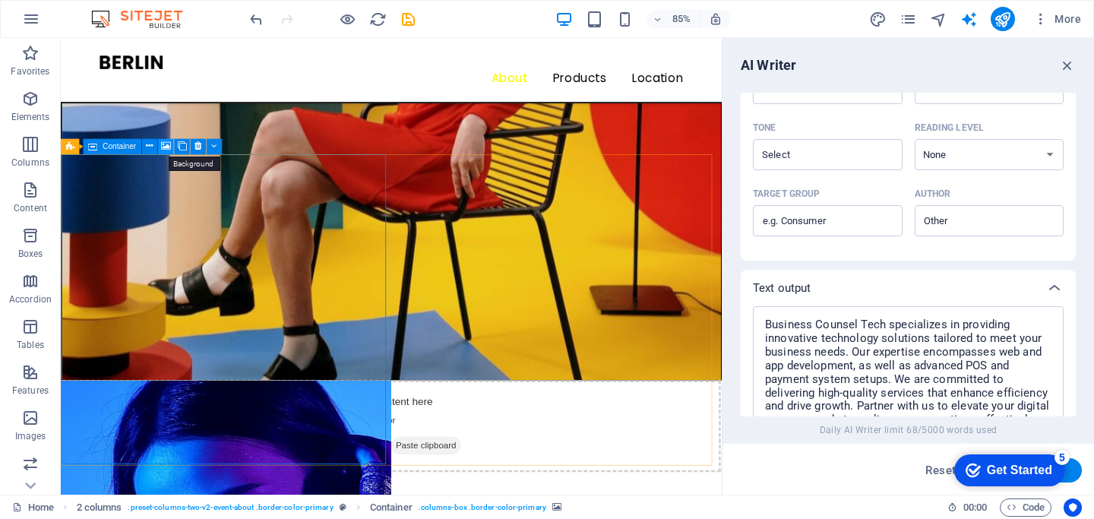
click at [168, 145] on icon at bounding box center [167, 146] width 10 height 14
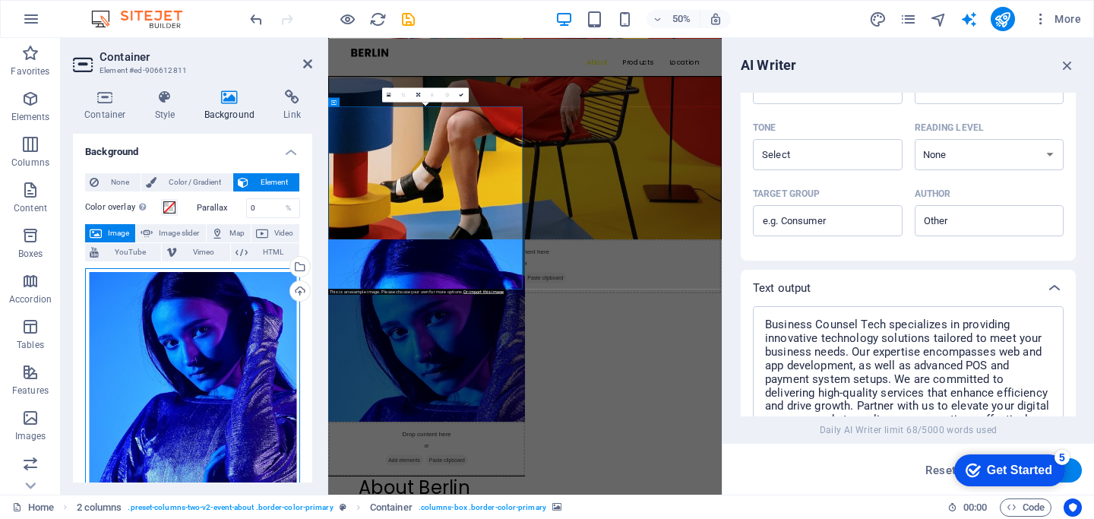
click at [189, 345] on div "Drag files here, click to choose files or select files from Files or our free s…" at bounding box center [192, 410] width 215 height 284
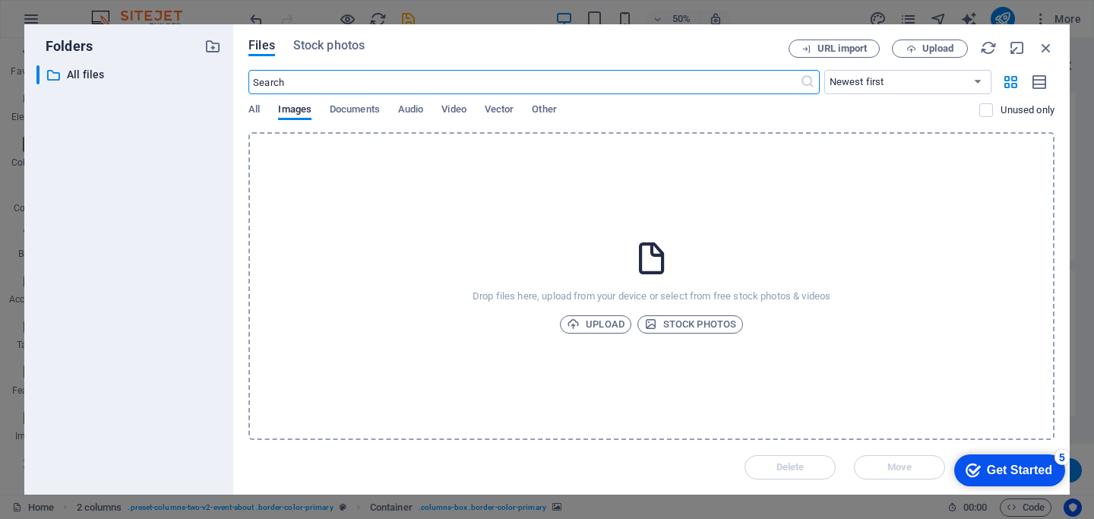
scroll to position [0, 0]
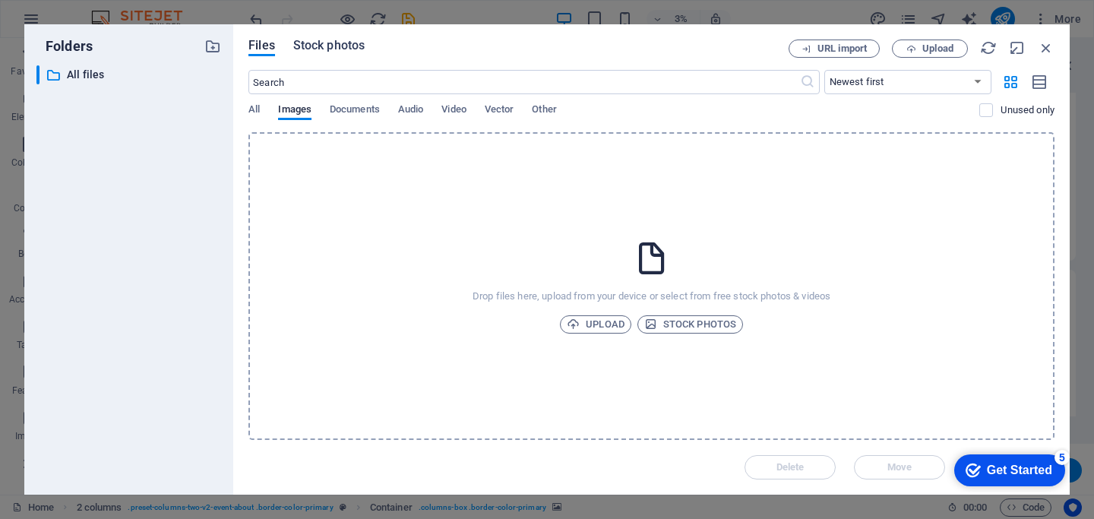
click at [317, 42] on span "Stock photos" at bounding box center [328, 45] width 71 height 18
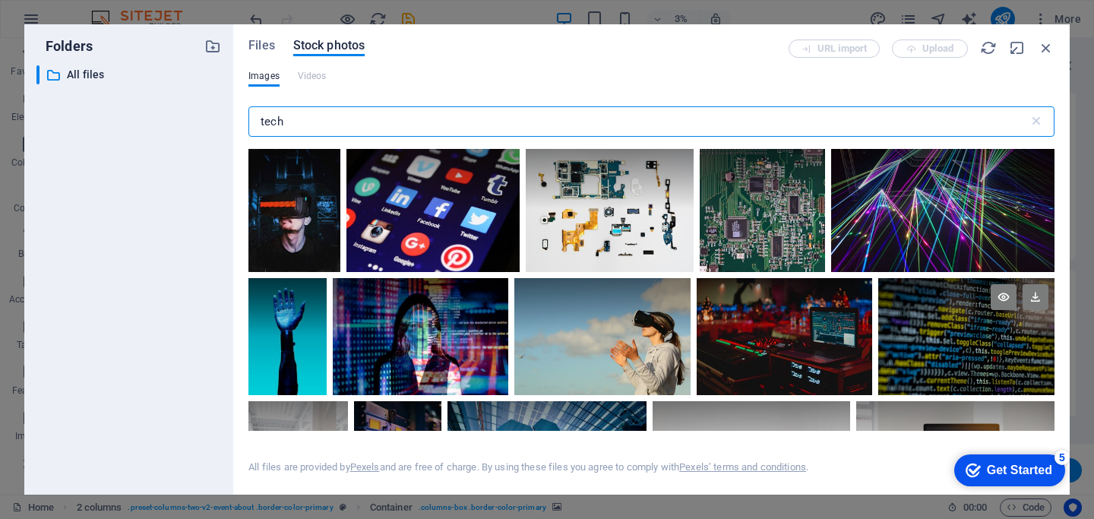
scroll to position [432, 0]
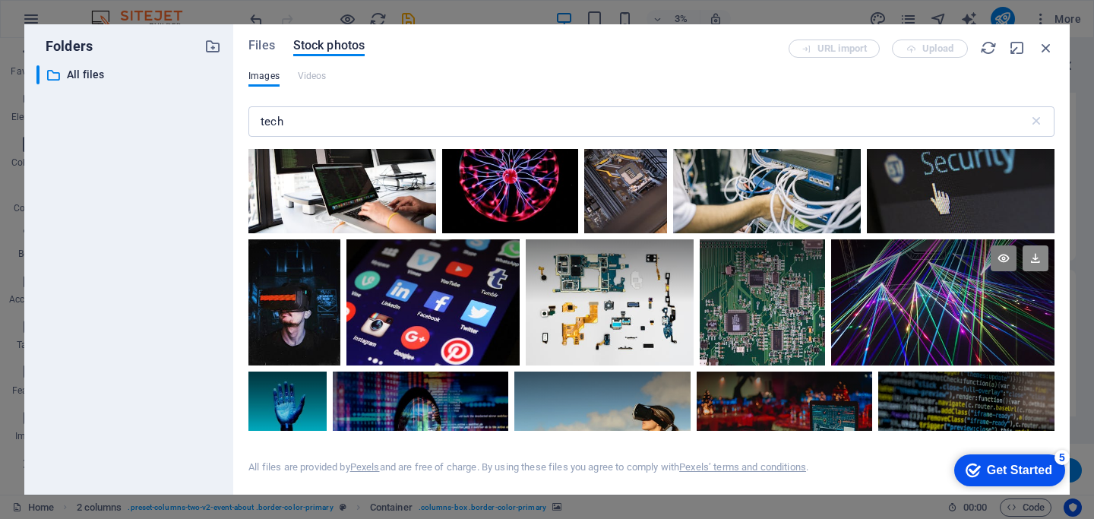
click at [1028, 259] on icon at bounding box center [1035, 258] width 26 height 26
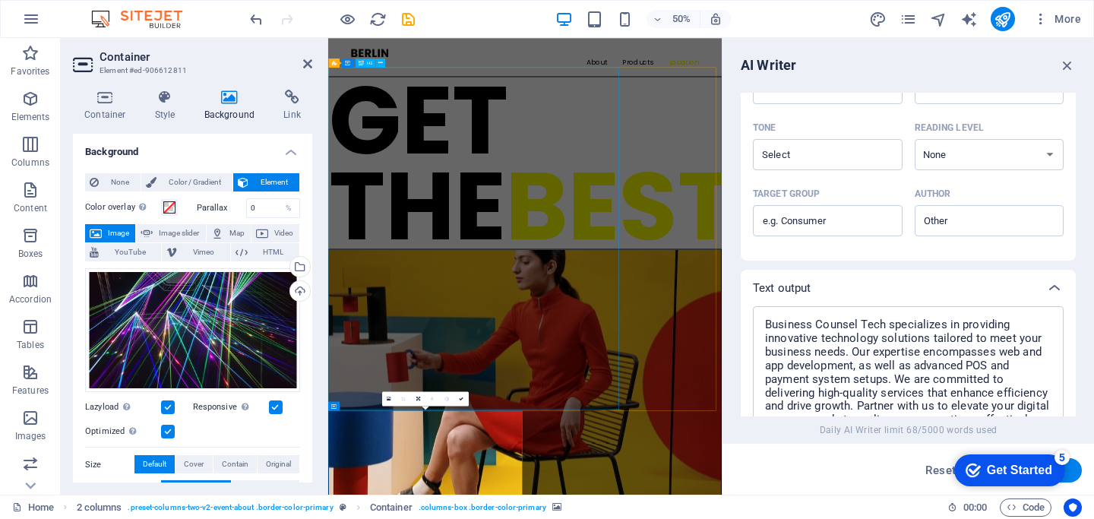
click at [547, 457] on div "GET THE BEST TECH" at bounding box center [721, 286] width 785 height 342
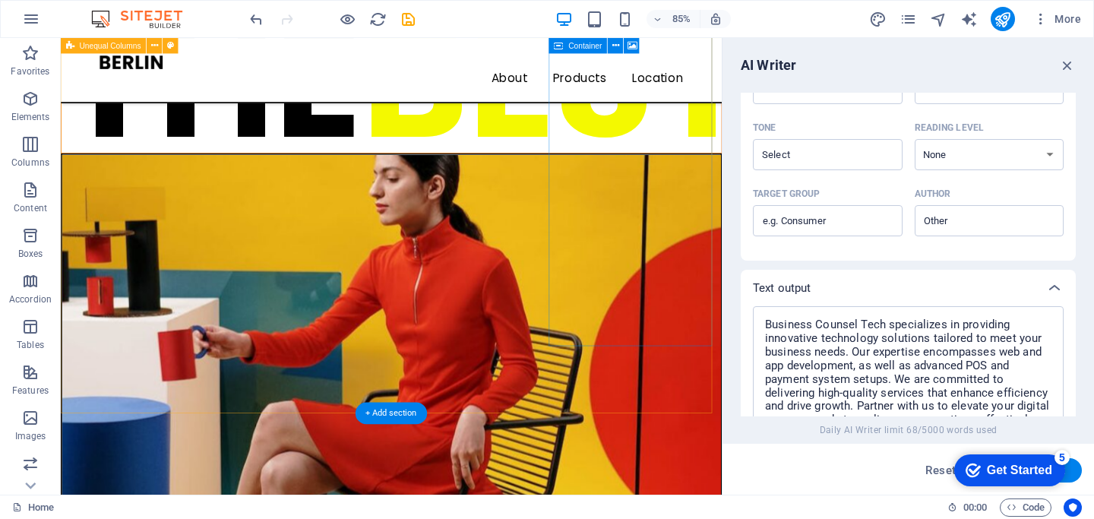
scroll to position [383, 0]
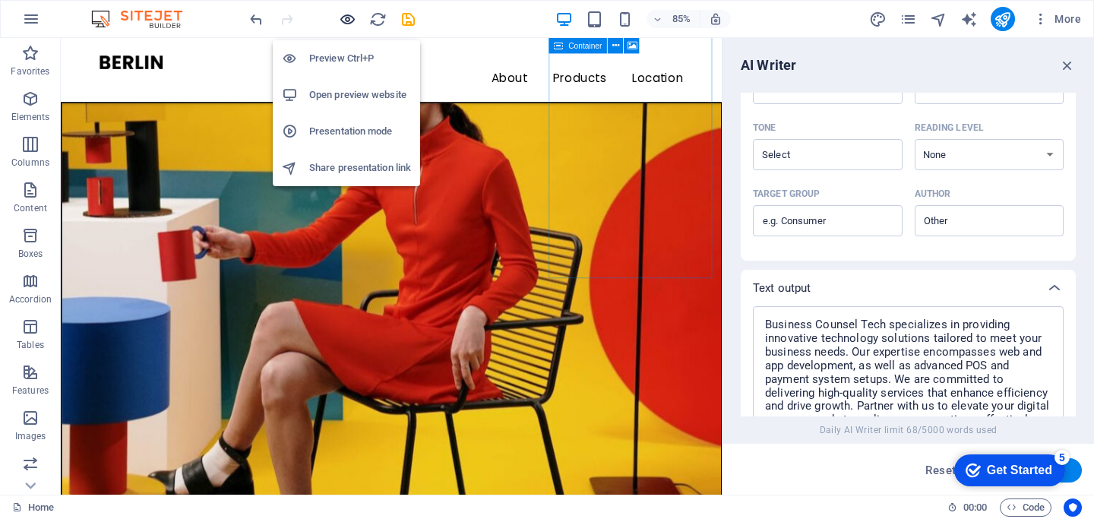
click at [345, 21] on icon "button" at bounding box center [347, 19] width 17 height 17
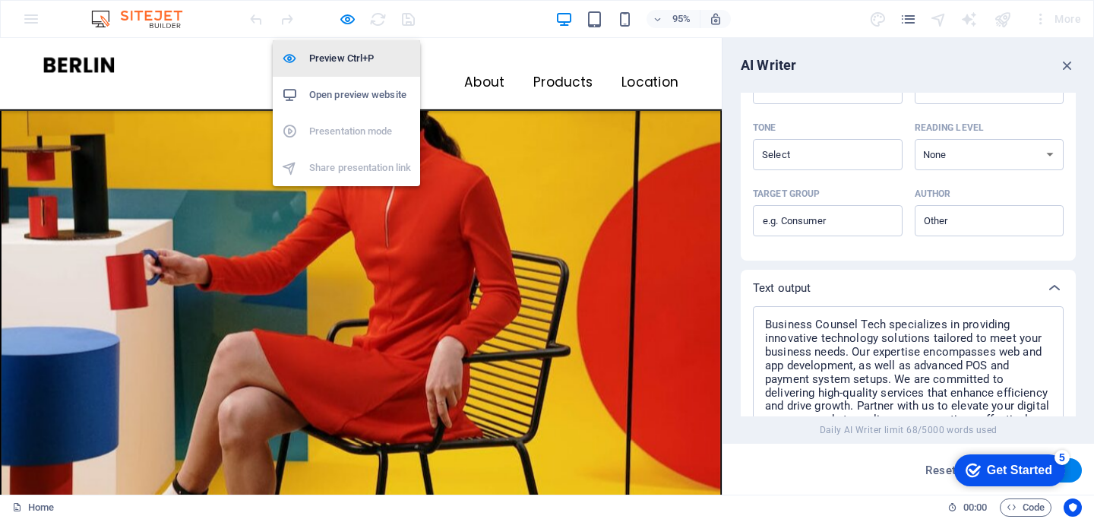
click at [329, 55] on h6 "Preview Ctrl+P" at bounding box center [360, 58] width 102 height 18
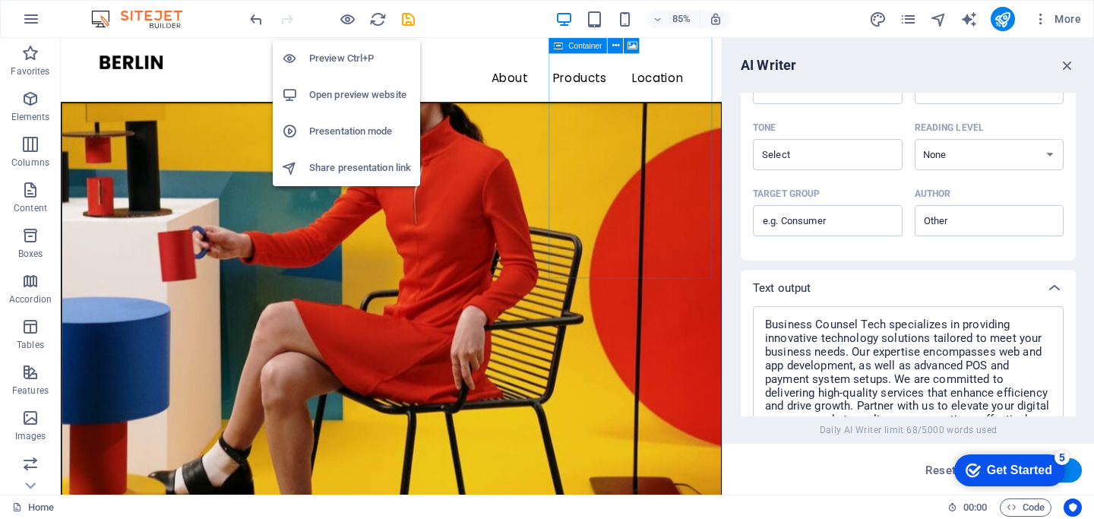
click at [329, 55] on h6 "Preview Ctrl+P" at bounding box center [360, 58] width 102 height 18
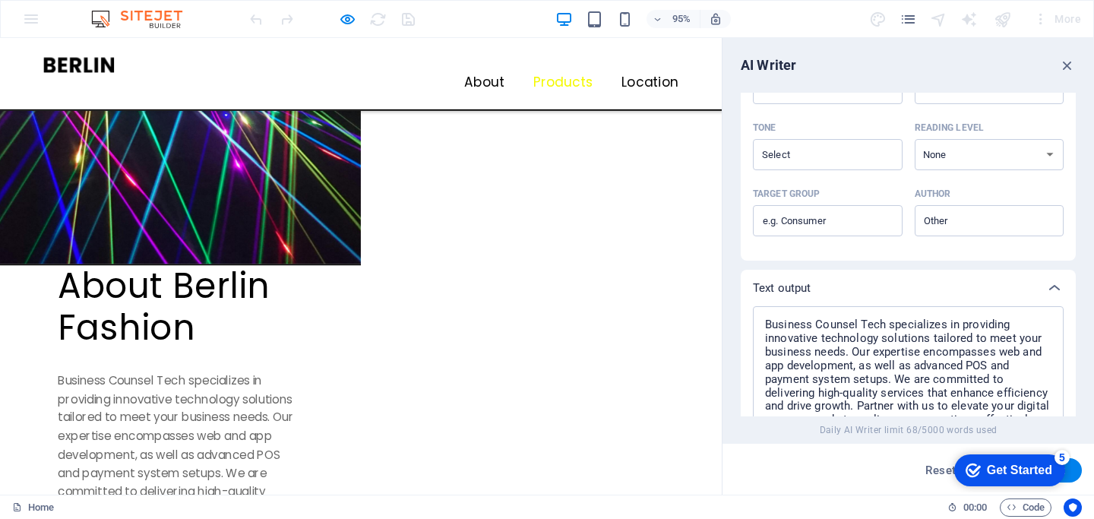
scroll to position [642, 0]
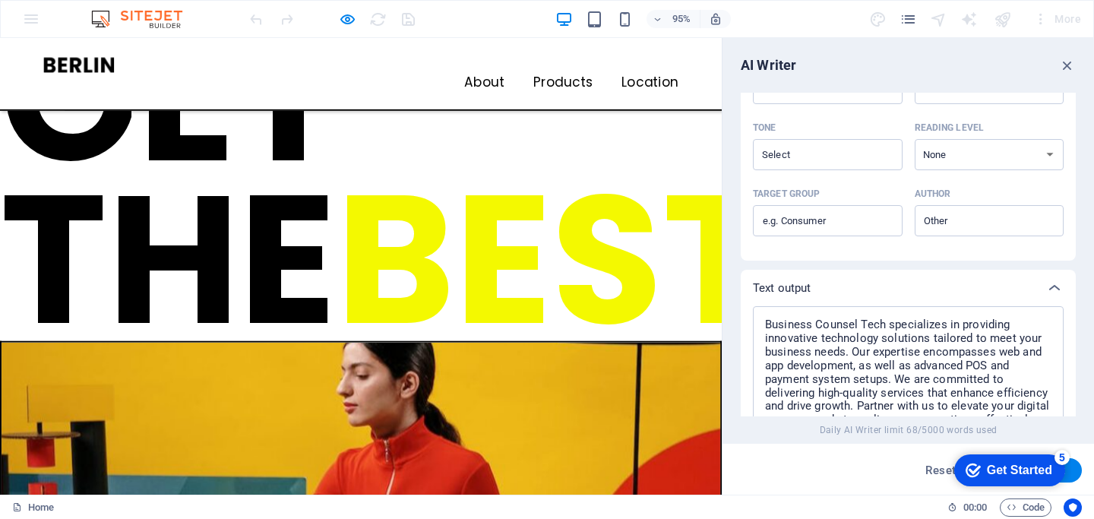
scroll to position [0, 0]
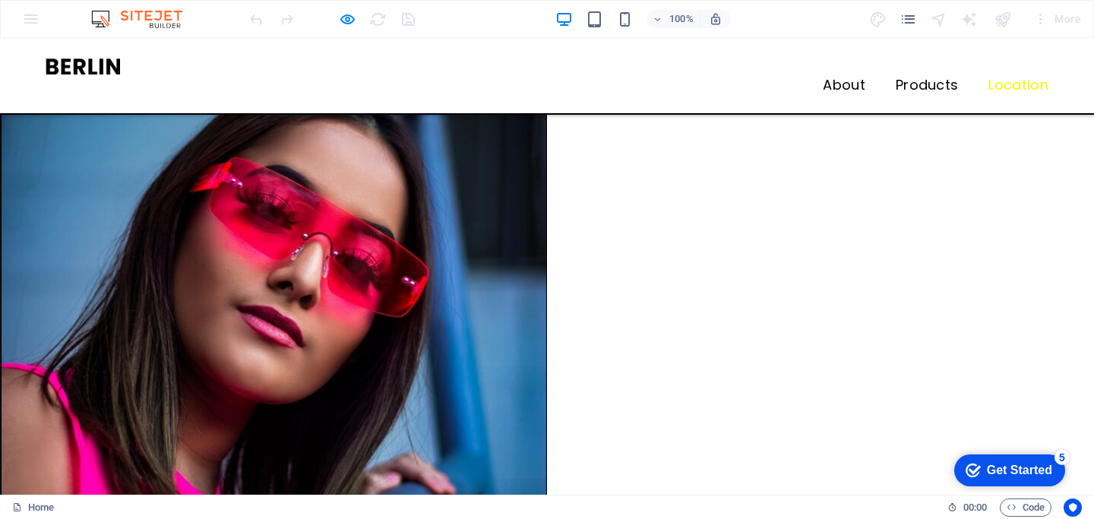
scroll to position [2781, 0]
